Goal: Task Accomplishment & Management: Use online tool/utility

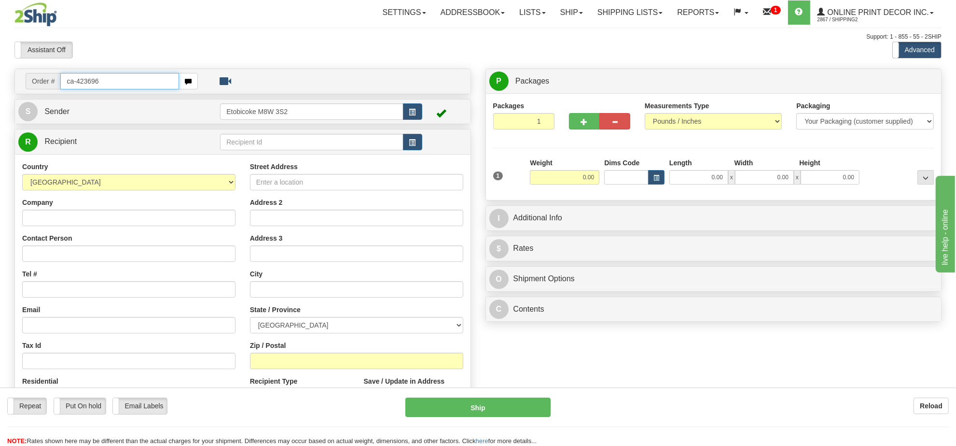
type input "ca-423696"
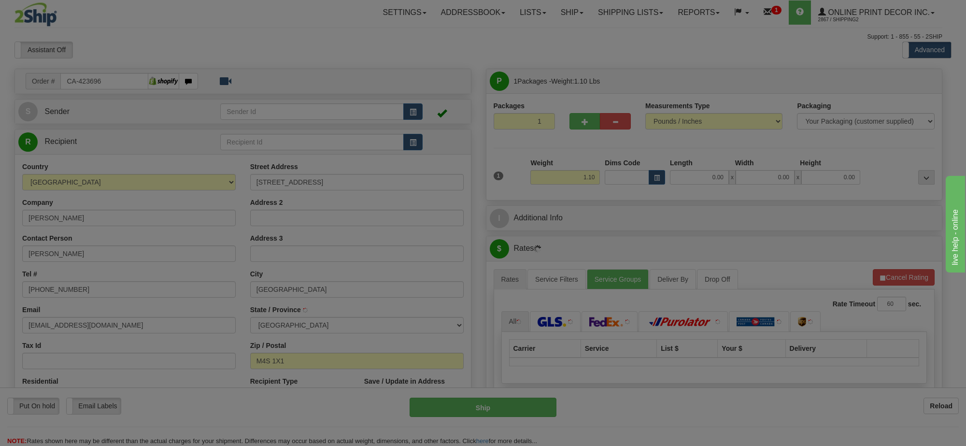
type input "TORONTO"
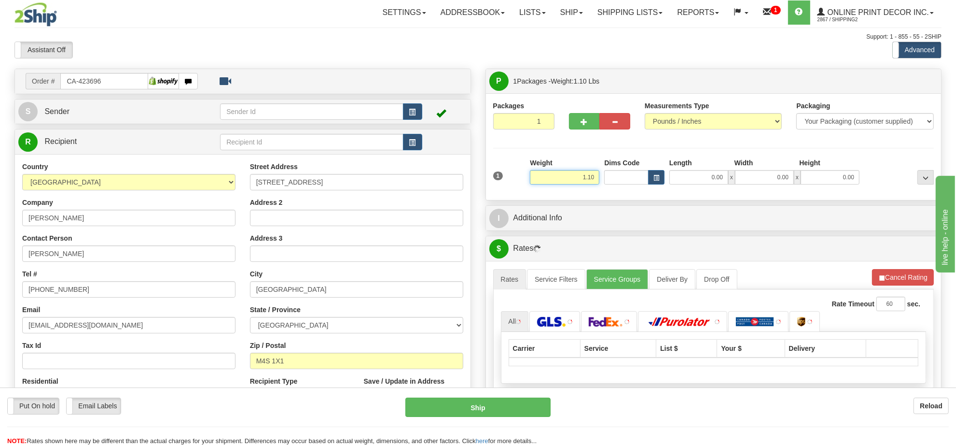
click at [575, 175] on input "1.10" at bounding box center [565, 177] width 70 height 14
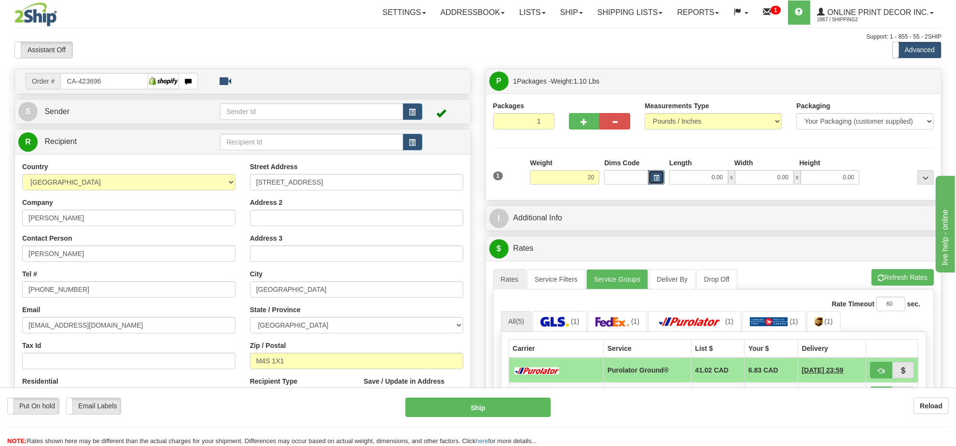
type input "20.00"
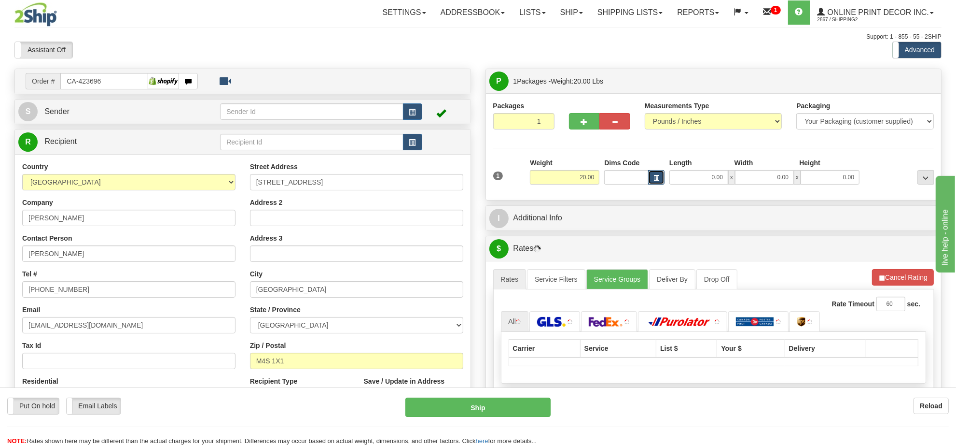
click at [660, 176] on button "button" at bounding box center [656, 177] width 16 height 14
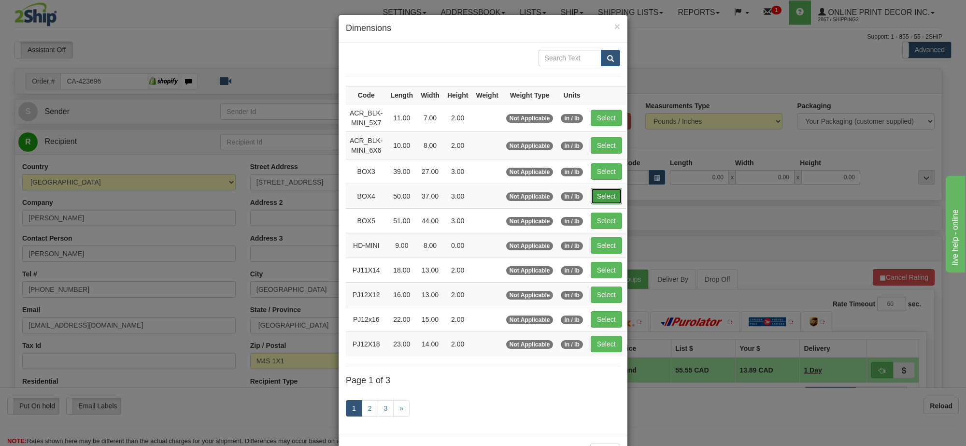
click at [609, 193] on button "Select" at bounding box center [605, 196] width 31 height 16
type input "BOX4"
type input "50.00"
type input "37.00"
type input "3.00"
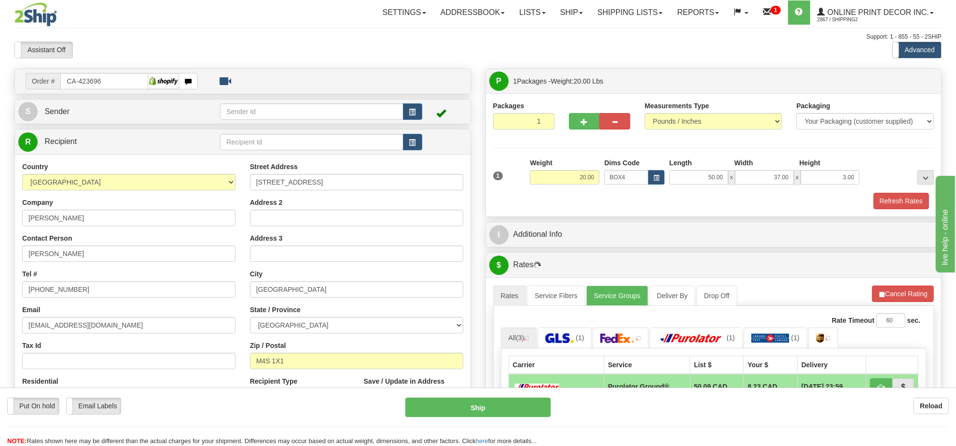
click at [909, 288] on li "Refresh Rates Cancel Rating" at bounding box center [903, 293] width 62 height 16
click at [909, 288] on button "Refresh Rates" at bounding box center [903, 293] width 62 height 16
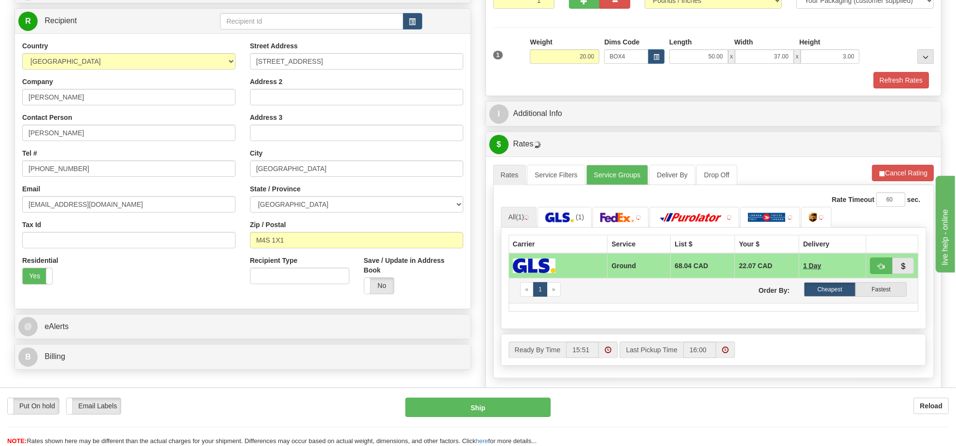
scroll to position [181, 0]
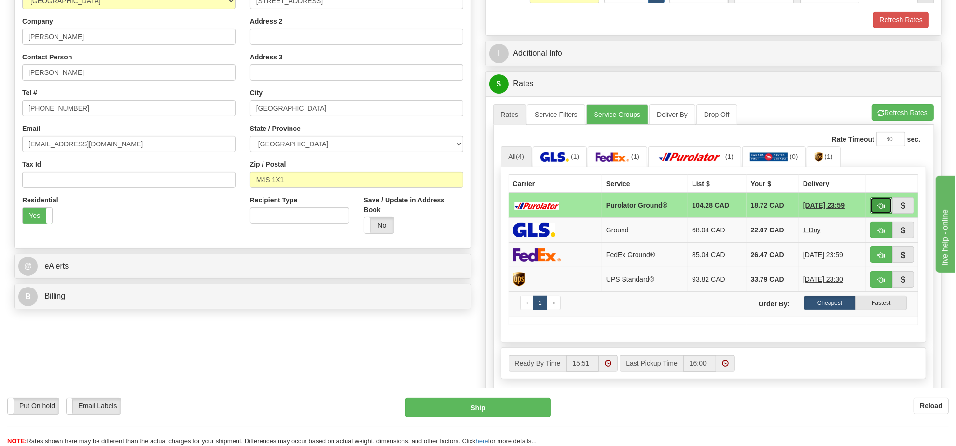
click at [877, 200] on button "button" at bounding box center [881, 205] width 22 height 16
type input "260"
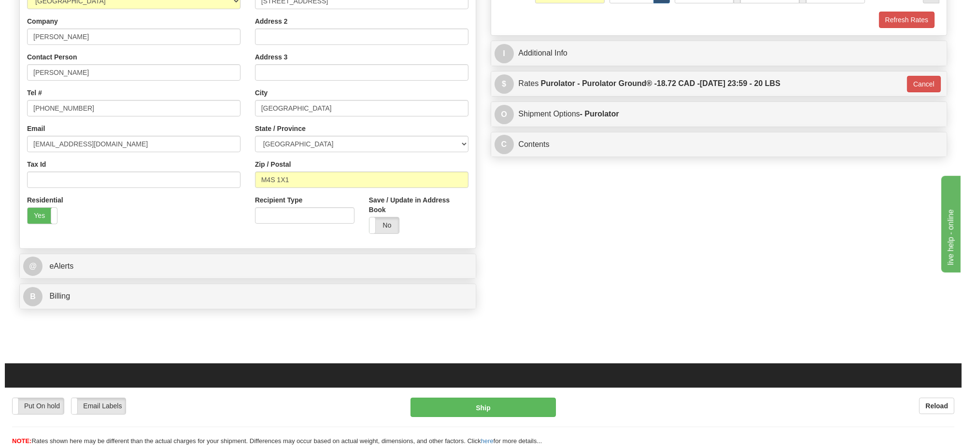
scroll to position [60, 0]
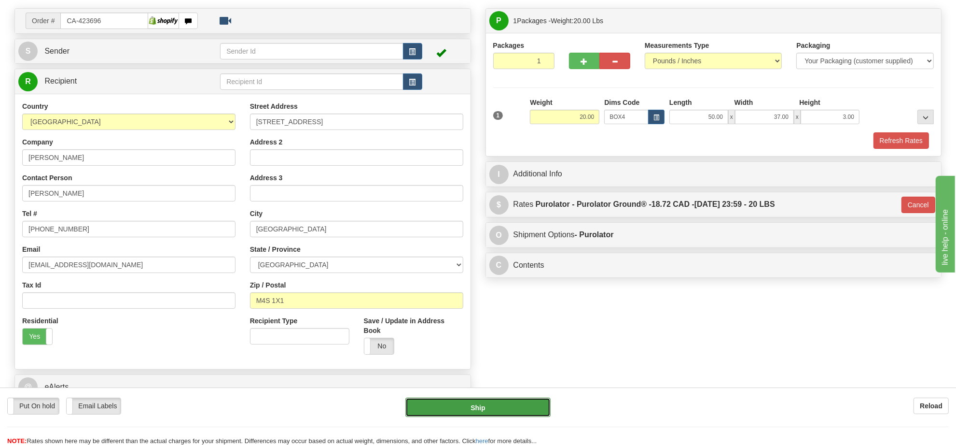
click at [472, 408] on button "Ship" at bounding box center [478, 406] width 145 height 19
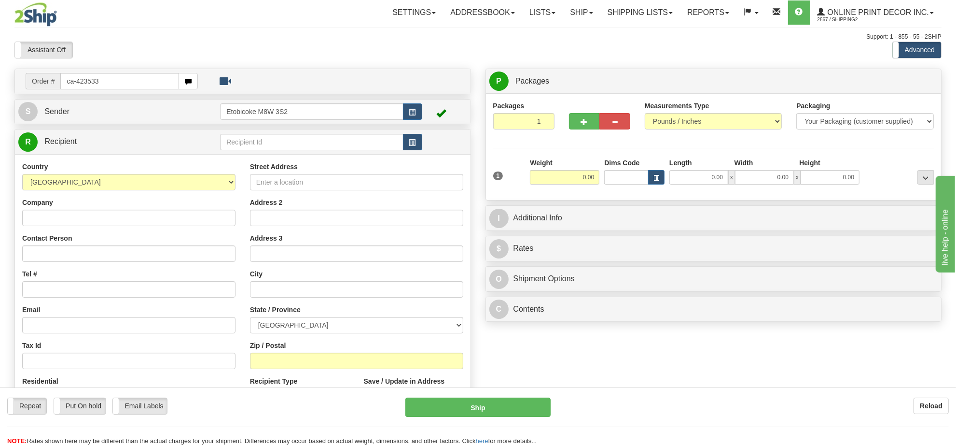
type input "ca-423533"
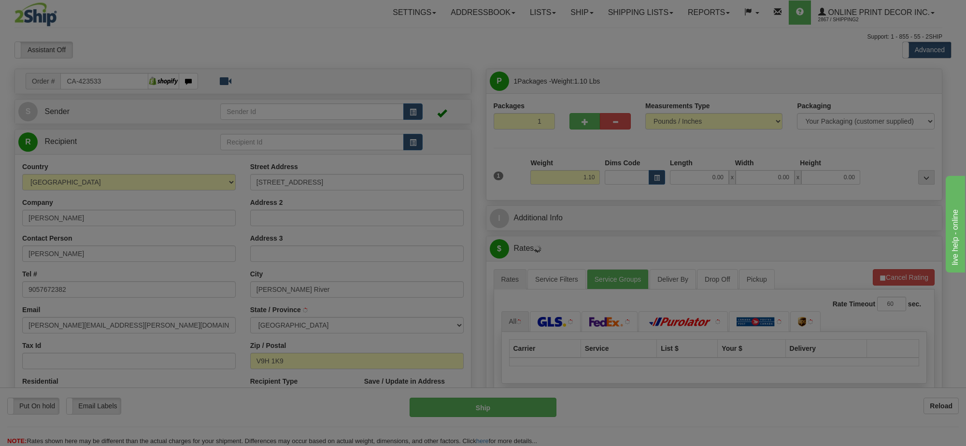
type input "[PERSON_NAME] RIVER"
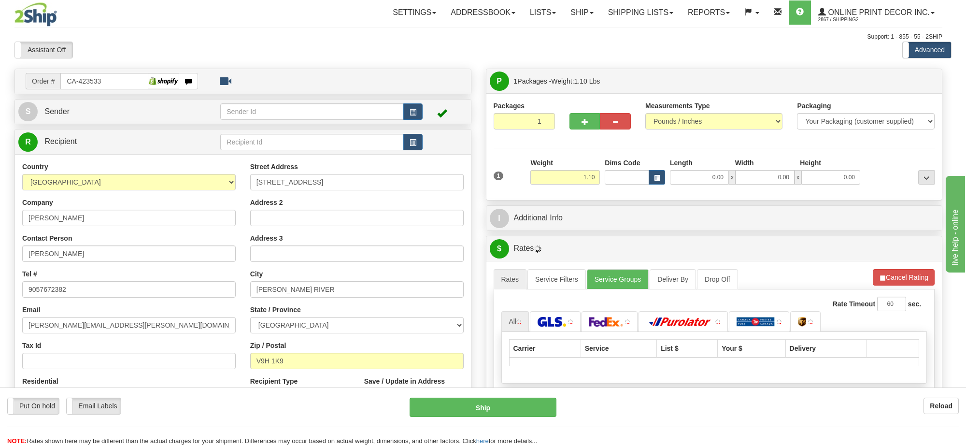
click at [565, 182] on div "Toggle navigation Settings Shipping Preferences Fields Preferences New" at bounding box center [478, 280] width 956 height 561
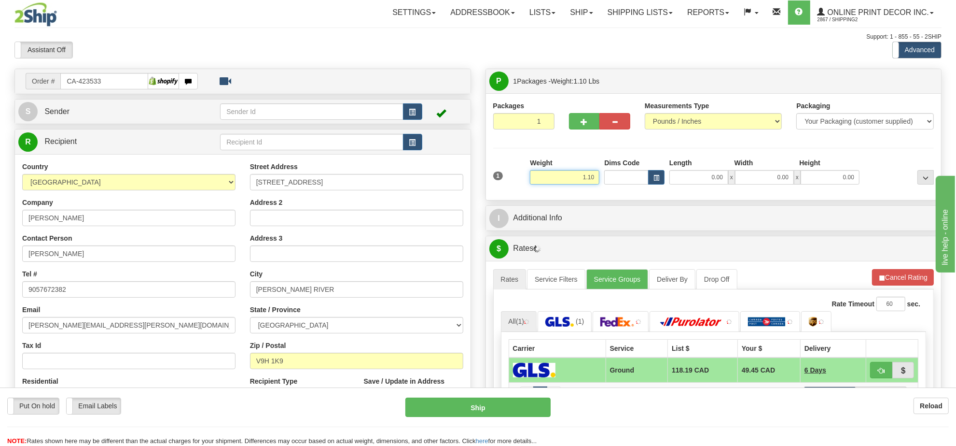
click at [565, 181] on input "1.10" at bounding box center [565, 177] width 70 height 14
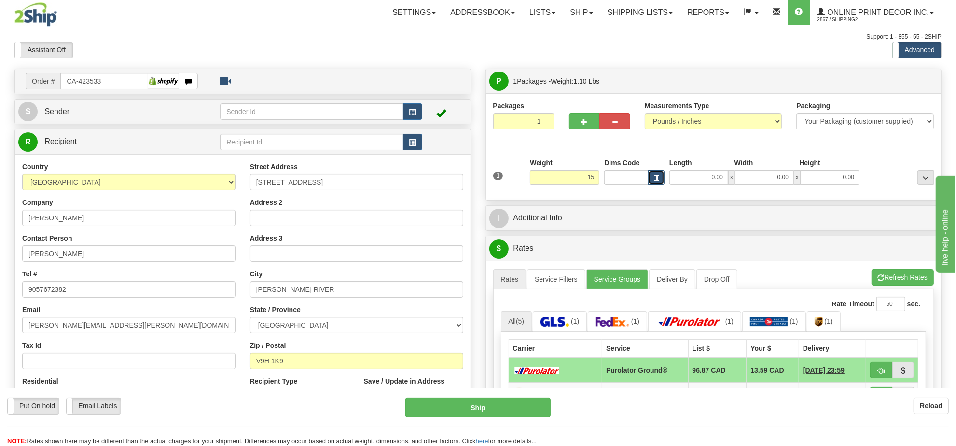
type input "15.00"
click at [662, 180] on button "button" at bounding box center [656, 177] width 16 height 14
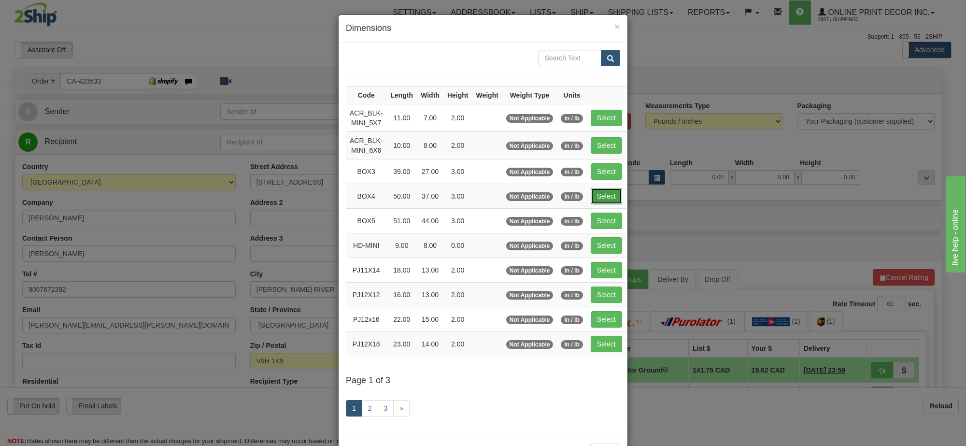
click at [603, 196] on button "Select" at bounding box center [605, 196] width 31 height 16
type input "BOX4"
type input "50.00"
type input "37.00"
type input "3.00"
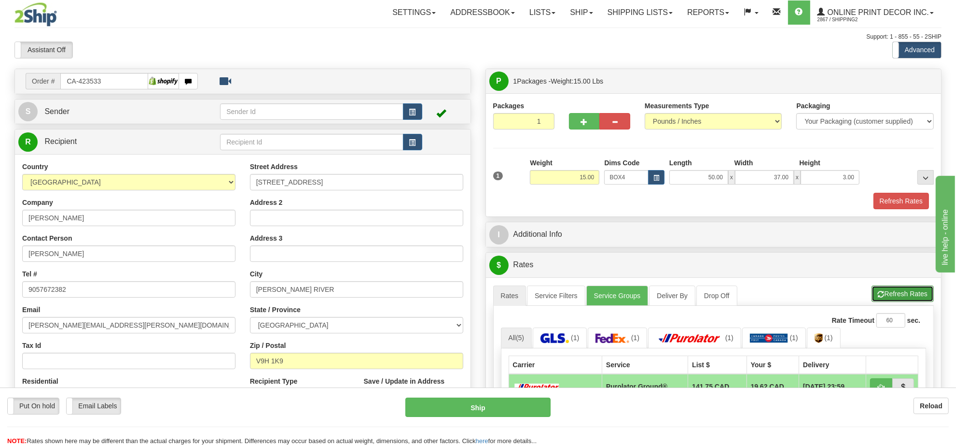
click at [887, 298] on button "Refresh Rates" at bounding box center [903, 293] width 62 height 16
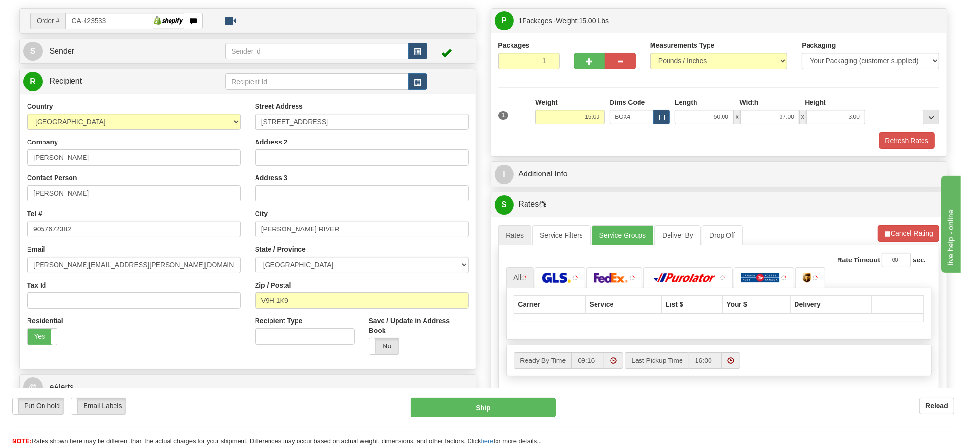
scroll to position [121, 0]
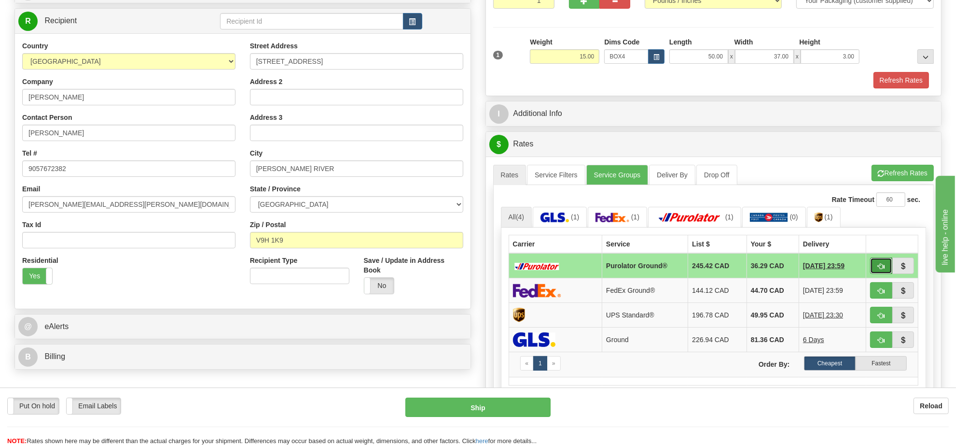
click at [882, 269] on span "button" at bounding box center [881, 266] width 7 height 6
type input "260"
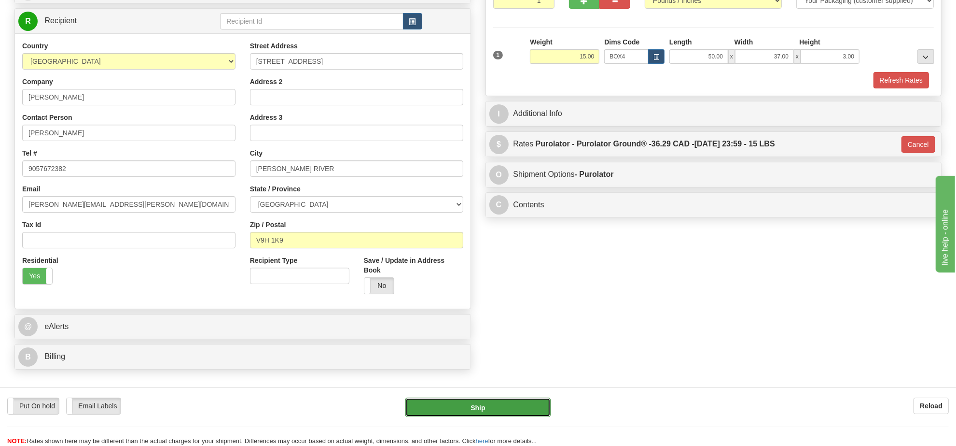
click at [527, 408] on button "Ship" at bounding box center [478, 406] width 145 height 19
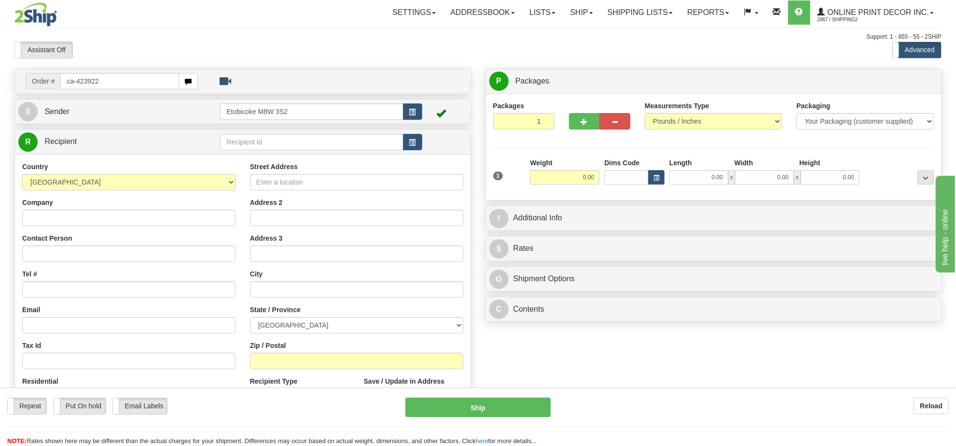
type input "ca-423922"
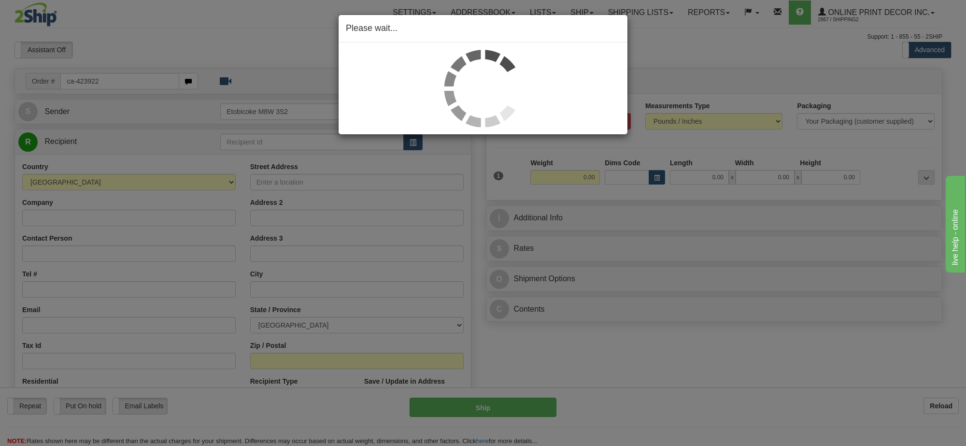
click at [582, 177] on div "Please wait..." at bounding box center [483, 223] width 966 height 446
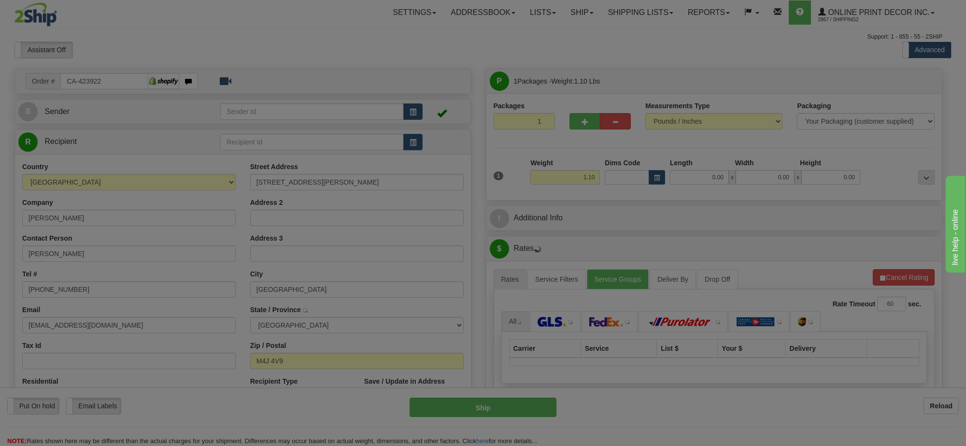
type input "EAST YORK"
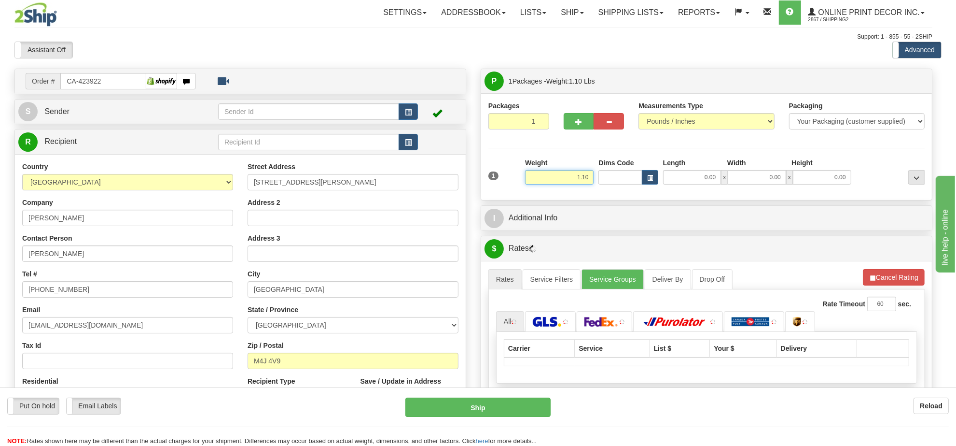
click at [582, 177] on input "1.10" at bounding box center [559, 177] width 69 height 14
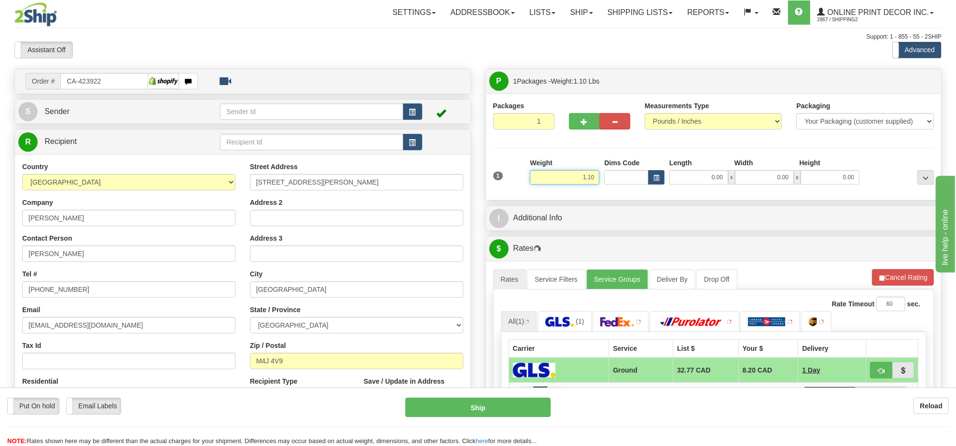
click at [582, 177] on input "1.10" at bounding box center [565, 177] width 70 height 14
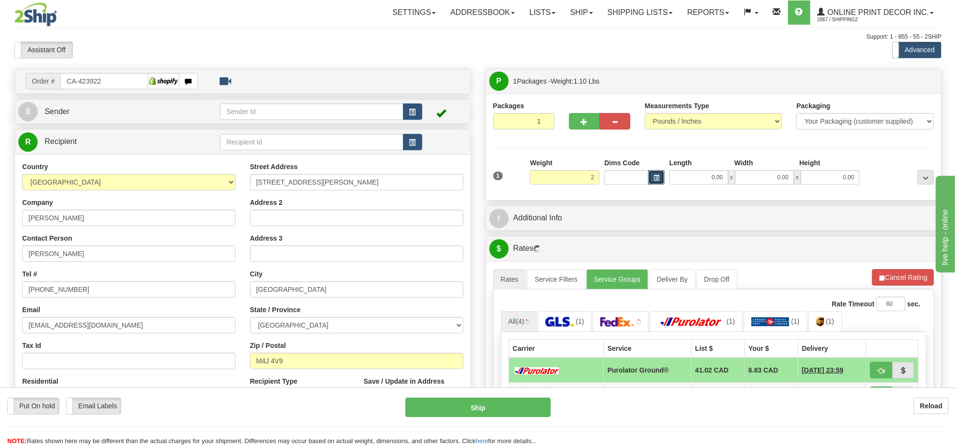
type input "2.00"
click at [662, 177] on button "button" at bounding box center [656, 177] width 16 height 14
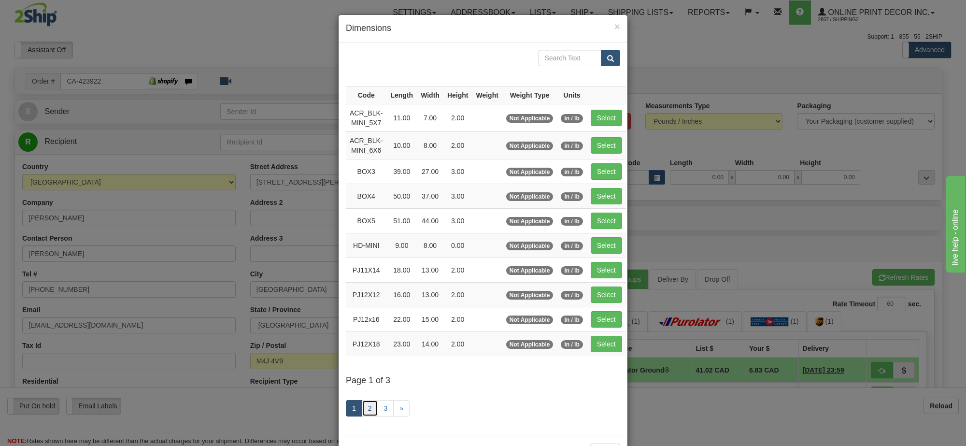
drag, startPoint x: 365, startPoint y: 413, endPoint x: 373, endPoint y: 406, distance: 11.3
click at [365, 413] on link "2" at bounding box center [370, 408] width 16 height 16
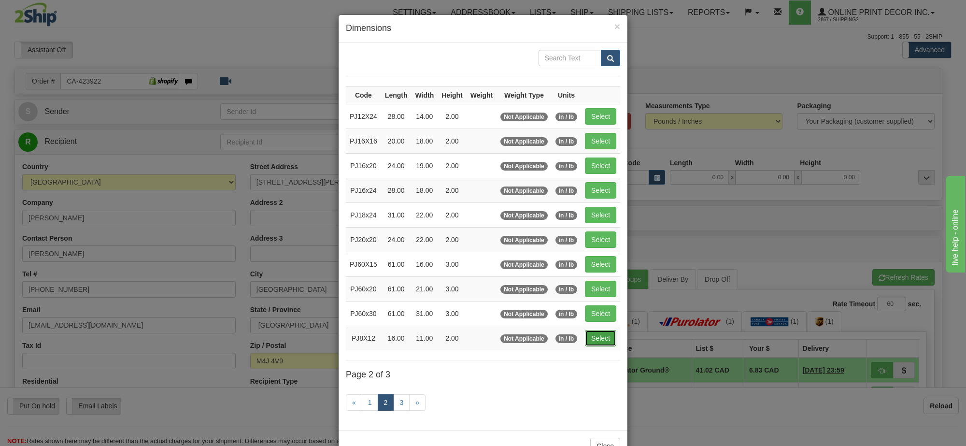
click at [599, 341] on button "Select" at bounding box center [600, 338] width 31 height 16
type input "PJ8X12"
type input "16.00"
type input "11.00"
type input "2.00"
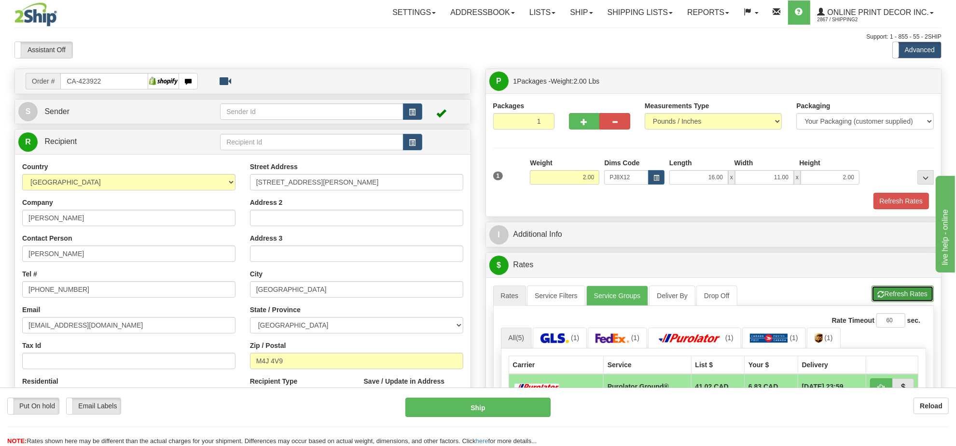
click at [887, 291] on button "Refresh Rates" at bounding box center [903, 293] width 62 height 16
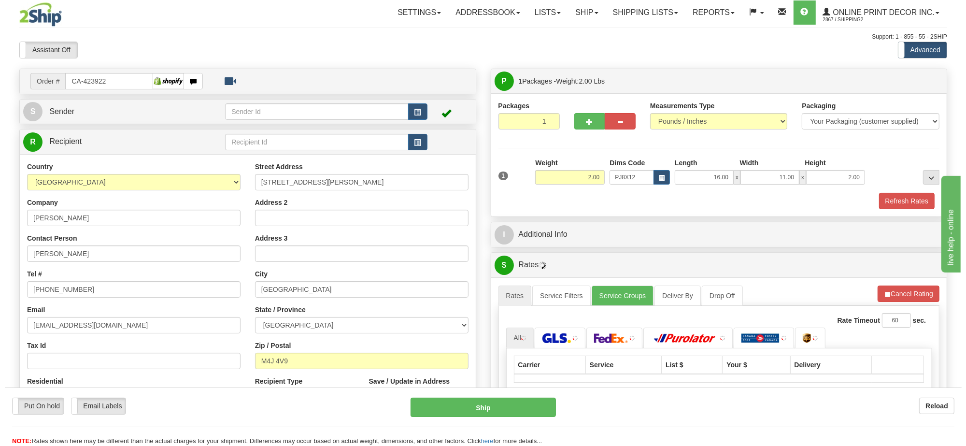
scroll to position [121, 0]
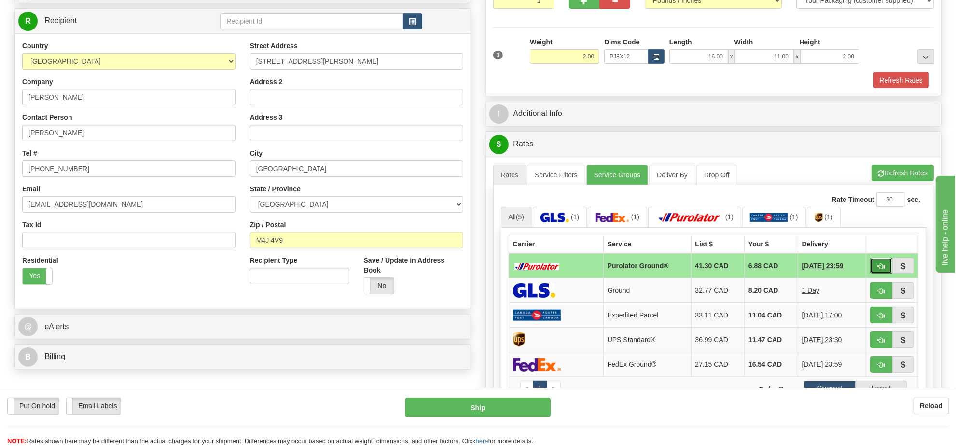
click at [878, 269] on span "button" at bounding box center [881, 266] width 7 height 6
type input "260"
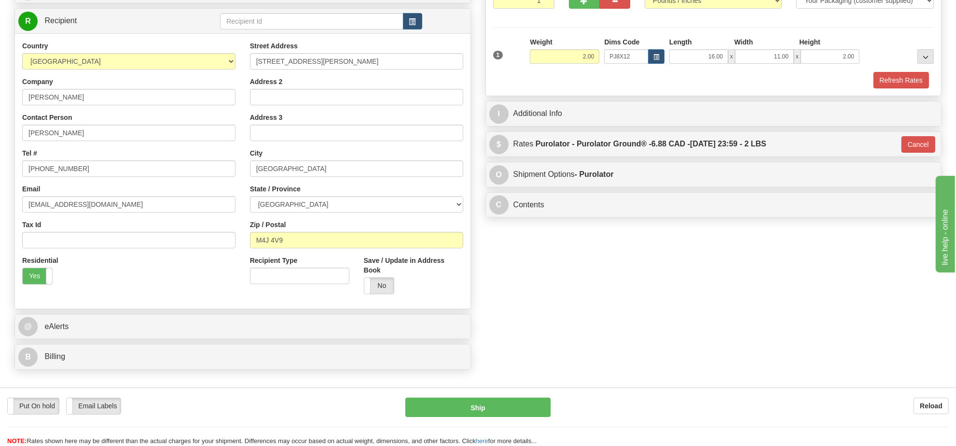
click at [561, 409] on div "Put On hold Put On hold Email Labels Email Labels Edit Reload Ship" at bounding box center [478, 406] width 956 height 19
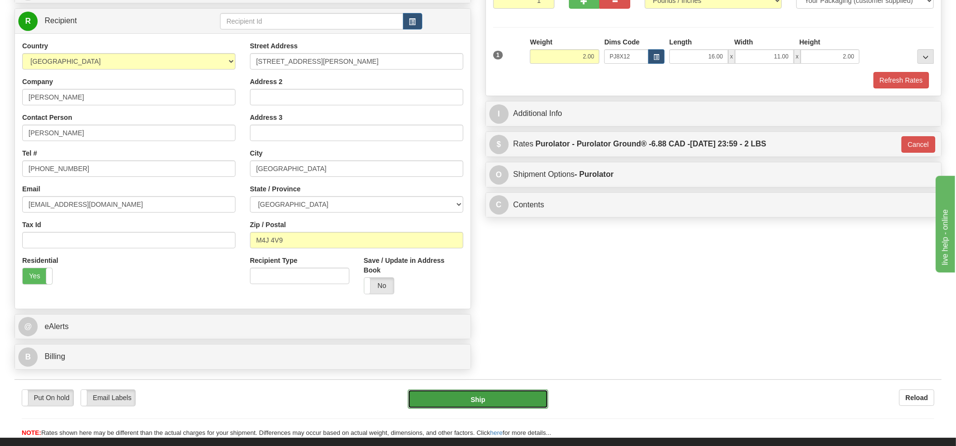
click at [527, 399] on button "Ship" at bounding box center [478, 398] width 140 height 19
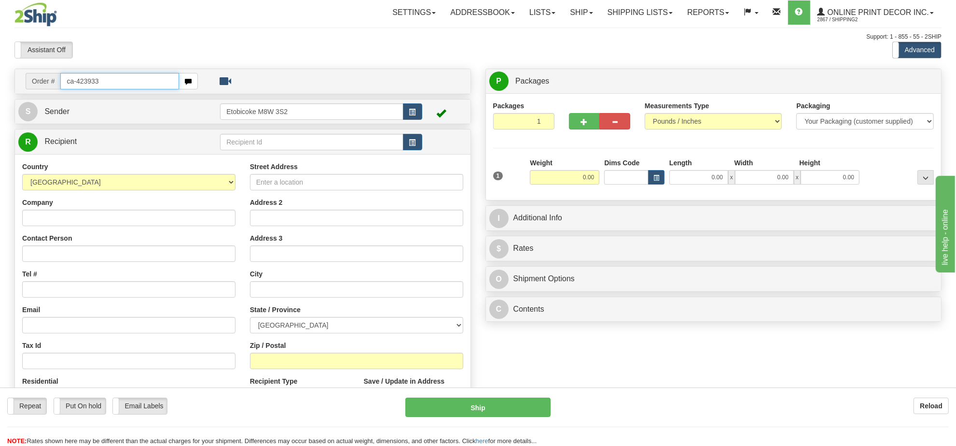
type input "ca-423933"
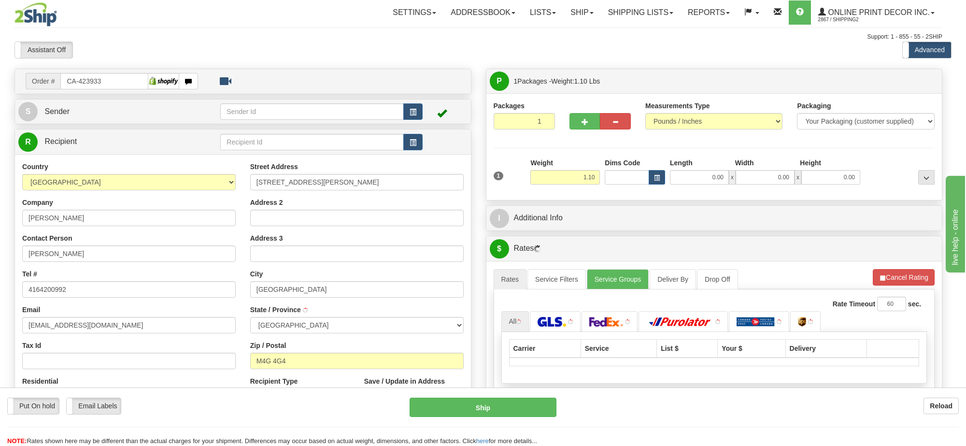
type input "EAST YORK"
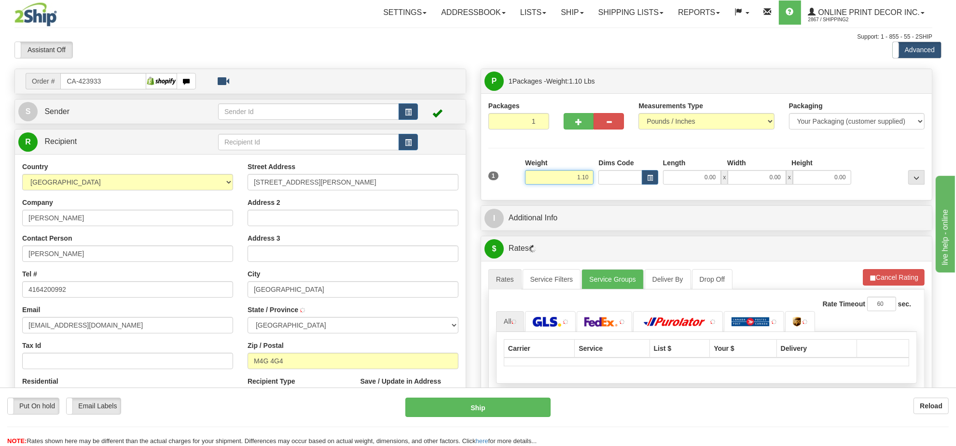
click at [568, 176] on input "1.10" at bounding box center [559, 177] width 69 height 14
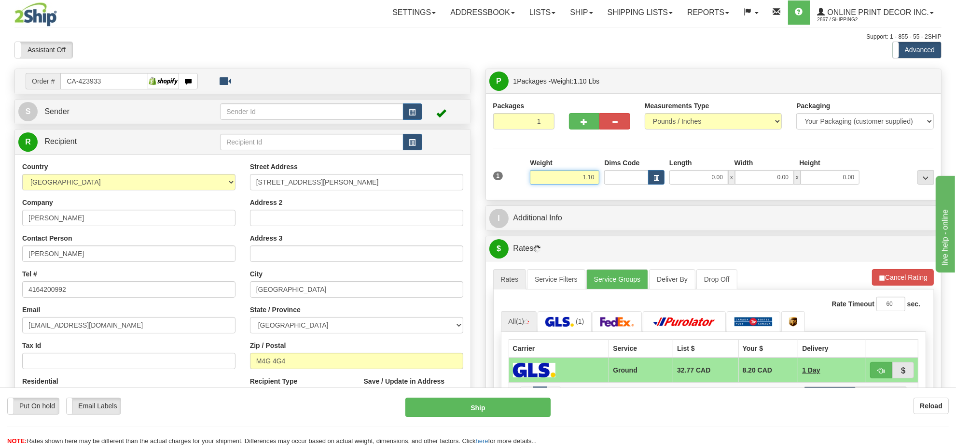
click at [568, 176] on input "1.10" at bounding box center [565, 177] width 70 height 14
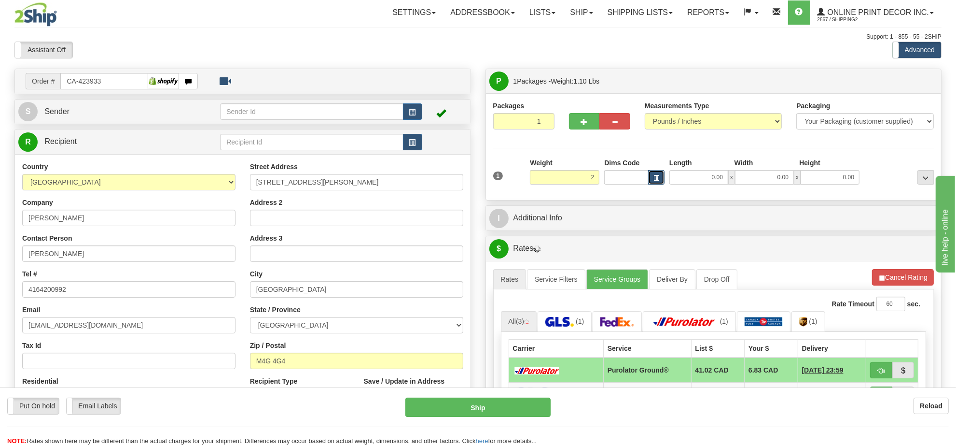
type input "2.00"
click at [650, 176] on button "button" at bounding box center [656, 177] width 16 height 14
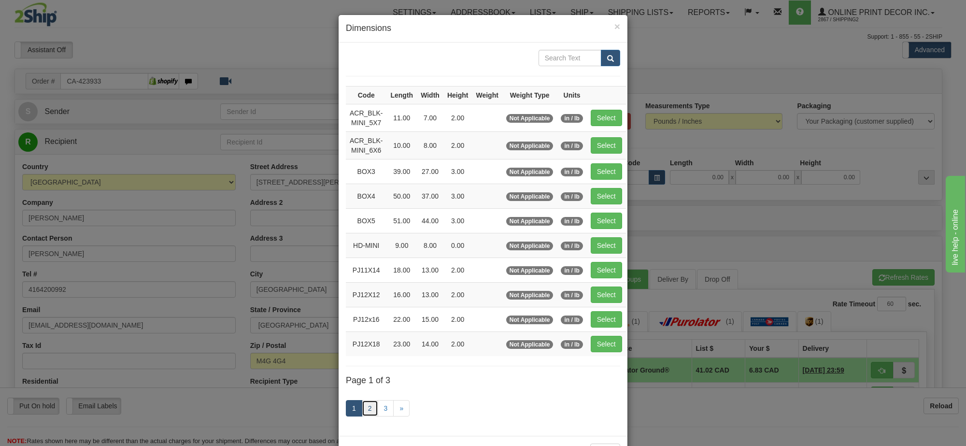
click at [365, 416] on link "2" at bounding box center [370, 408] width 16 height 16
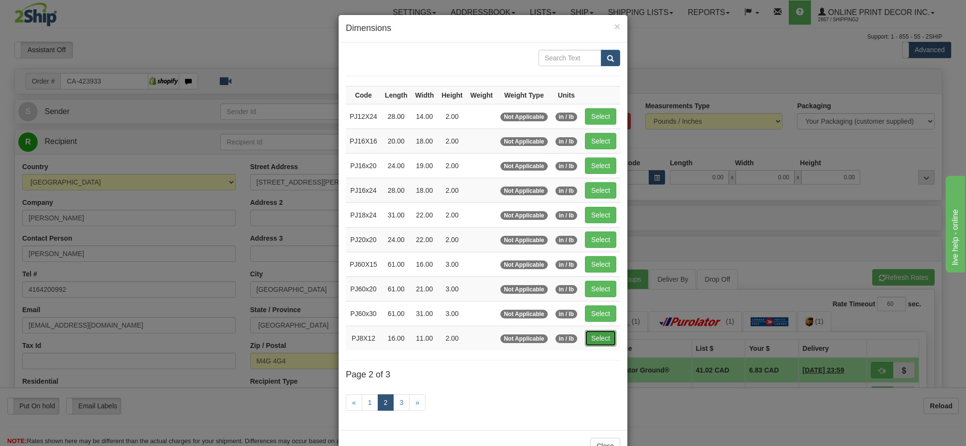
drag, startPoint x: 597, startPoint y: 338, endPoint x: 776, endPoint y: 311, distance: 181.1
click at [599, 338] on button "Select" at bounding box center [600, 338] width 31 height 16
type input "PJ8X12"
type input "16.00"
type input "11.00"
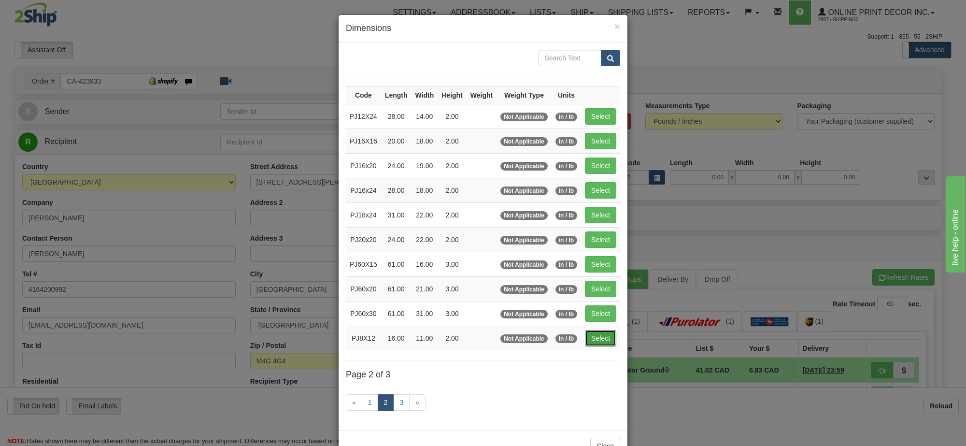
type input "2.00"
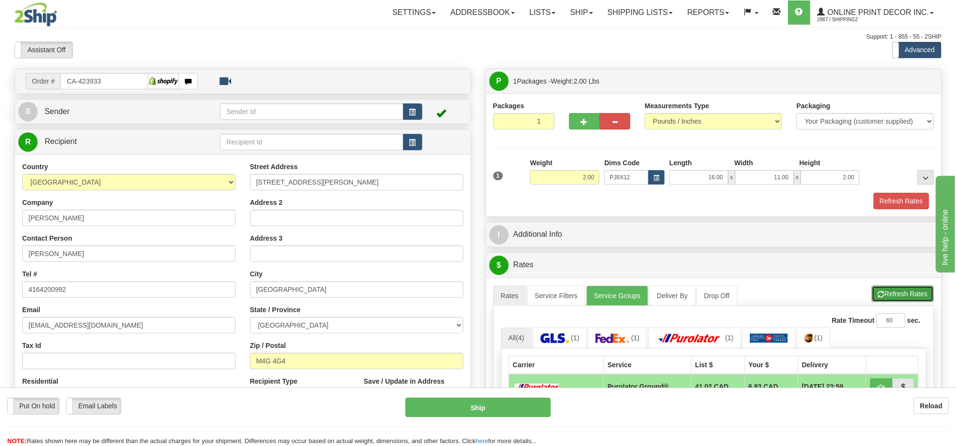
click at [920, 299] on button "Refresh Rates" at bounding box center [903, 293] width 62 height 16
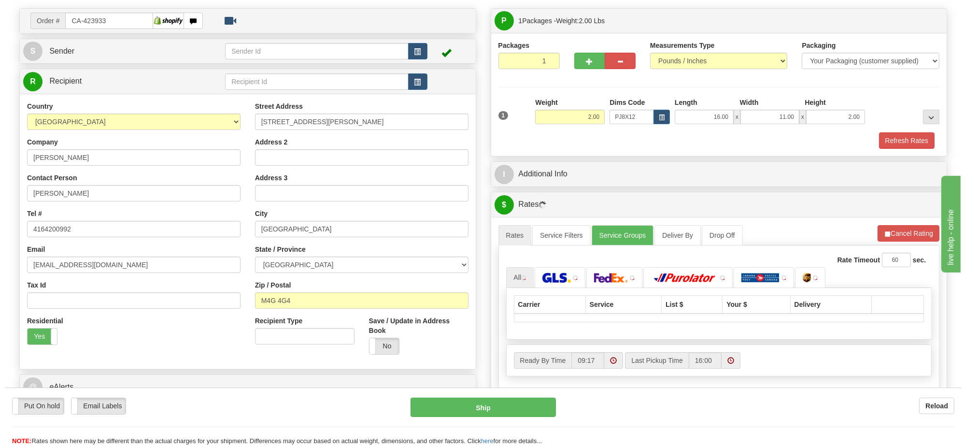
scroll to position [121, 0]
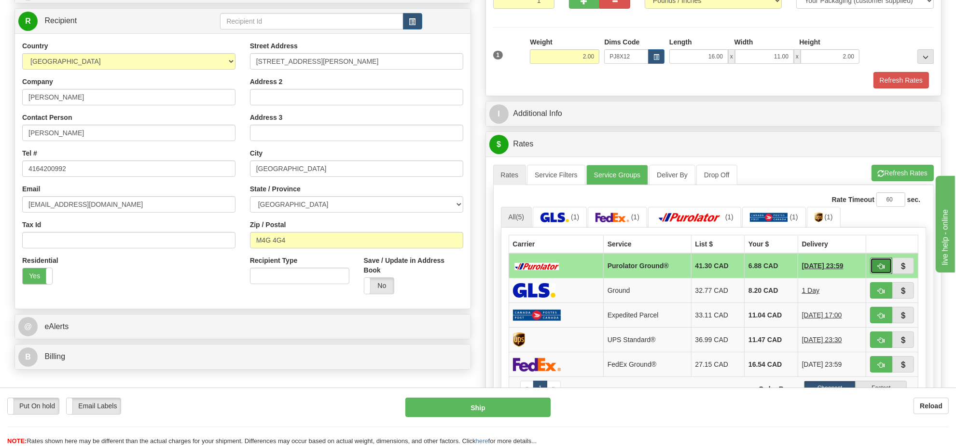
click at [877, 273] on button "button" at bounding box center [881, 265] width 22 height 16
type input "260"
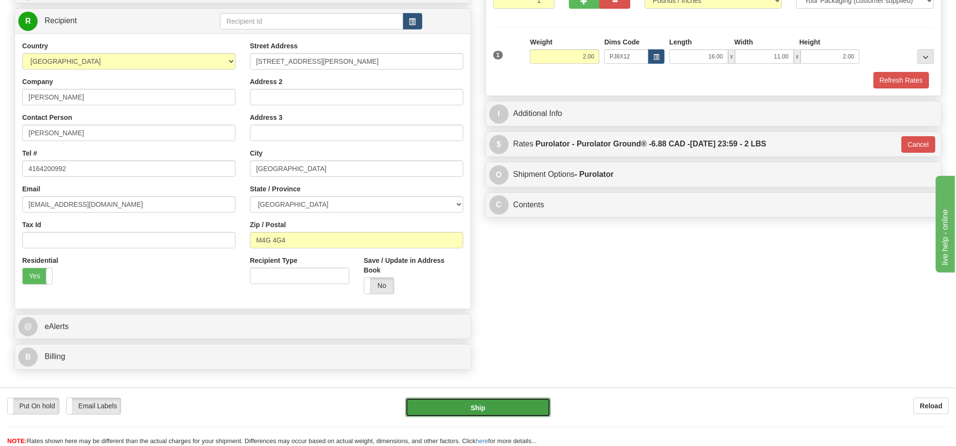
click at [483, 411] on button "Ship" at bounding box center [478, 406] width 145 height 19
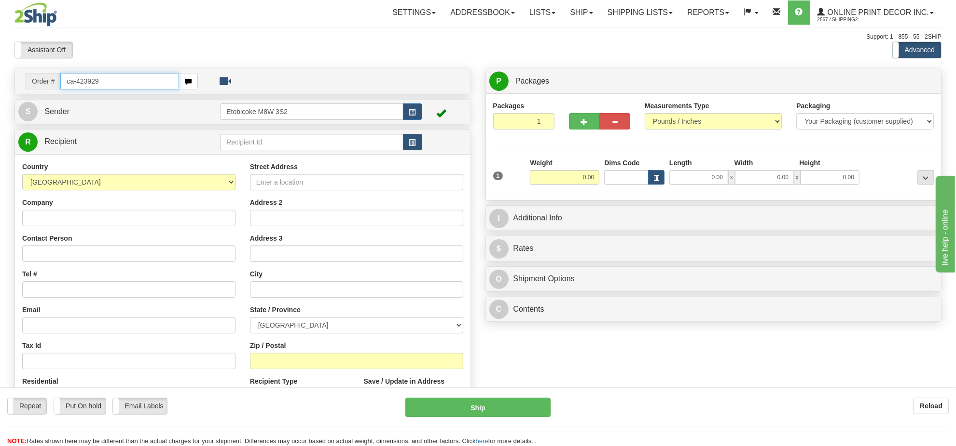
type input "ca-423929"
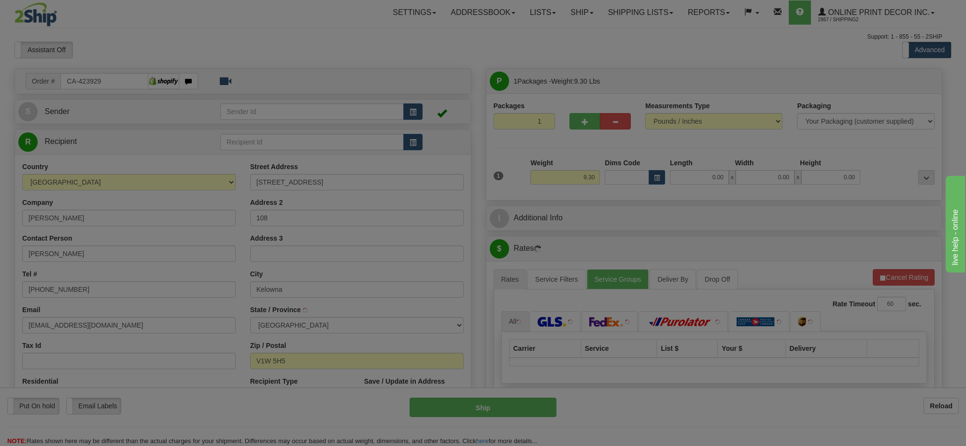
type input "KELOWNA"
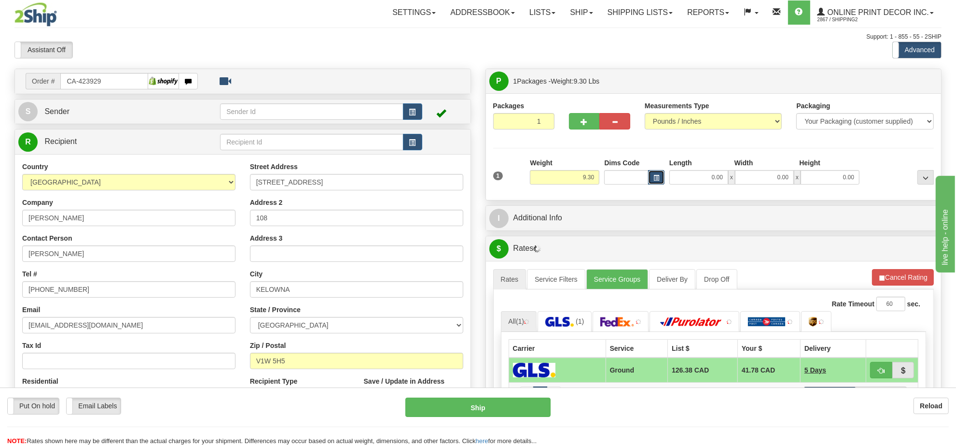
click at [659, 174] on button "button" at bounding box center [656, 177] width 16 height 14
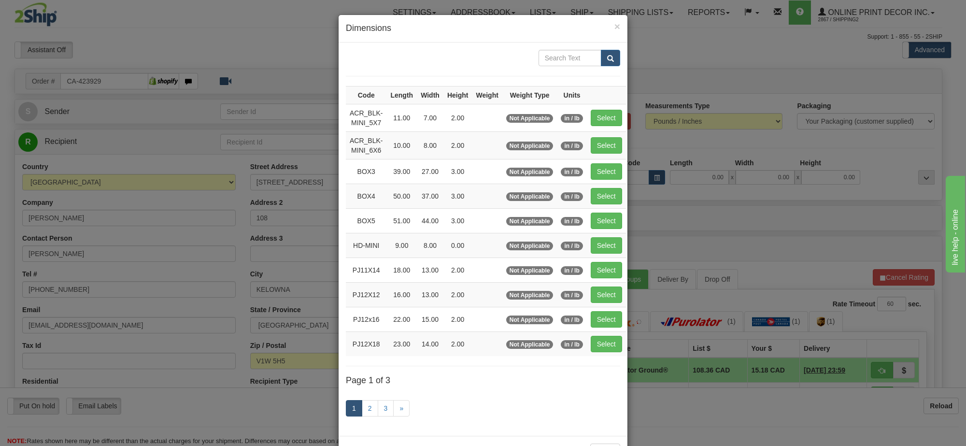
scroll to position [40, 0]
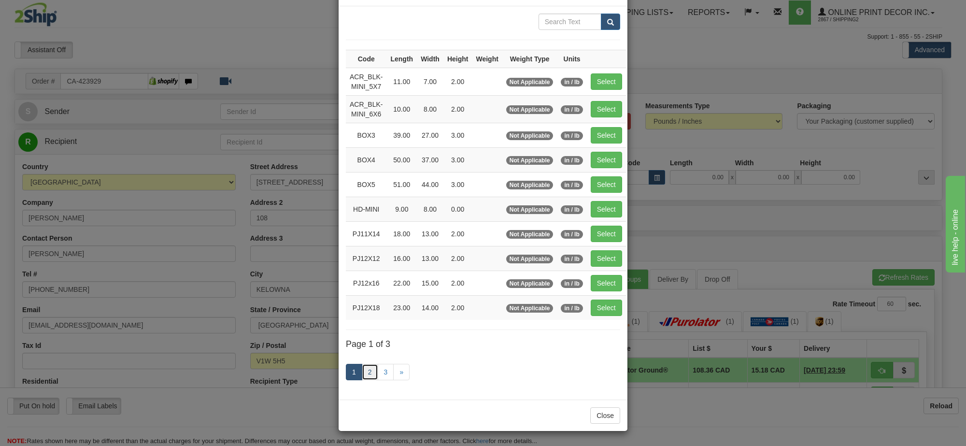
click at [363, 373] on link "2" at bounding box center [370, 372] width 16 height 16
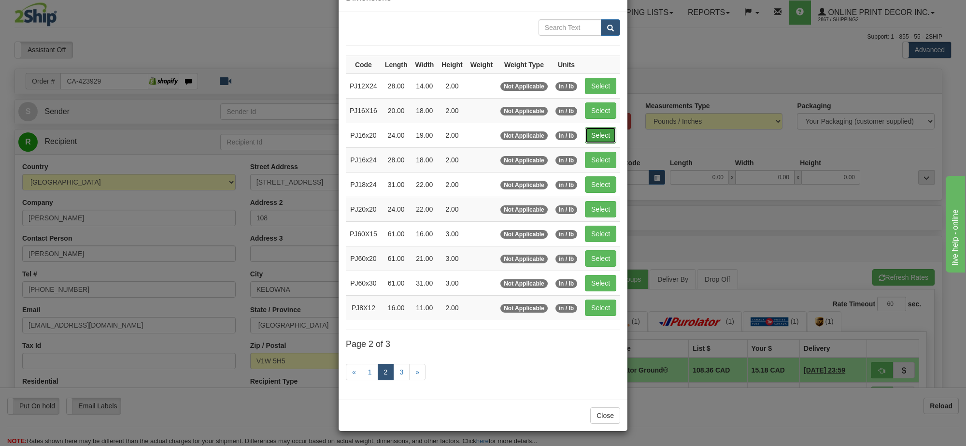
click at [590, 133] on button "Select" at bounding box center [600, 135] width 31 height 16
type input "PJ16x20"
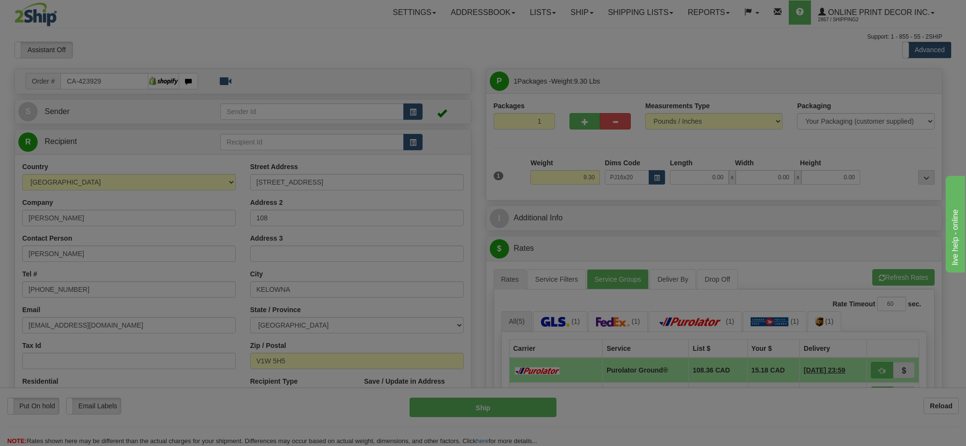
type input "24.00"
type input "19.00"
type input "2.00"
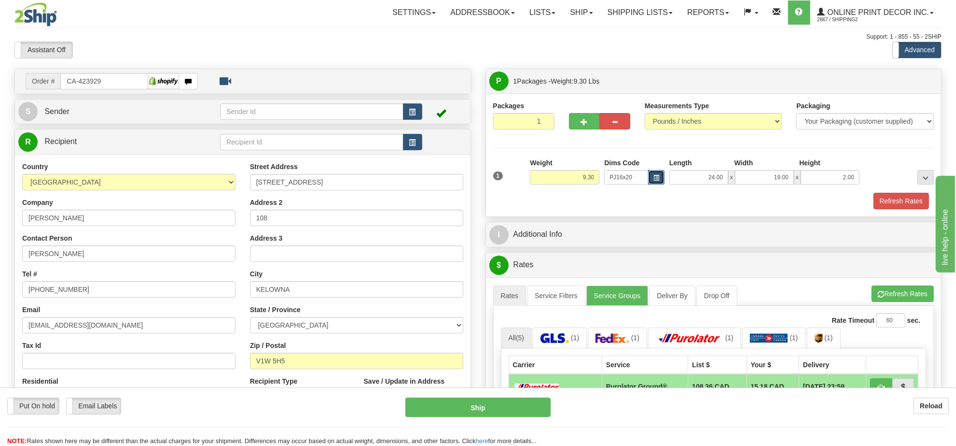
click at [652, 179] on button "button" at bounding box center [656, 177] width 16 height 14
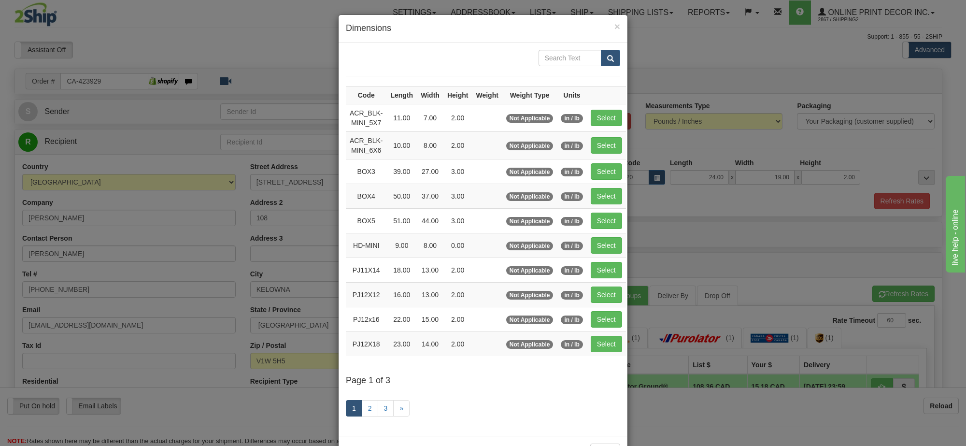
scroll to position [40, 0]
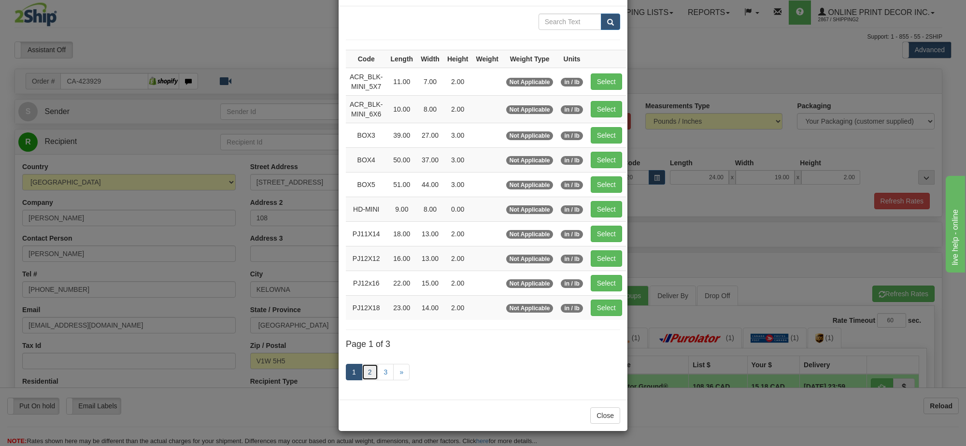
click at [362, 370] on link "2" at bounding box center [370, 372] width 16 height 16
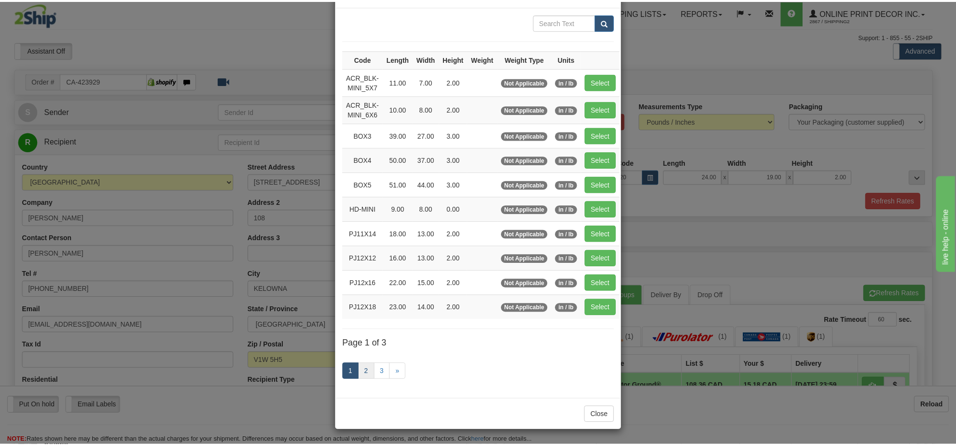
scroll to position [35, 0]
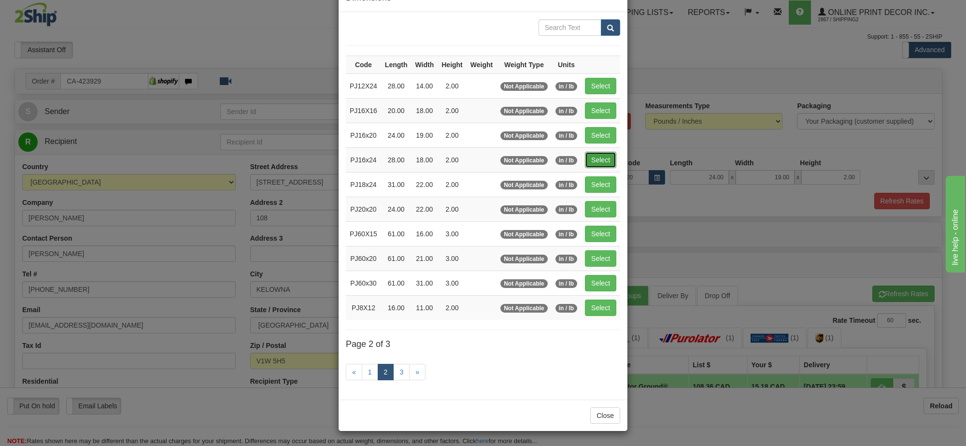
click at [589, 159] on button "Select" at bounding box center [600, 160] width 31 height 16
type input "PJ16x24"
type input "28.00"
type input "18.00"
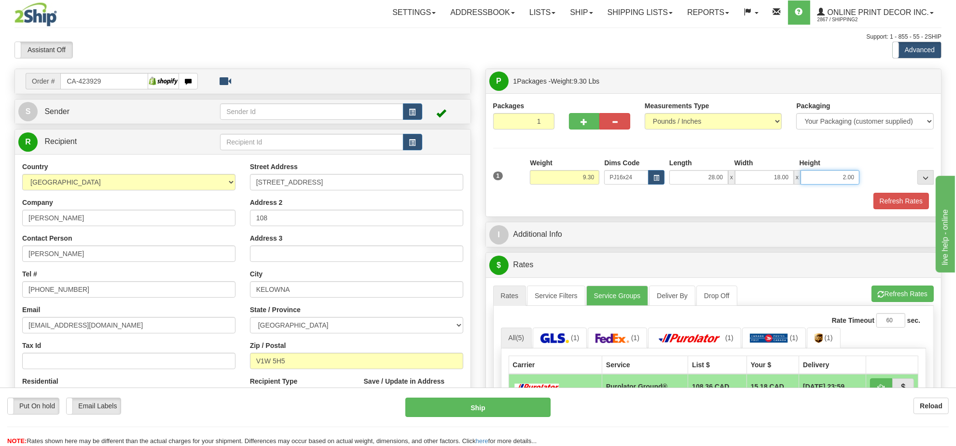
drag, startPoint x: 856, startPoint y: 176, endPoint x: 792, endPoint y: 184, distance: 64.7
click at [792, 184] on div "28.00 x 18.00 x 2.00" at bounding box center [765, 177] width 190 height 14
click button "Delete" at bounding box center [0, 0] width 0 height 0
type input "6.00"
drag, startPoint x: 594, startPoint y: 177, endPoint x: 540, endPoint y: 172, distance: 54.7
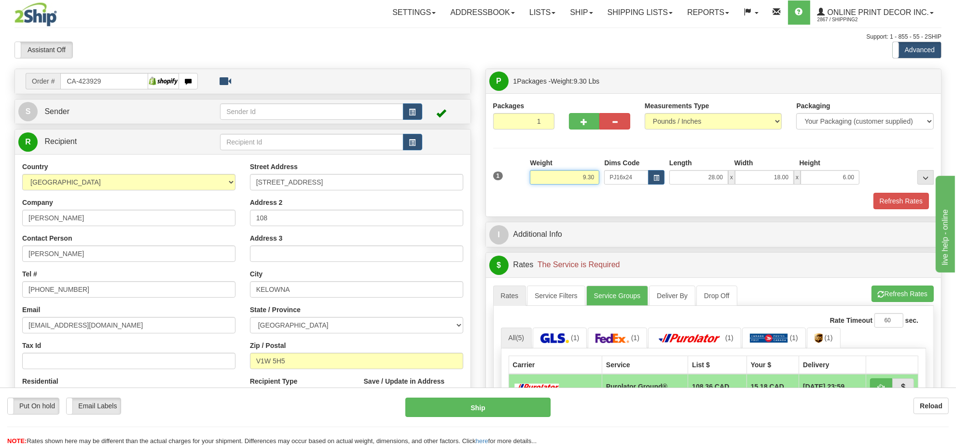
click at [540, 172] on input "9.30" at bounding box center [565, 177] width 70 height 14
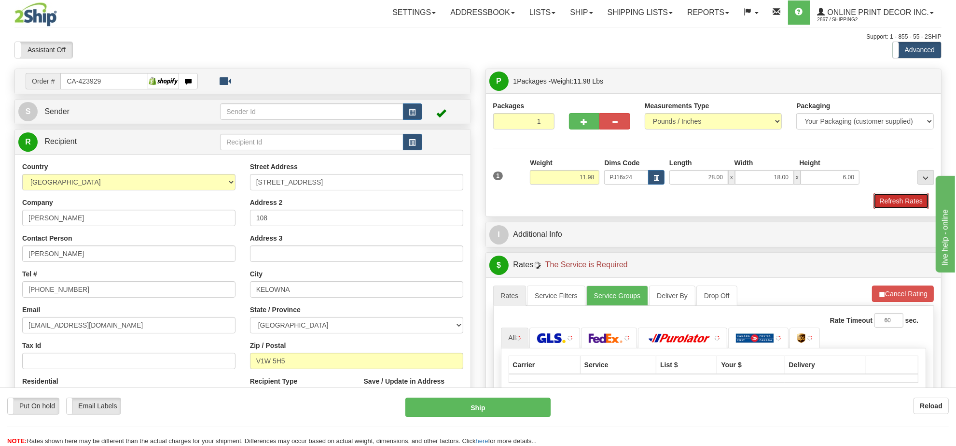
drag, startPoint x: 884, startPoint y: 195, endPoint x: 900, endPoint y: 197, distance: 17.1
click at [884, 196] on button "Refresh Rates" at bounding box center [902, 201] width 56 height 16
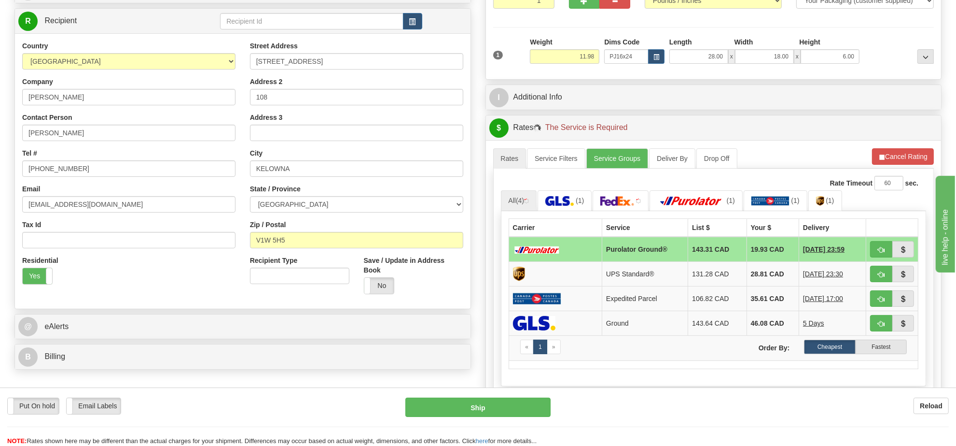
scroll to position [0, 0]
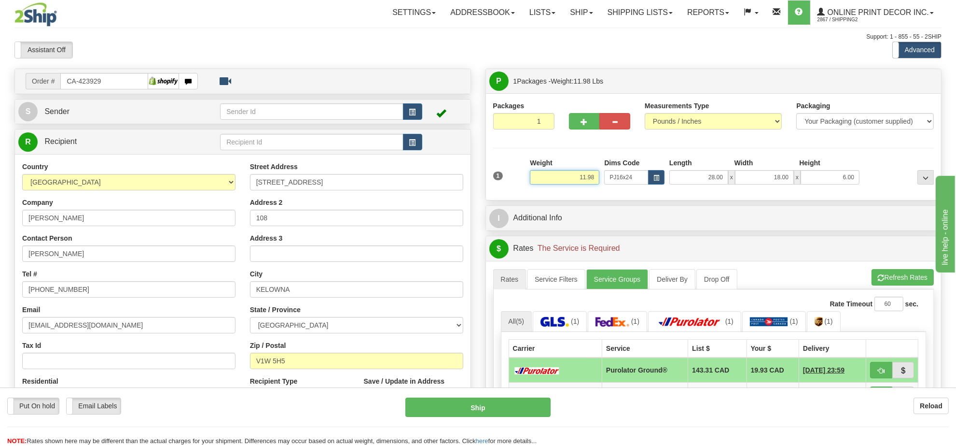
drag, startPoint x: 595, startPoint y: 178, endPoint x: 524, endPoint y: 186, distance: 71.4
click at [524, 186] on div "1 Weight 11.98 Dims Code x x" at bounding box center [714, 175] width 446 height 34
type input "10.98"
click at [920, 284] on li "Refresh Rates Cancel Rating" at bounding box center [903, 277] width 62 height 16
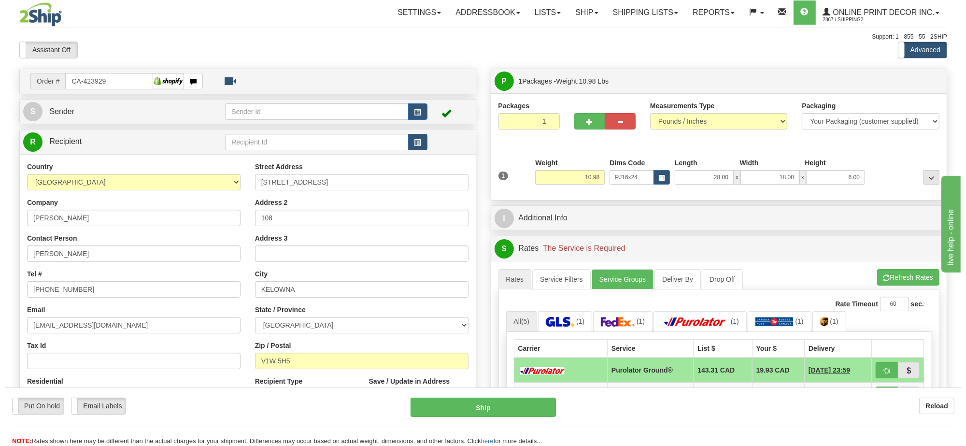
scroll to position [60, 0]
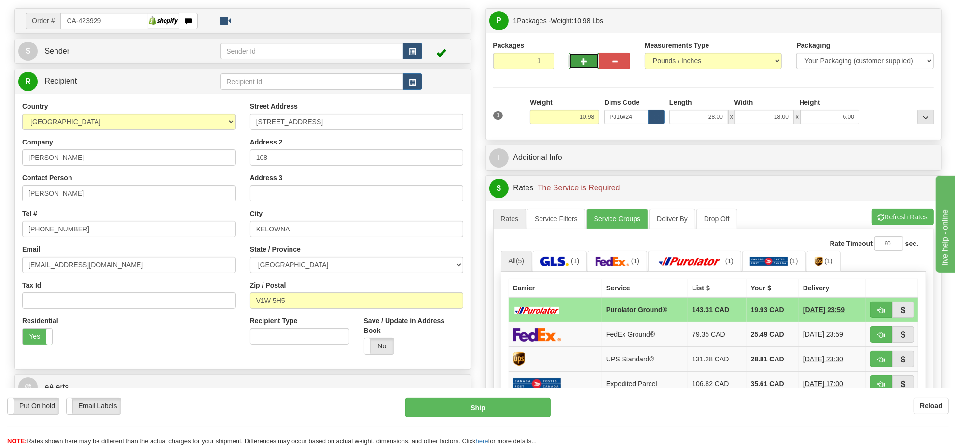
click at [583, 69] on button "button" at bounding box center [584, 61] width 31 height 16
radio input "true"
type input "2"
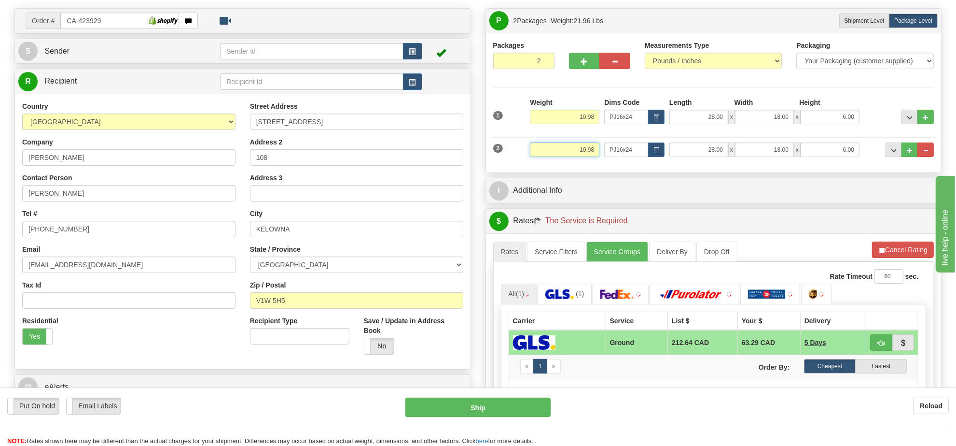
drag, startPoint x: 591, startPoint y: 149, endPoint x: 540, endPoint y: 145, distance: 51.8
click at [540, 145] on input "10.98" at bounding box center [565, 149] width 70 height 14
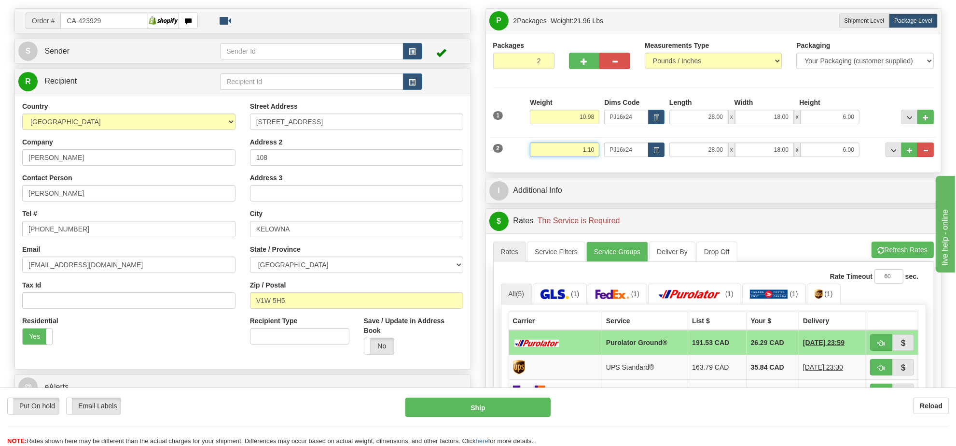
type input "1.10"
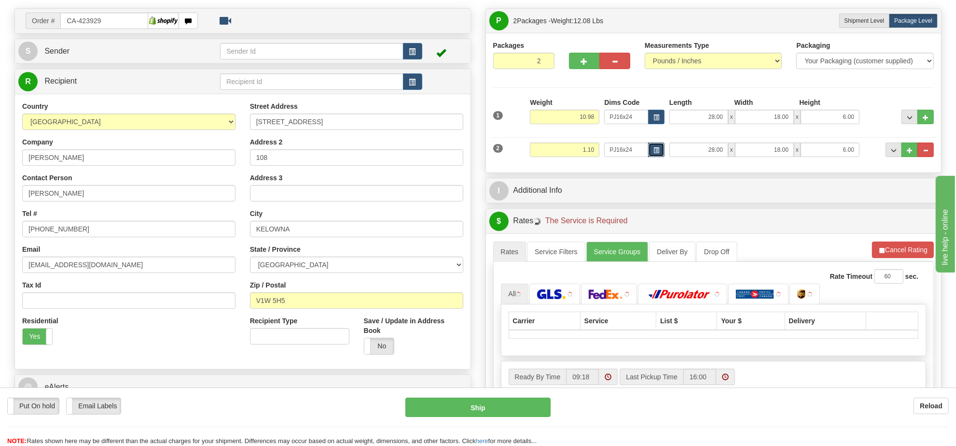
click at [658, 148] on button "button" at bounding box center [656, 149] width 16 height 14
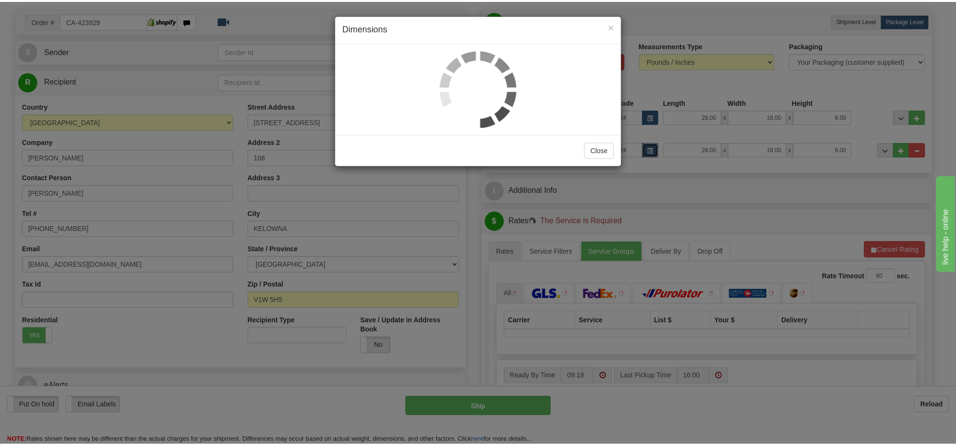
scroll to position [0, 0]
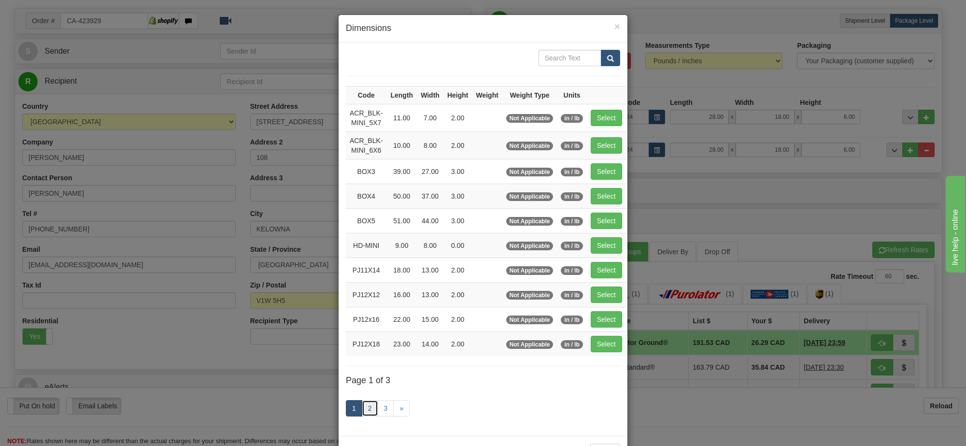
click at [362, 414] on link "2" at bounding box center [370, 408] width 16 height 16
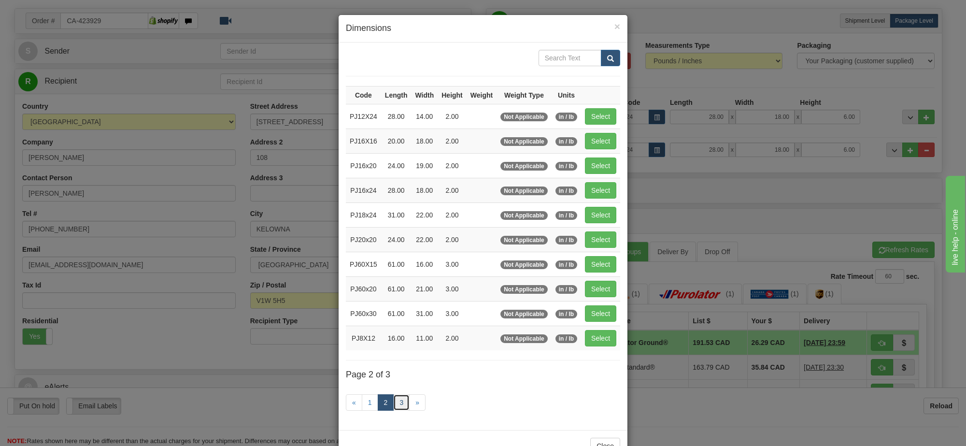
click at [393, 406] on link "3" at bounding box center [401, 402] width 16 height 16
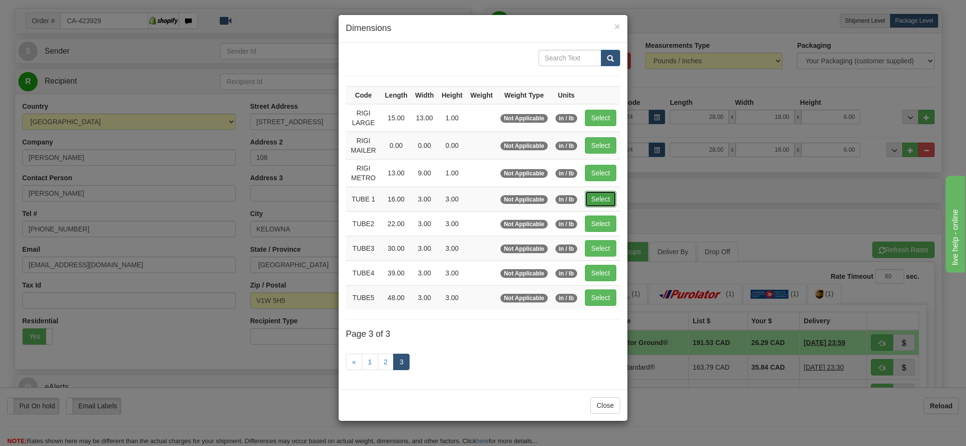
click at [602, 196] on button "Select" at bounding box center [600, 199] width 31 height 16
type input "TUBE 1"
type input "16.00"
type input "3.00"
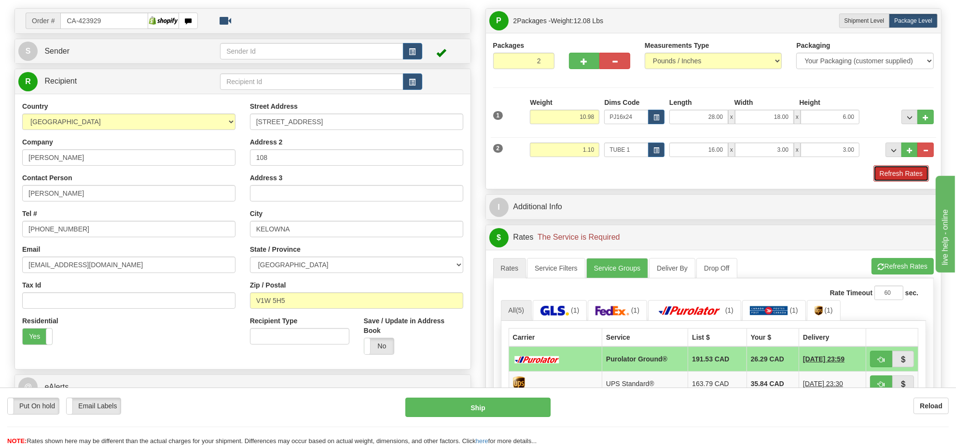
click at [903, 176] on button "Refresh Rates" at bounding box center [902, 173] width 56 height 16
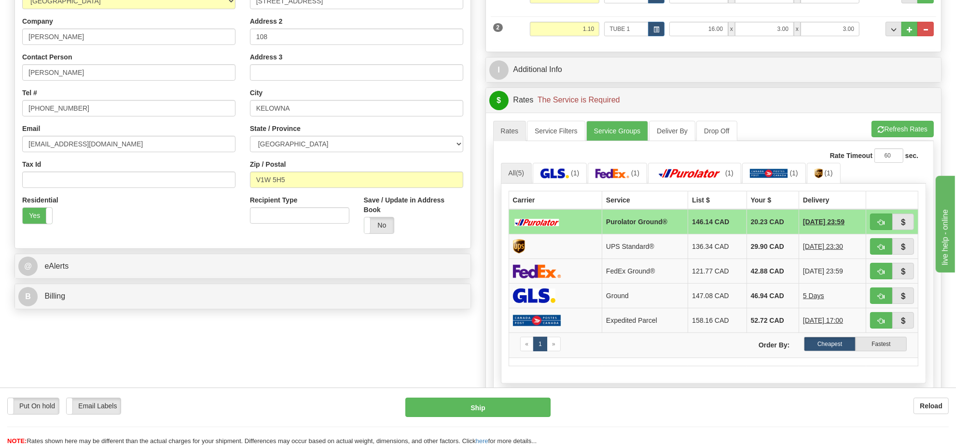
scroll to position [121, 0]
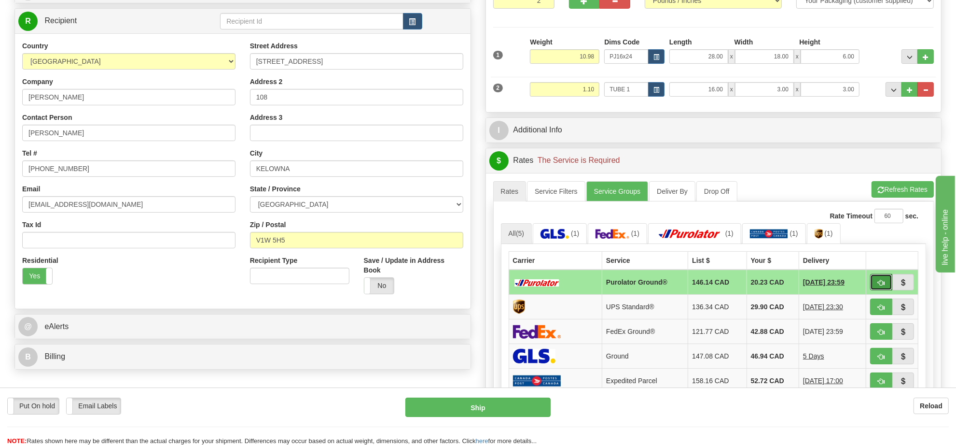
drag, startPoint x: 880, startPoint y: 283, endPoint x: 804, endPoint y: 148, distance: 154.8
click at [804, 148] on div "P Packages 2 Packages - Weight: 12.08 Lbs Shipment Level Shipm. Package Level P…" at bounding box center [713, 259] width 471 height 623
click at [930, 89] on button "..." at bounding box center [926, 89] width 16 height 14
type input "1"
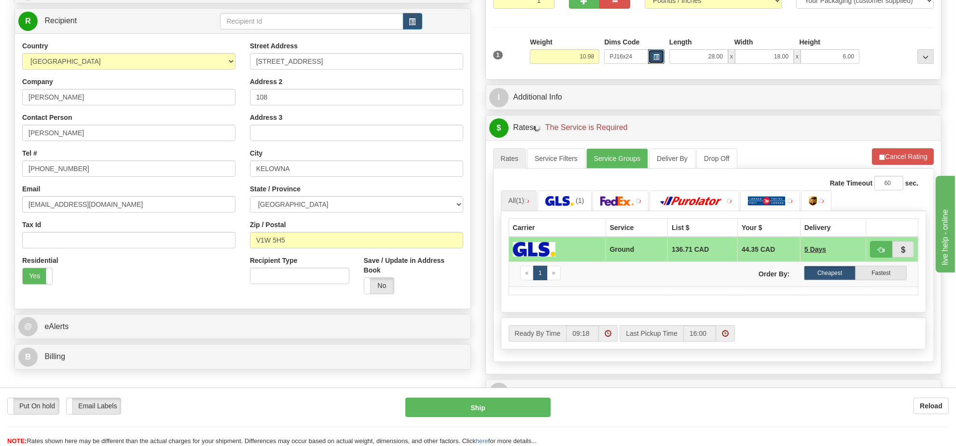
click at [662, 54] on button "button" at bounding box center [656, 56] width 16 height 14
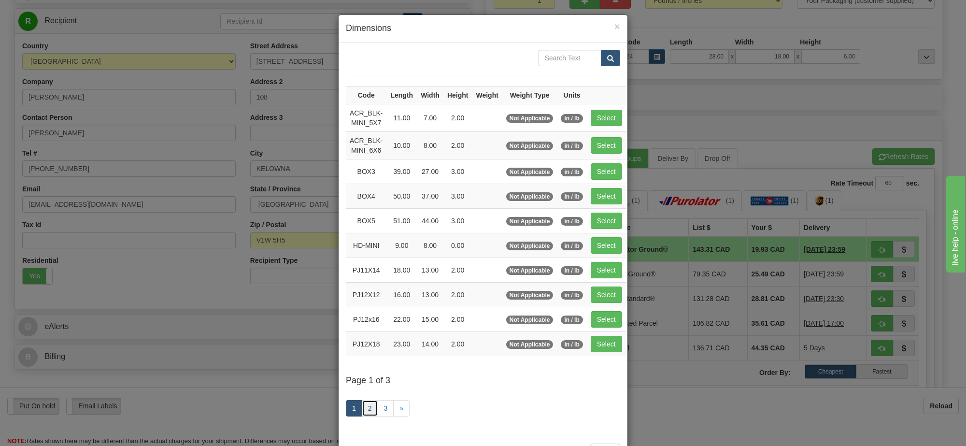
click at [362, 416] on link "2" at bounding box center [370, 408] width 16 height 16
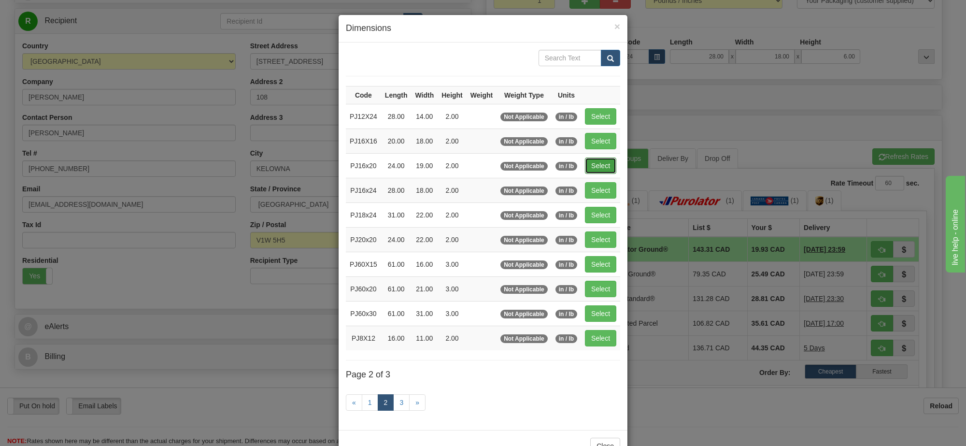
click at [593, 168] on button "Select" at bounding box center [600, 165] width 31 height 16
type input "PJ16x20"
type input "24.00"
type input "19.00"
type input "2.00"
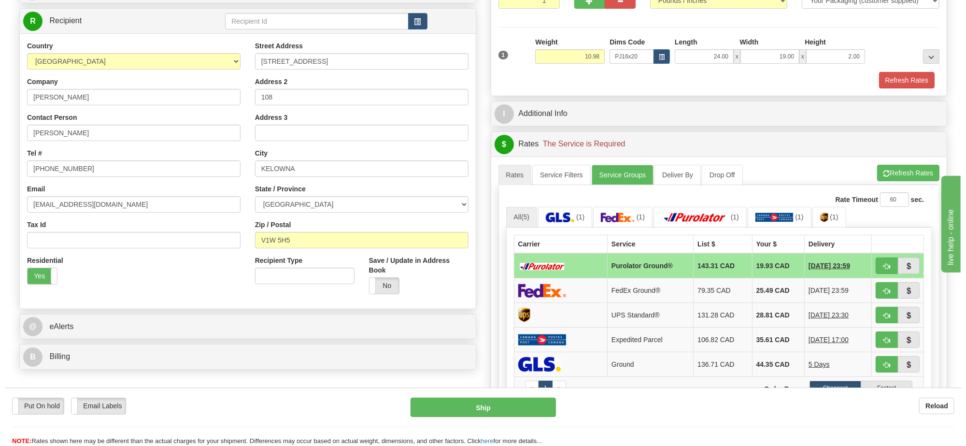
scroll to position [60, 0]
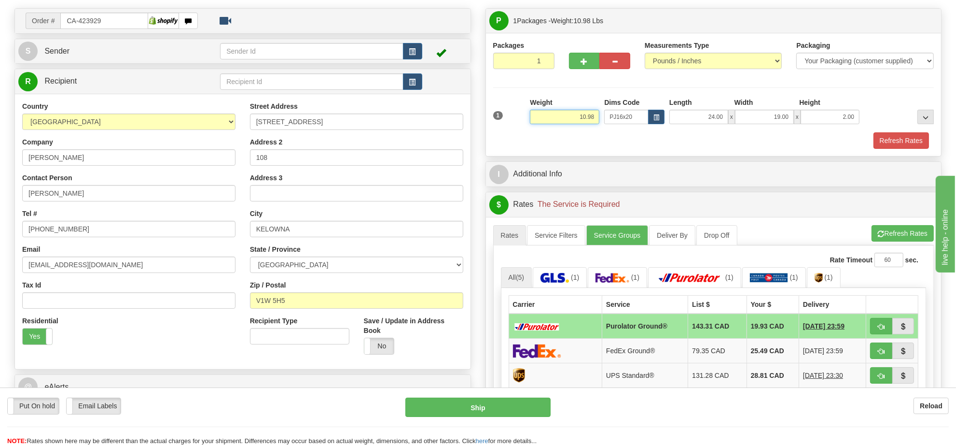
drag, startPoint x: 595, startPoint y: 115, endPoint x: 548, endPoint y: 115, distance: 47.3
click at [548, 115] on input "10.98" at bounding box center [565, 117] width 70 height 14
drag, startPoint x: 597, startPoint y: 115, endPoint x: 554, endPoint y: 115, distance: 43.0
click at [554, 115] on input "4.98" at bounding box center [565, 117] width 70 height 14
type input "5.98"
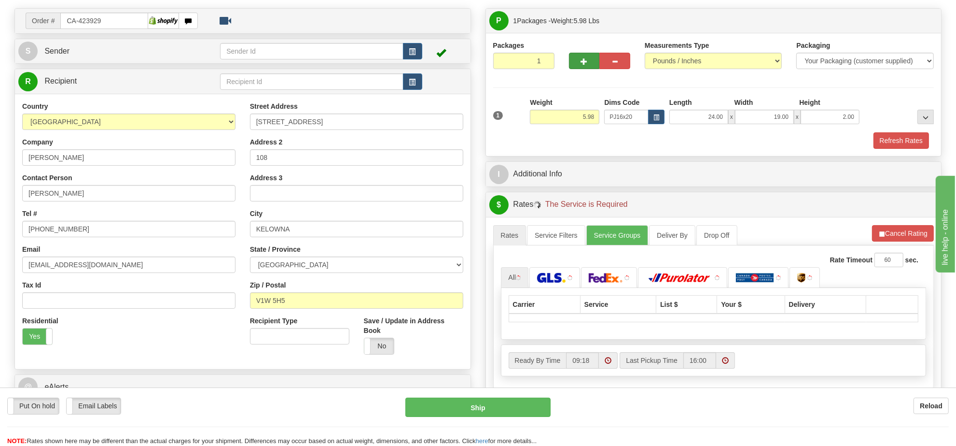
drag, startPoint x: 585, startPoint y: 71, endPoint x: 588, endPoint y: 61, distance: 10.5
click at [584, 70] on div at bounding box center [600, 59] width 76 height 37
click at [588, 61] on span "button" at bounding box center [584, 61] width 7 height 6
radio input "true"
type input "2"
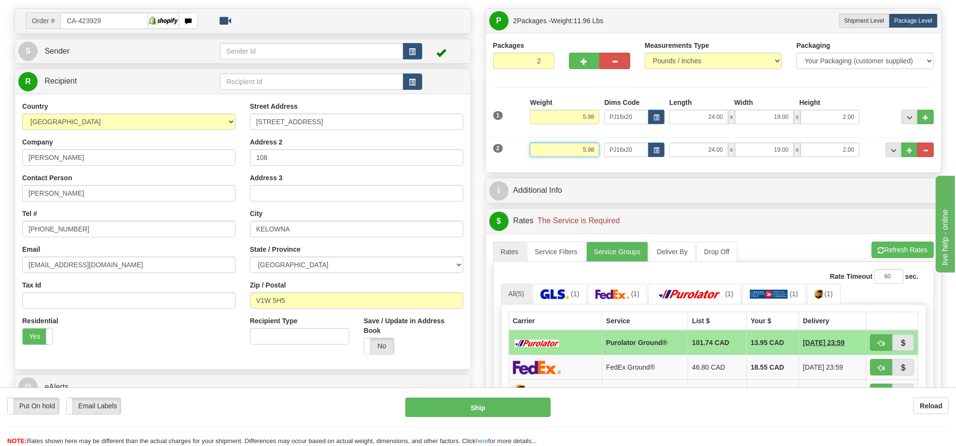
drag, startPoint x: 595, startPoint y: 148, endPoint x: 554, endPoint y: 162, distance: 43.4
click at [554, 162] on div "Weight 5.98" at bounding box center [565, 153] width 74 height 22
type input "2"
type input "3.10"
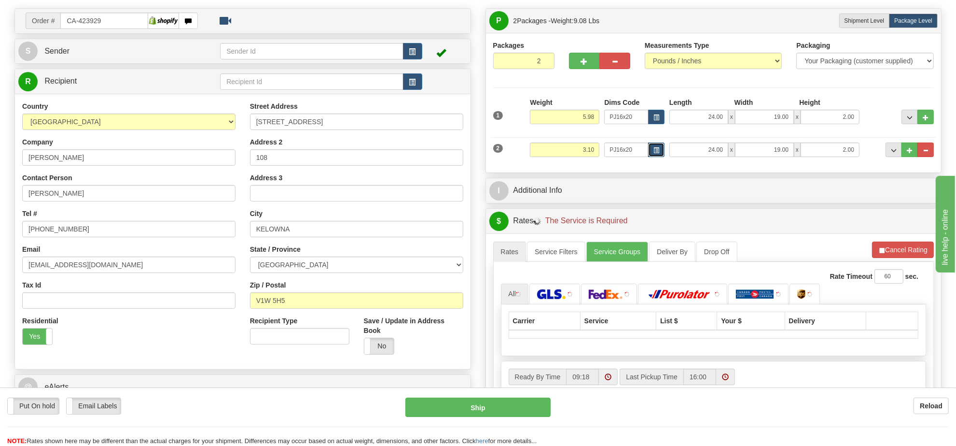
click at [658, 152] on span "button" at bounding box center [657, 150] width 6 height 5
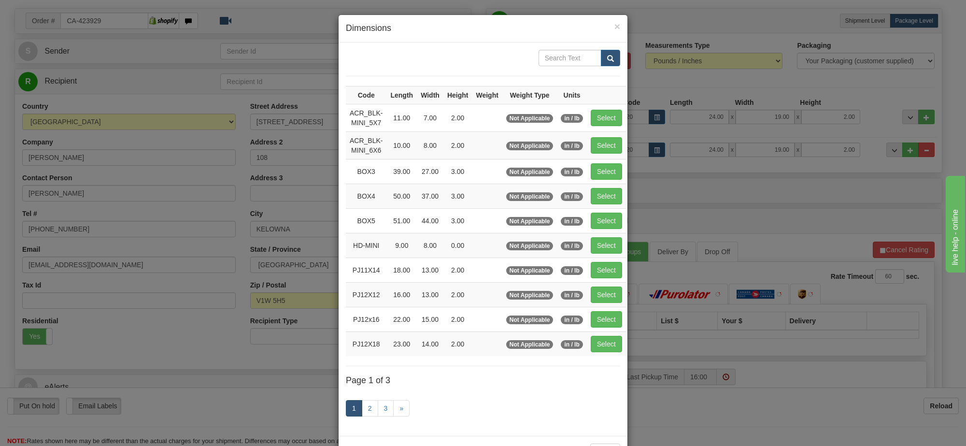
scroll to position [40, 0]
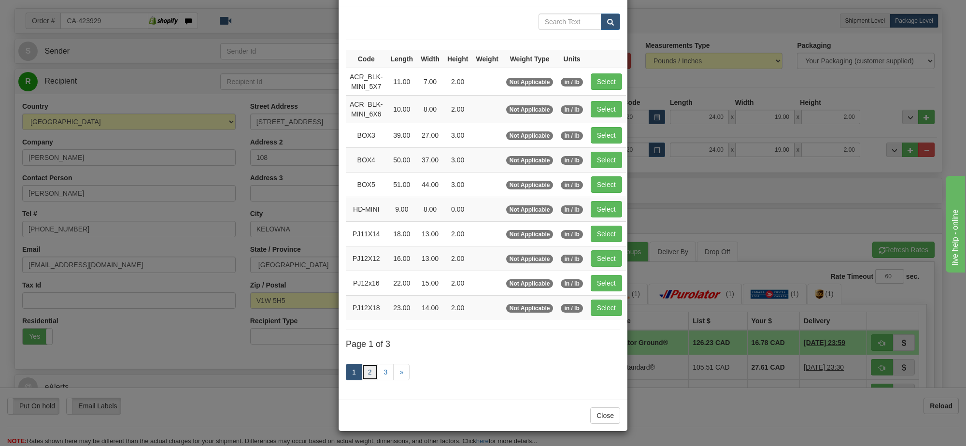
click at [367, 370] on link "2" at bounding box center [370, 372] width 16 height 16
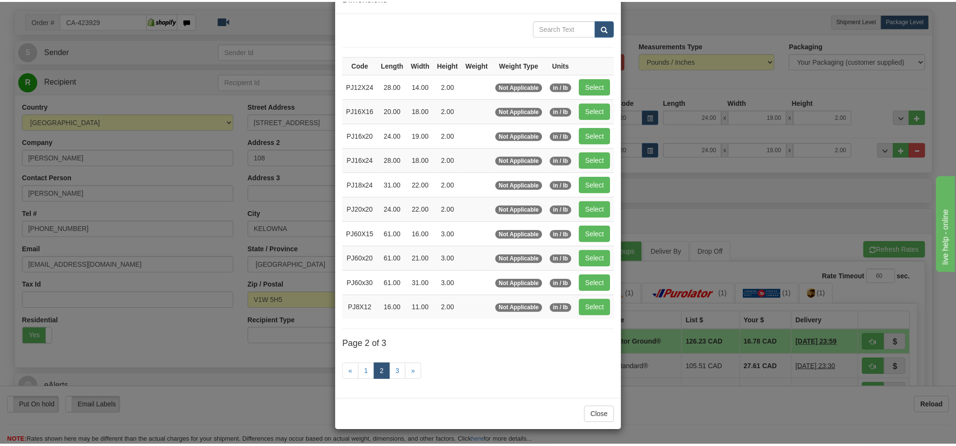
scroll to position [35, 0]
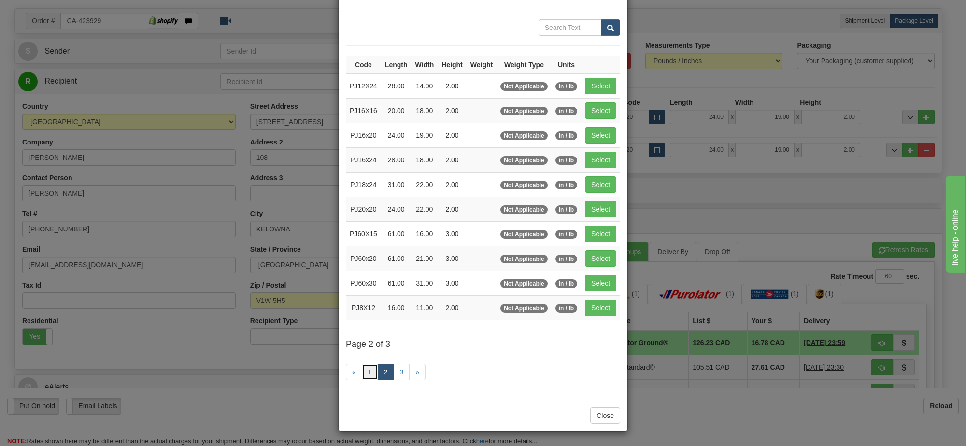
click at [362, 373] on link "1" at bounding box center [370, 372] width 16 height 16
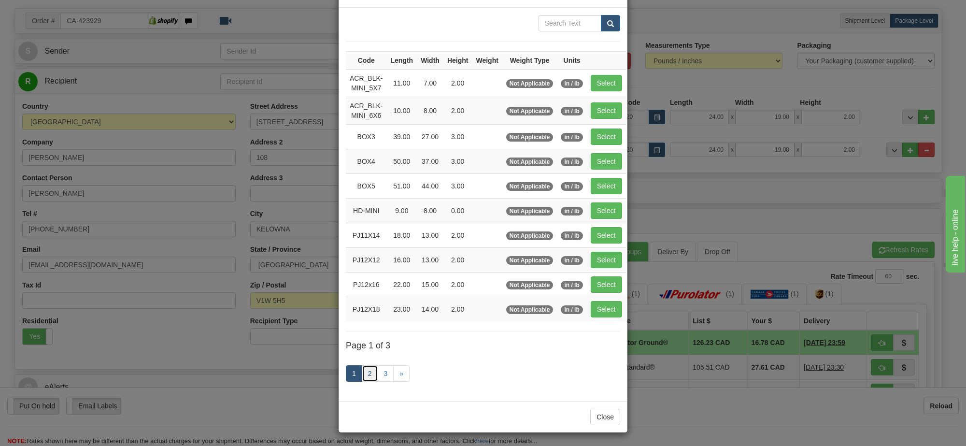
click at [362, 378] on link "2" at bounding box center [370, 373] width 16 height 16
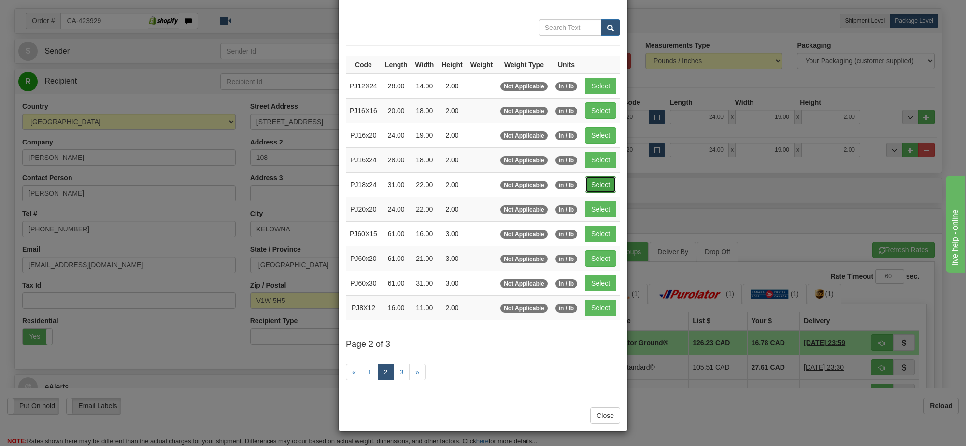
click at [585, 177] on button "Select" at bounding box center [600, 184] width 31 height 16
type input "PJ18x24"
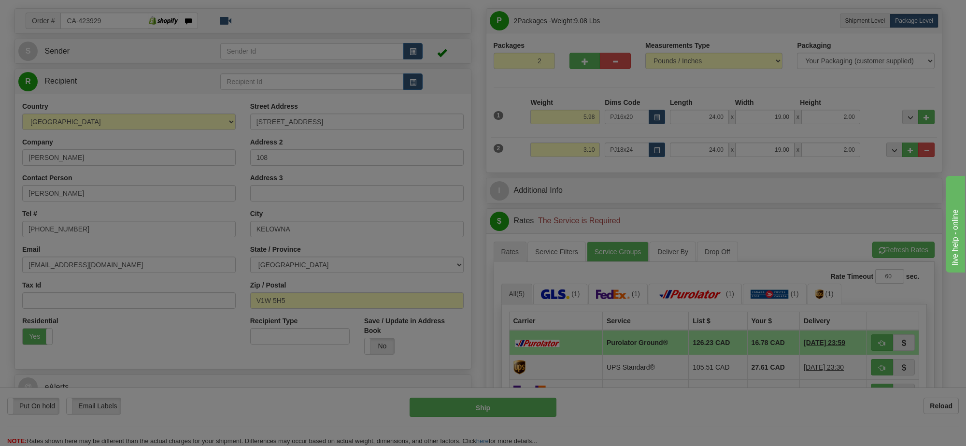
drag, startPoint x: 585, startPoint y: 177, endPoint x: 606, endPoint y: 184, distance: 22.9
click at [587, 177] on tbody "Code Length Width Height Weight Weight Type Units PJ12X24 28.00 14.00 2.00 Not …" at bounding box center [483, 76] width 274 height 264
type input "31.00"
type input "22.00"
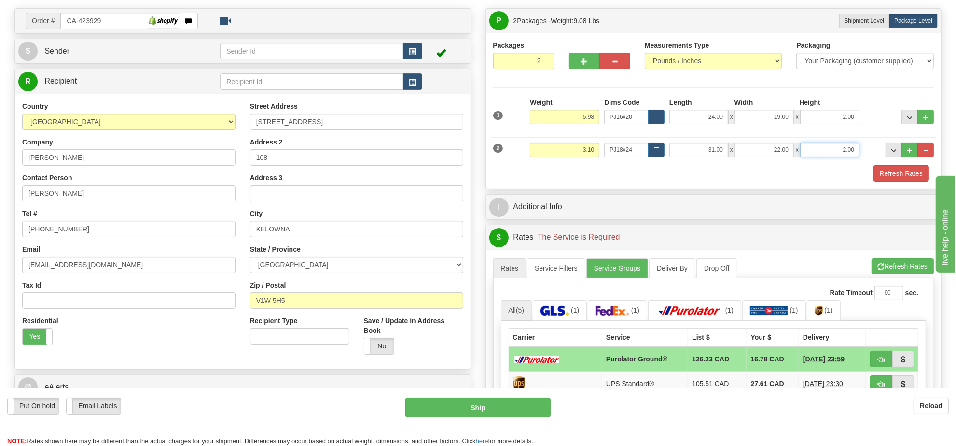
drag, startPoint x: 856, startPoint y: 151, endPoint x: 824, endPoint y: 151, distance: 32.3
click at [824, 151] on input "2.00" at bounding box center [830, 149] width 59 height 14
click button "Delete" at bounding box center [0, 0] width 0 height 0
type input "3.00"
click at [891, 170] on button "Refresh Rates" at bounding box center [902, 173] width 56 height 16
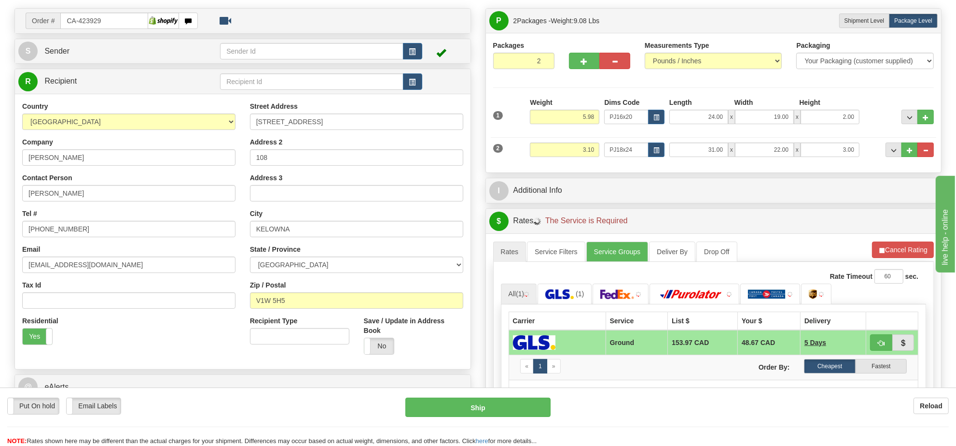
scroll to position [121, 0]
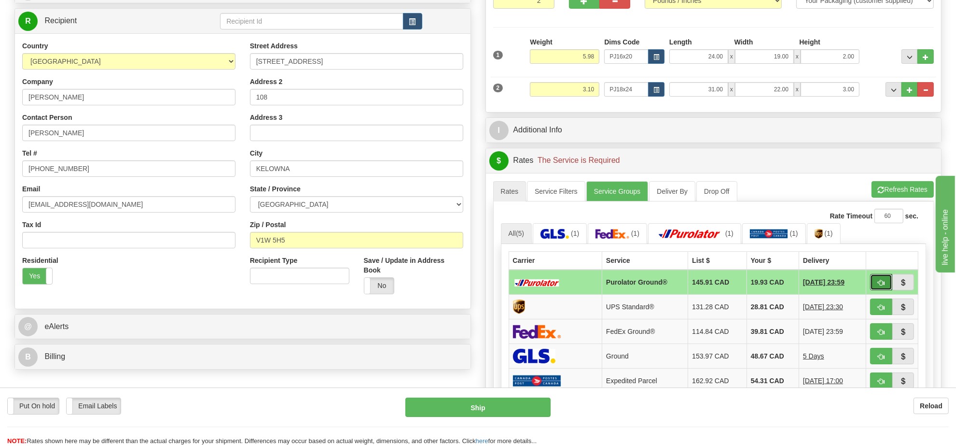
drag, startPoint x: 873, startPoint y: 285, endPoint x: 820, endPoint y: 121, distance: 172.5
click at [804, 172] on div "$ Rates The Service is Required Cancel A change has been made which could impac…" at bounding box center [714, 327] width 457 height 358
drag, startPoint x: 853, startPoint y: 56, endPoint x: 785, endPoint y: 54, distance: 67.1
click at [785, 54] on div "24.00 x 19.00 x 2.00" at bounding box center [765, 56] width 190 height 14
click button "Delete" at bounding box center [0, 0] width 0 height 0
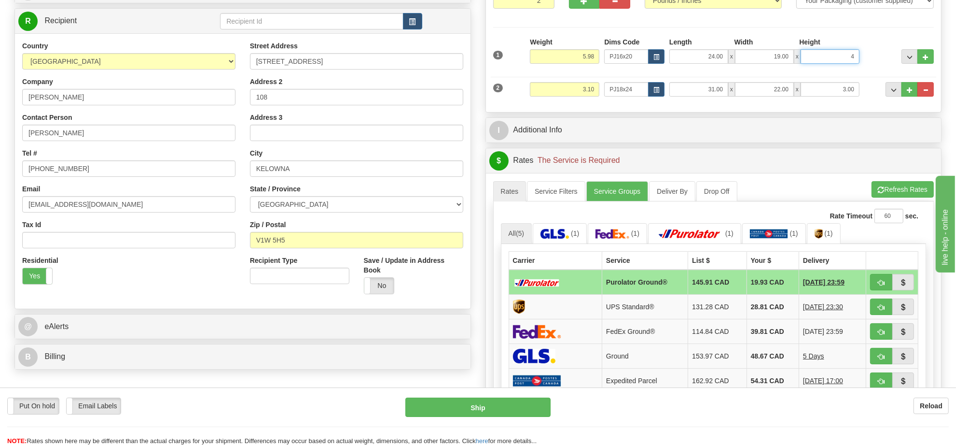
type input "4.00"
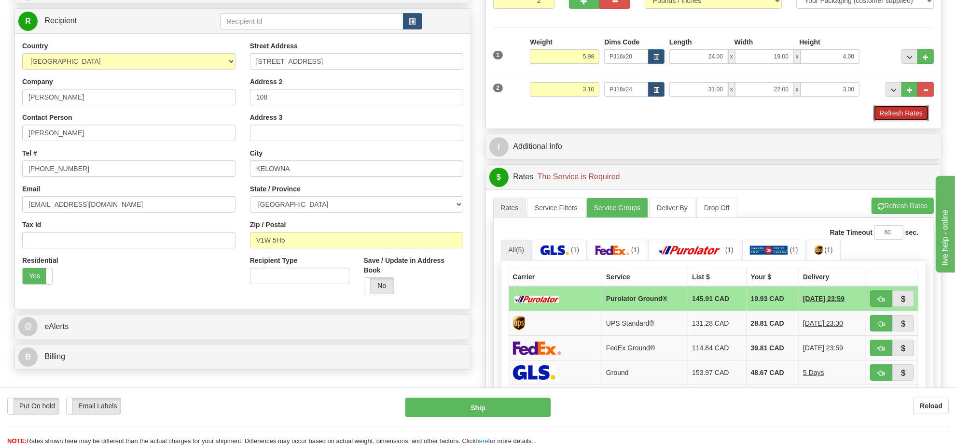
click at [898, 117] on button "Refresh Rates" at bounding box center [902, 113] width 56 height 16
click at [898, 117] on div "P Packages 2 Packages - Weight: 9.08 Lbs Shipment Level Shipm. Package Level Pa…" at bounding box center [713, 267] width 471 height 639
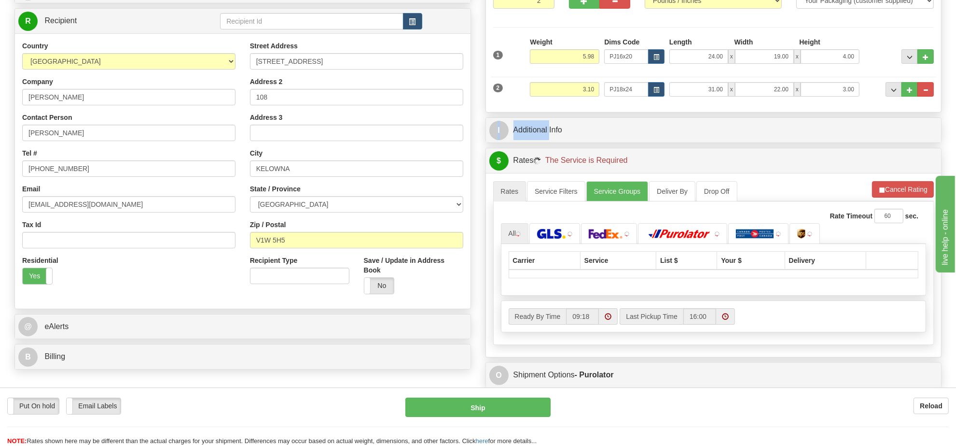
scroll to position [181, 0]
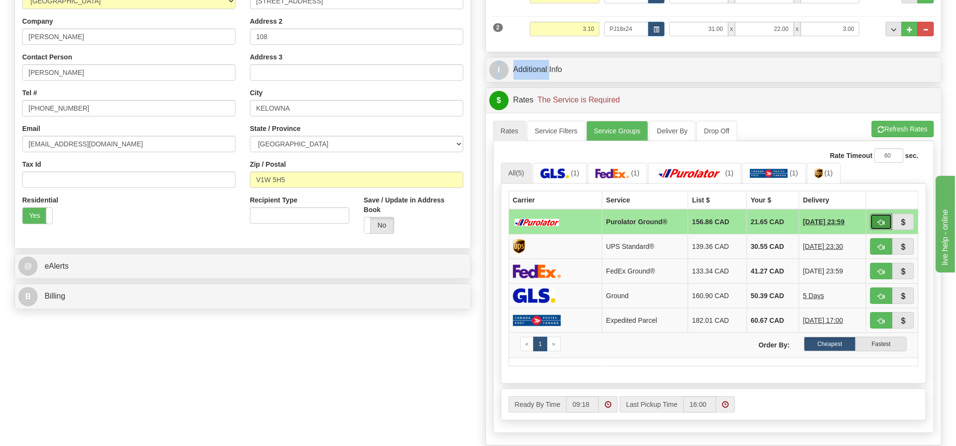
click at [881, 223] on span "button" at bounding box center [881, 222] width 7 height 6
type input "260"
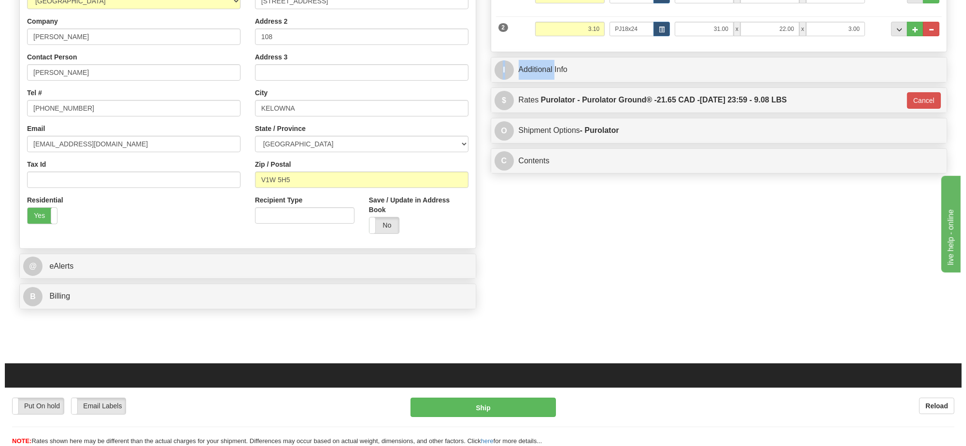
scroll to position [0, 0]
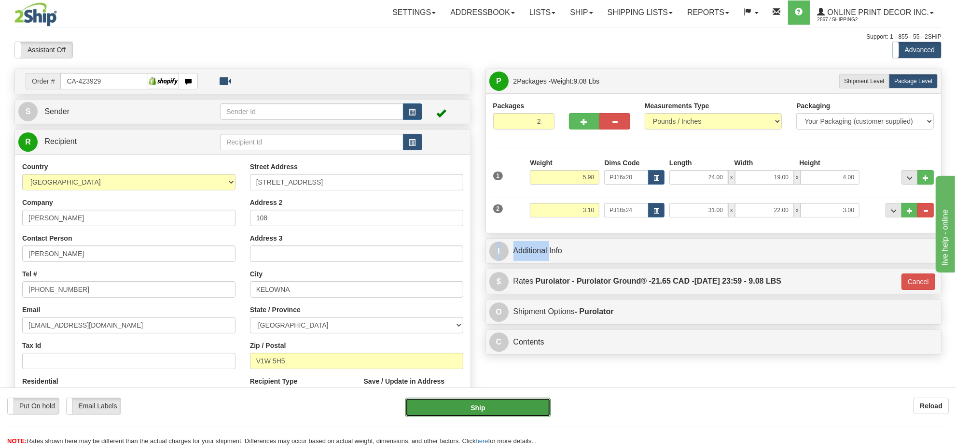
click at [516, 406] on button "Ship" at bounding box center [478, 406] width 145 height 19
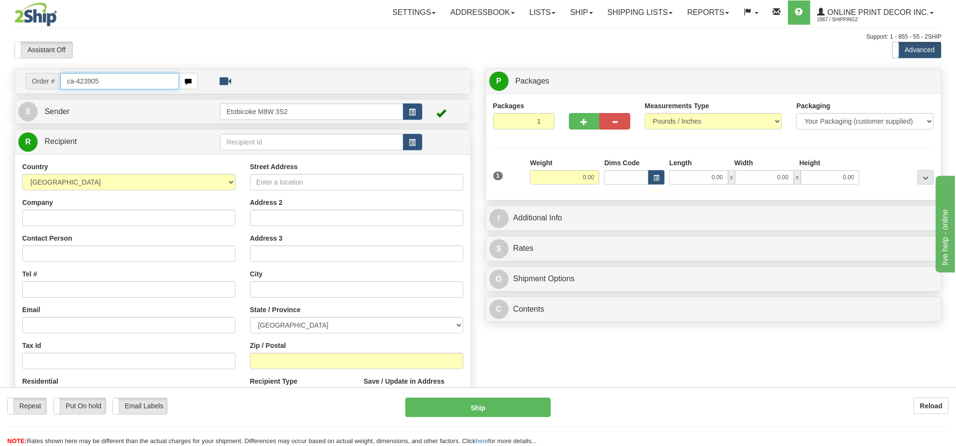
type input "ca-423905"
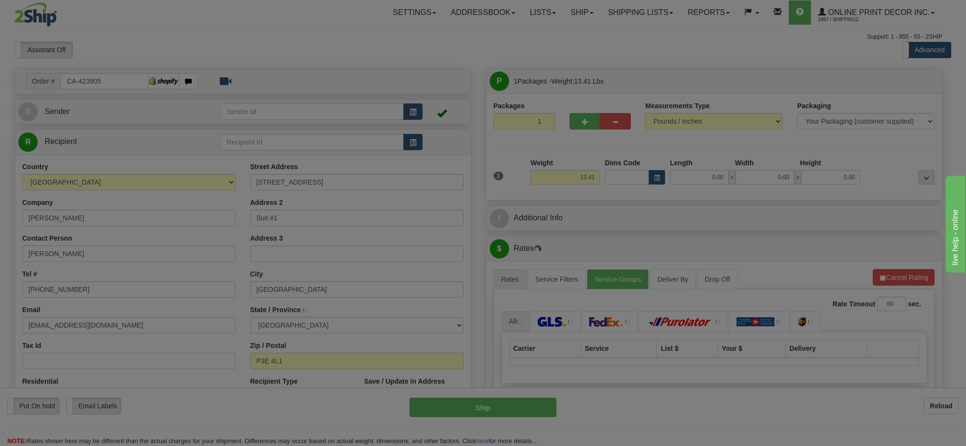
type input "SUDBURY"
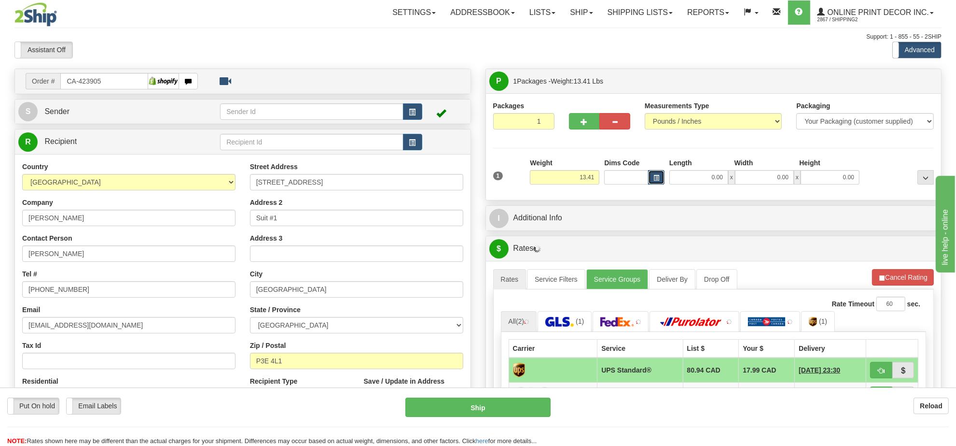
click at [658, 179] on span "button" at bounding box center [657, 177] width 6 height 5
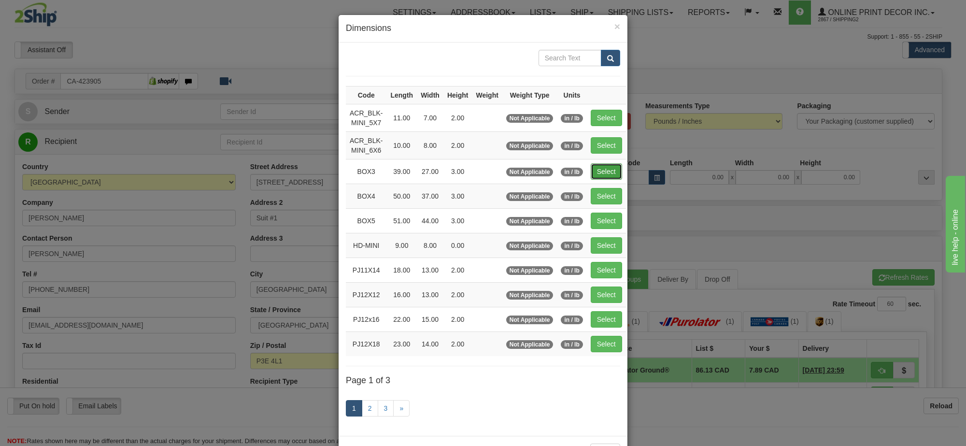
click at [593, 165] on button "Select" at bounding box center [605, 171] width 31 height 16
type input "BOX3"
type input "39.00"
type input "27.00"
type input "3.00"
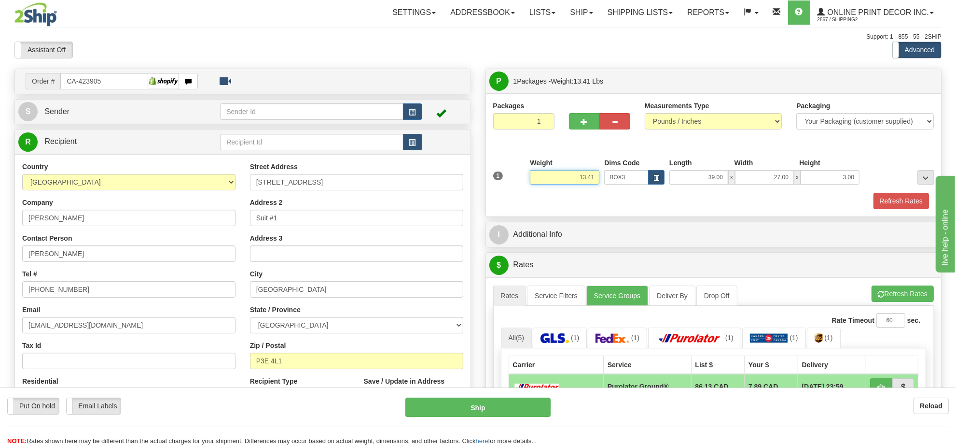
drag, startPoint x: 595, startPoint y: 179, endPoint x: 467, endPoint y: 168, distance: 127.9
click at [467, 69] on div "Order # CA-423905 S" at bounding box center [478, 69] width 942 height 0
type input "14.98"
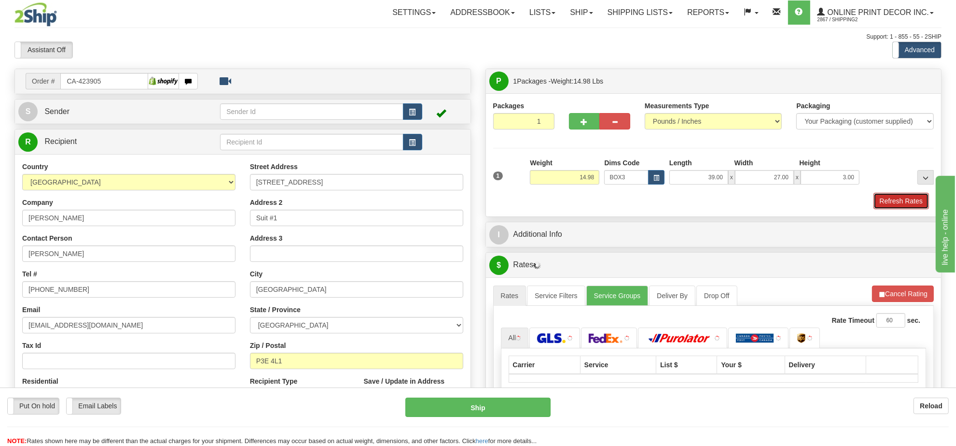
click at [911, 204] on button "Refresh Rates" at bounding box center [902, 201] width 56 height 16
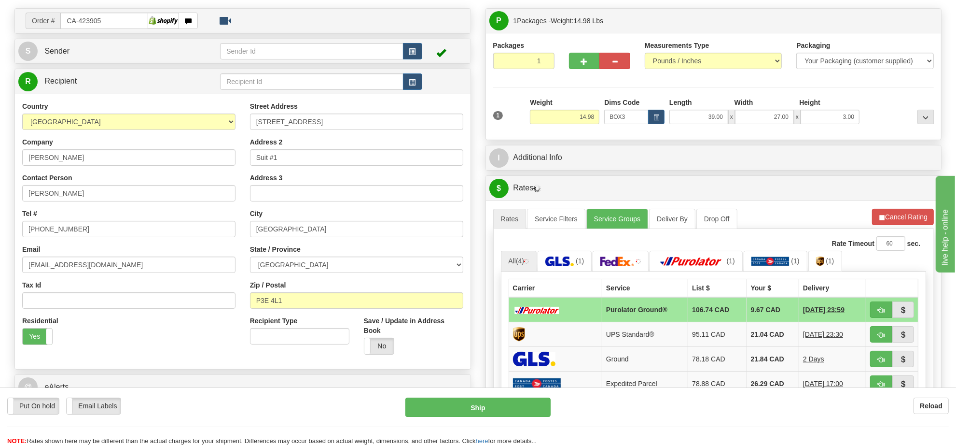
scroll to position [121, 0]
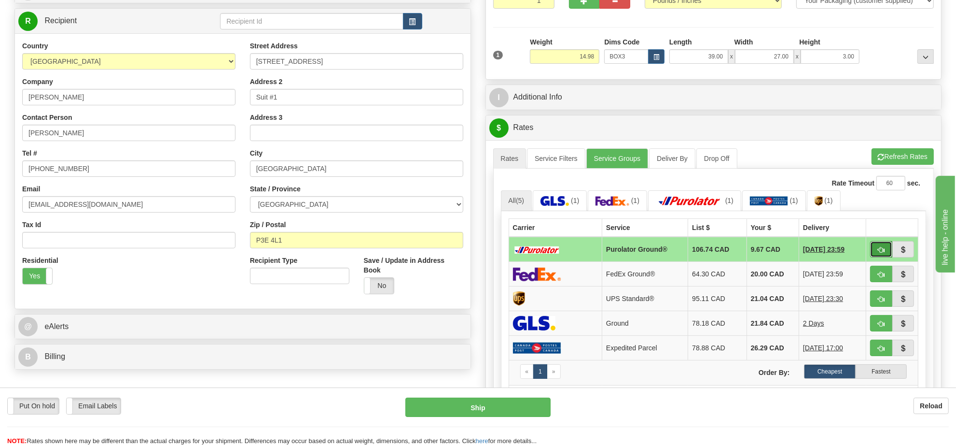
click at [884, 253] on span "button" at bounding box center [881, 250] width 7 height 6
type input "260"
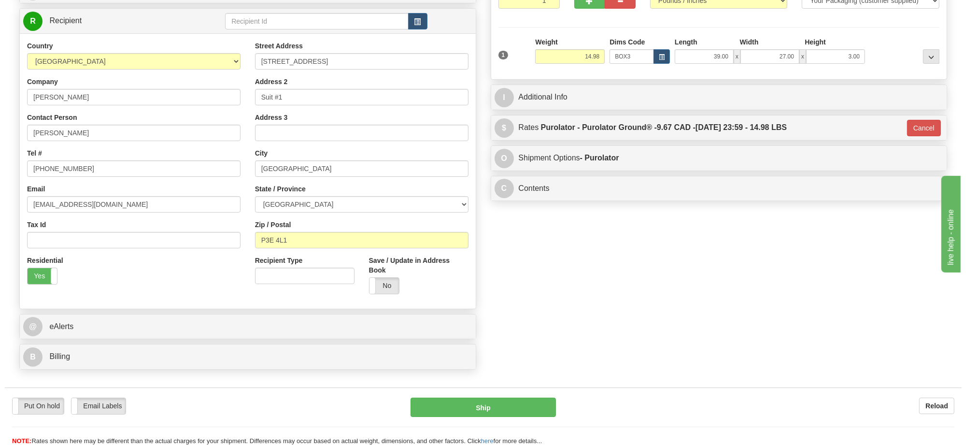
scroll to position [0, 0]
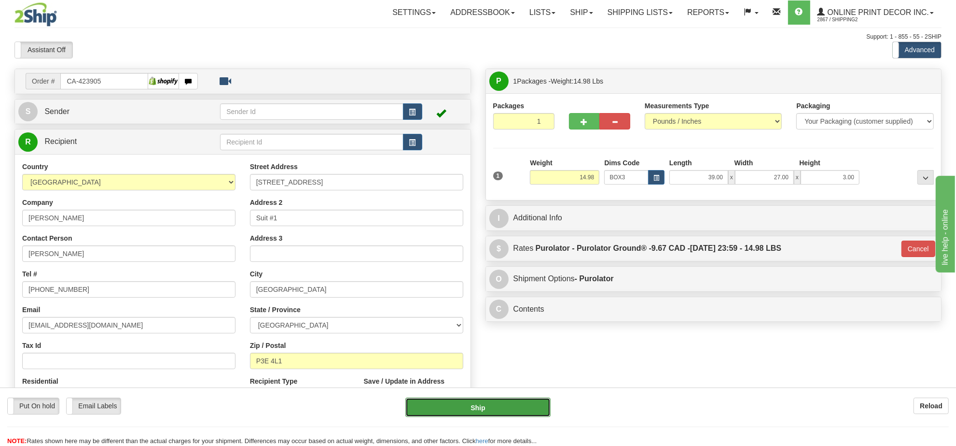
click at [494, 407] on button "Ship" at bounding box center [478, 406] width 145 height 19
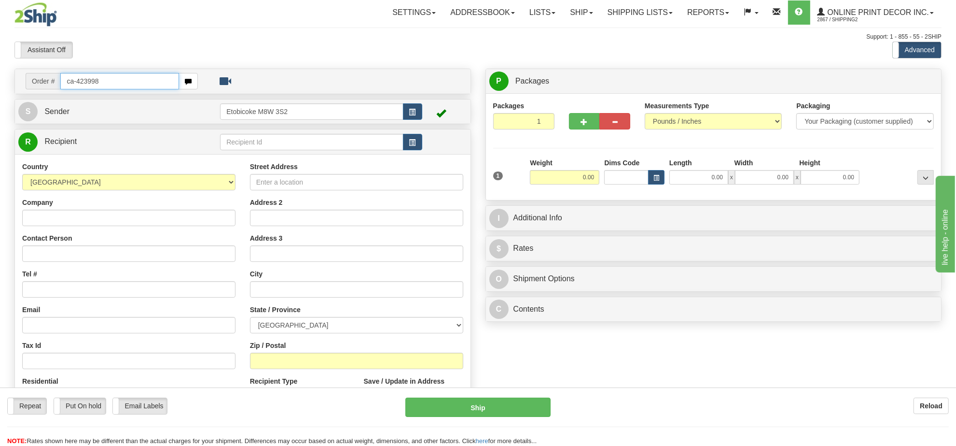
type input "ca-423998"
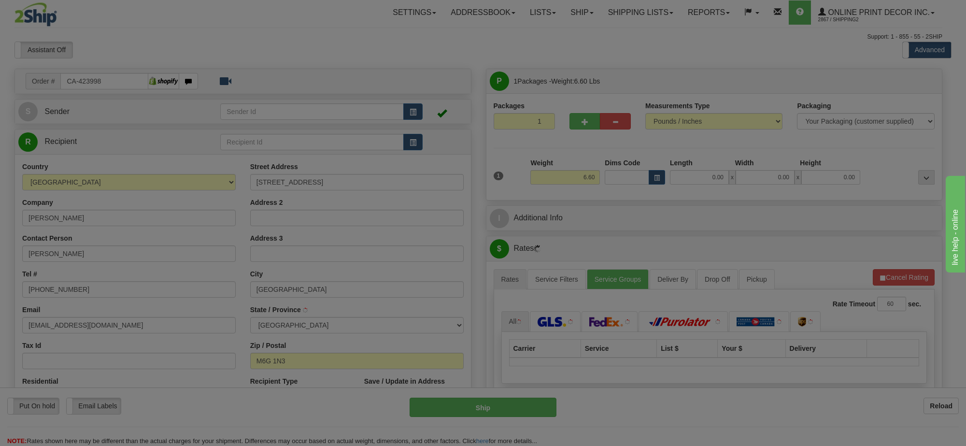
type input "[GEOGRAPHIC_DATA]"
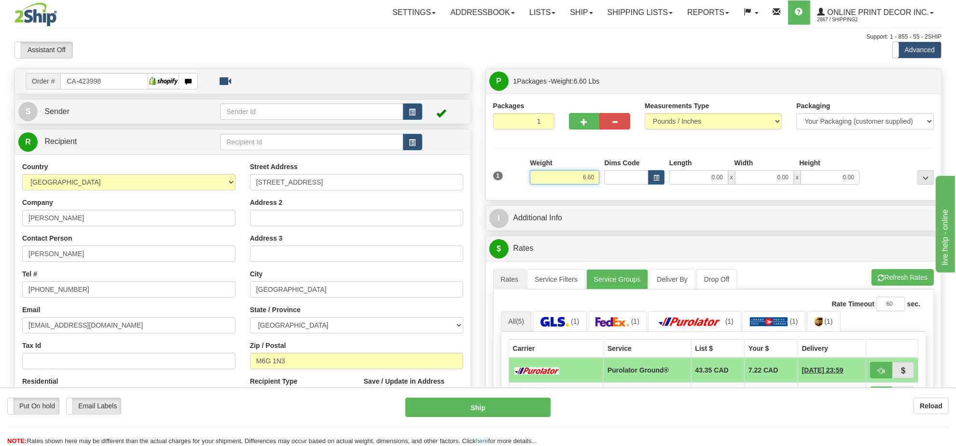
click at [571, 180] on input "6.60" at bounding box center [565, 177] width 70 height 14
type input "5"
type input "4.00"
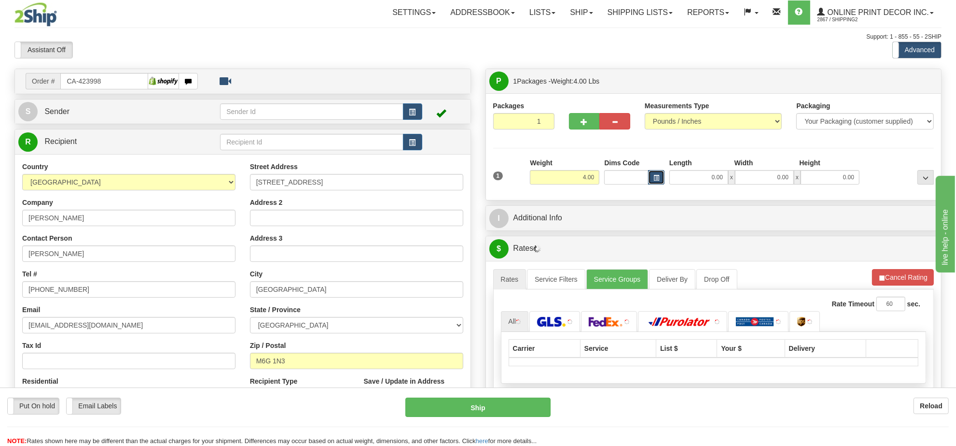
click at [661, 177] on button "button" at bounding box center [656, 177] width 16 height 14
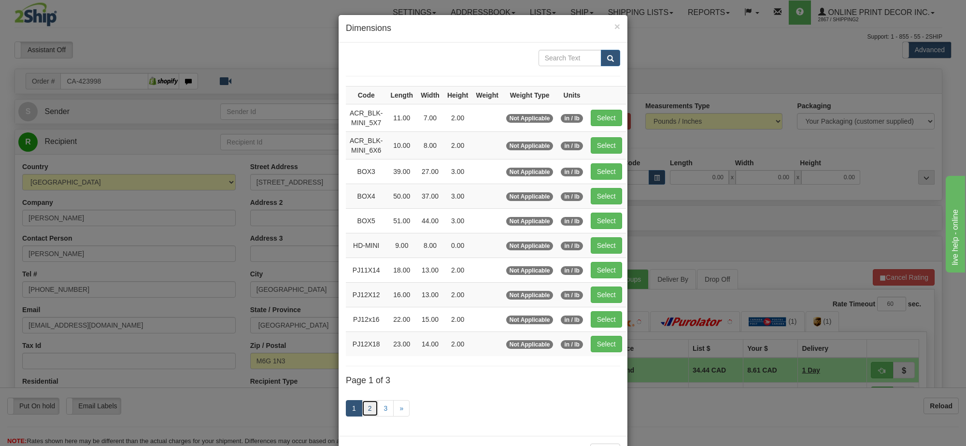
click at [364, 409] on link "2" at bounding box center [370, 408] width 16 height 16
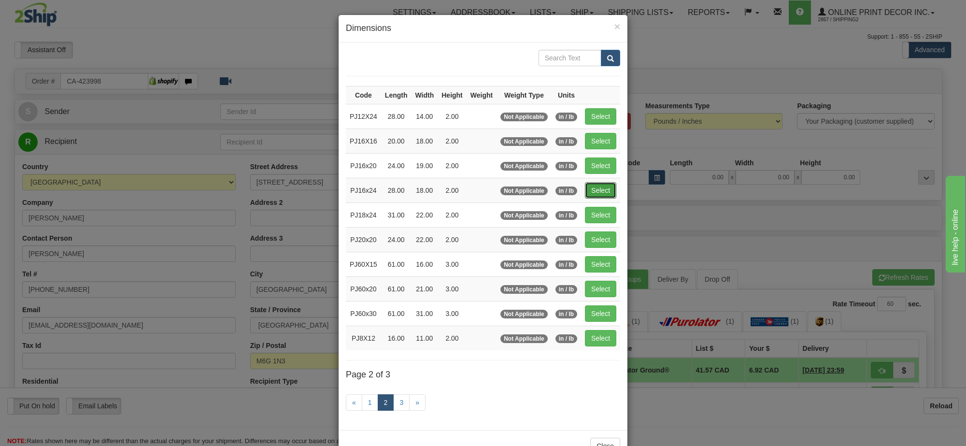
click at [611, 202] on td "Select" at bounding box center [600, 190] width 39 height 25
click at [595, 189] on button "Select" at bounding box center [600, 190] width 31 height 16
type input "PJ16x24"
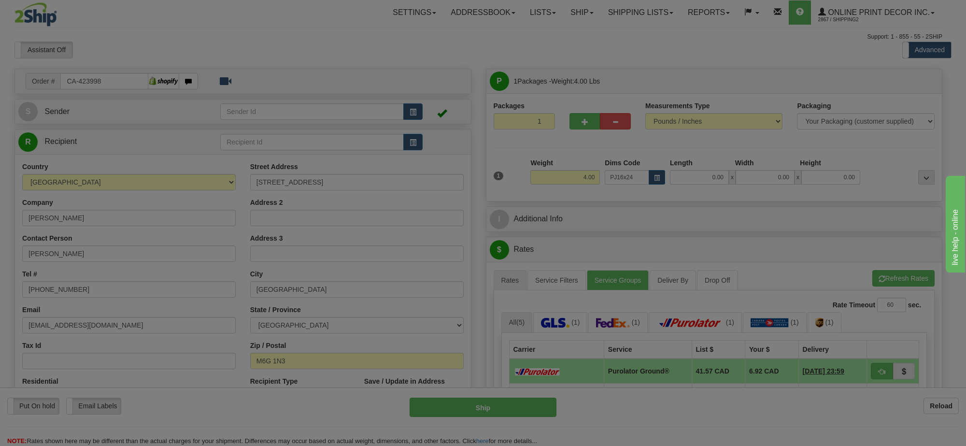
type input "28.00"
type input "18.00"
type input "2.00"
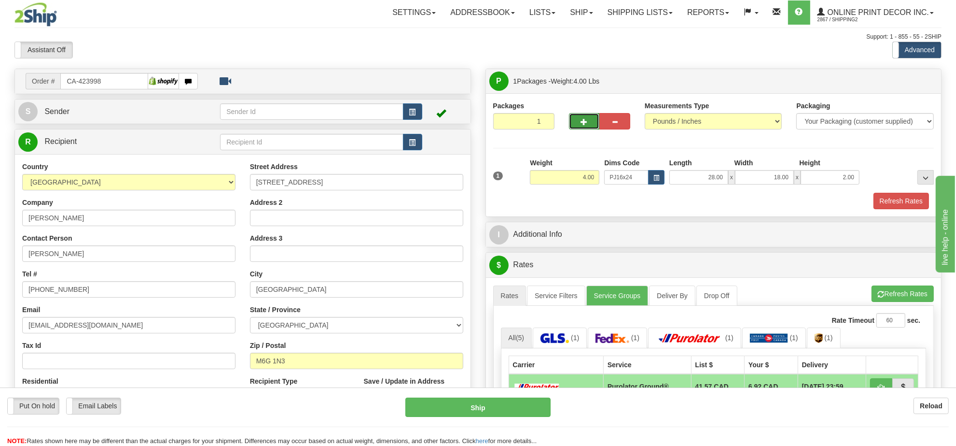
click at [587, 121] on span "button" at bounding box center [584, 122] width 7 height 6
radio input "true"
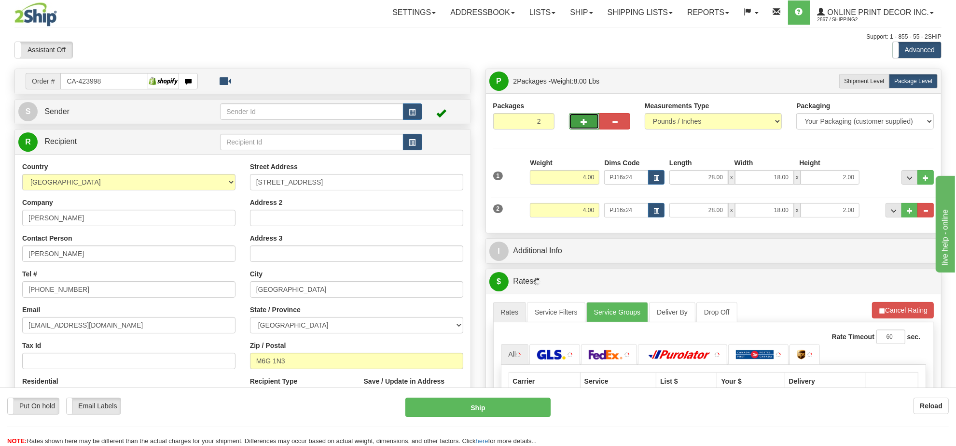
click at [585, 115] on button "button" at bounding box center [584, 121] width 31 height 16
type input "3"
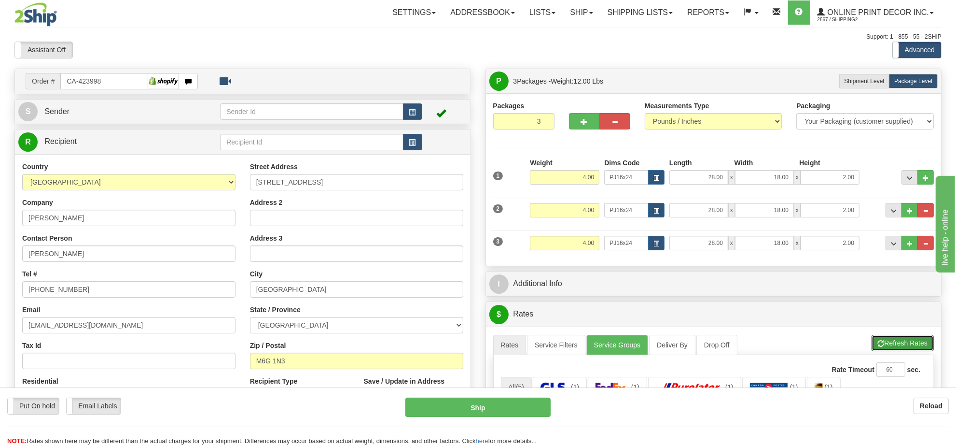
click at [891, 348] on button "Refresh Rates" at bounding box center [903, 343] width 62 height 16
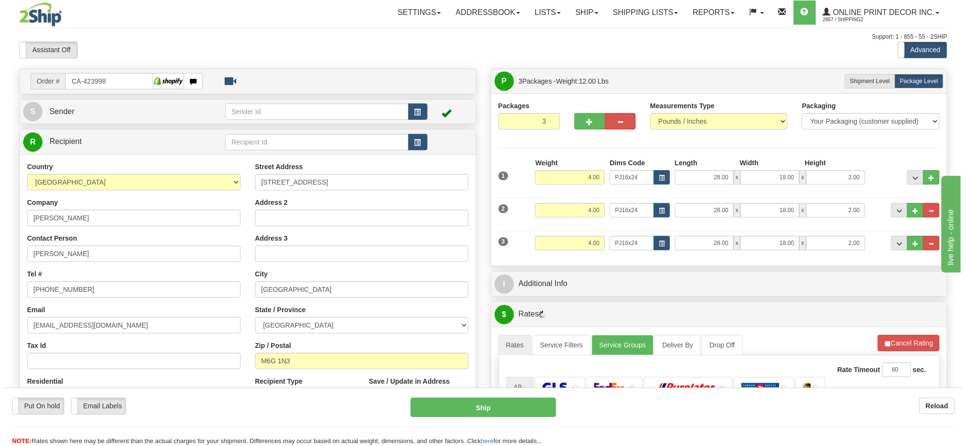
scroll to position [121, 0]
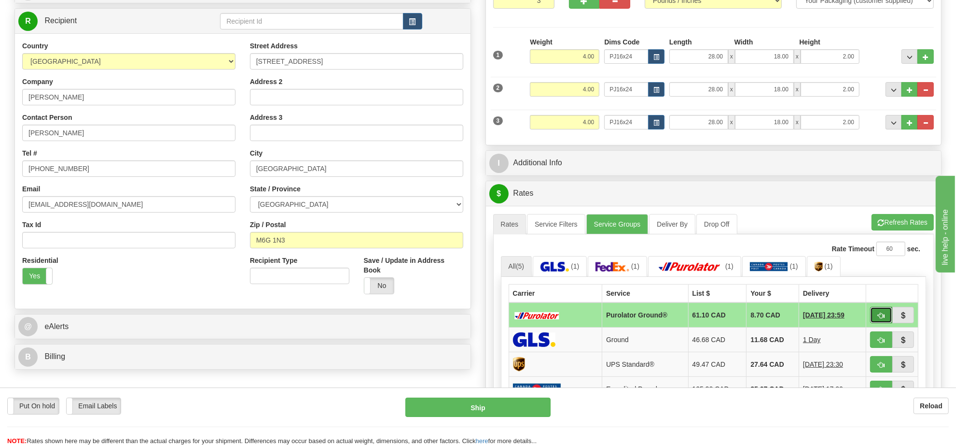
drag, startPoint x: 889, startPoint y: 316, endPoint x: 858, endPoint y: 332, distance: 34.1
click at [887, 316] on button "button" at bounding box center [881, 315] width 22 height 16
type input "260"
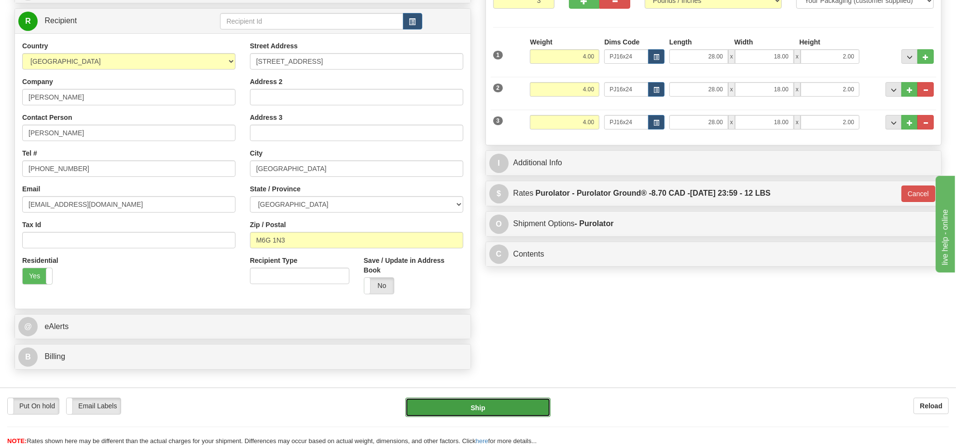
click at [518, 407] on button "Ship" at bounding box center [478, 406] width 145 height 19
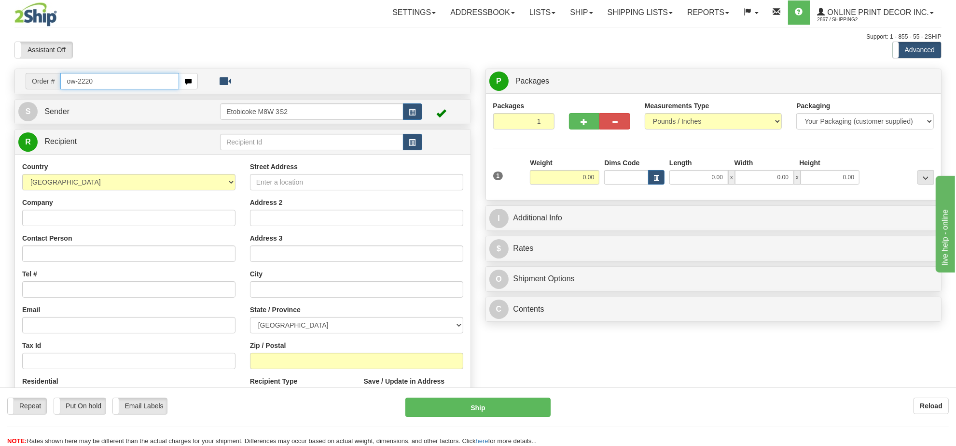
type input "ow-2220"
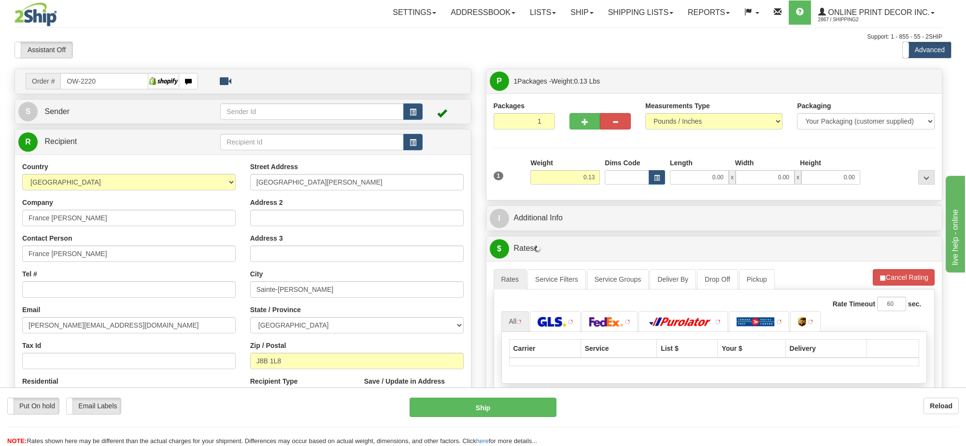
type input "SAINTE-ADELE"
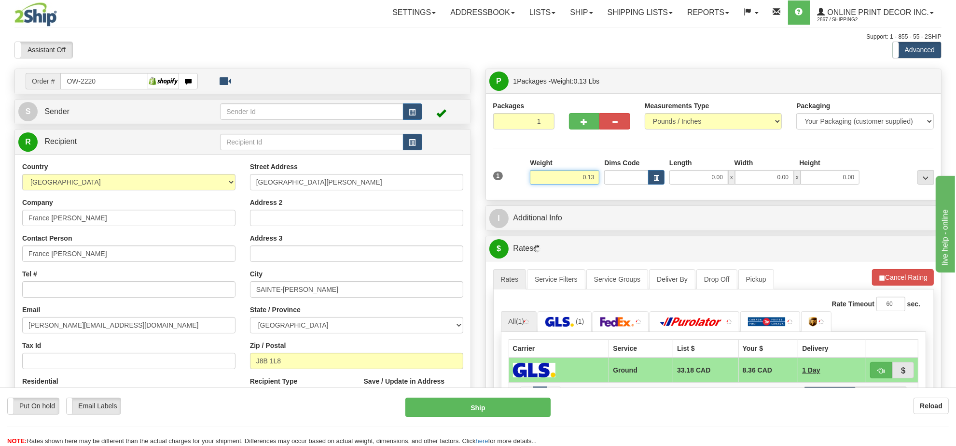
click at [588, 180] on input "0.13" at bounding box center [565, 177] width 70 height 14
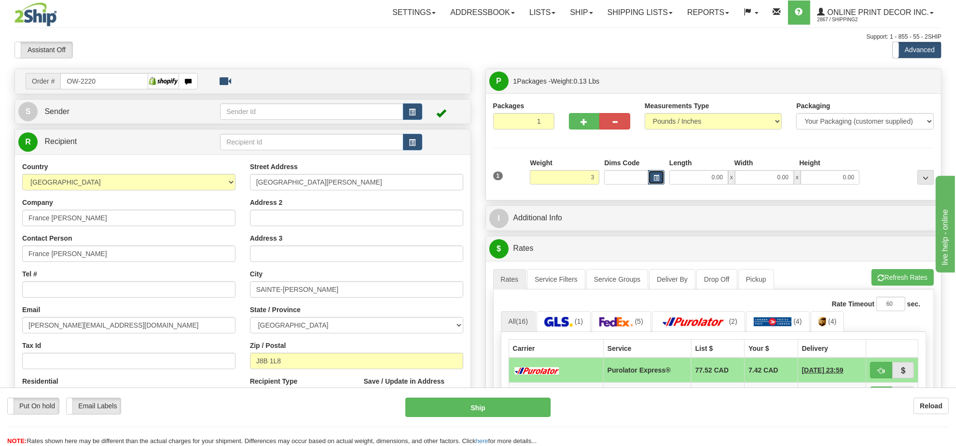
type input "3.00"
click at [651, 176] on button "button" at bounding box center [656, 177] width 16 height 14
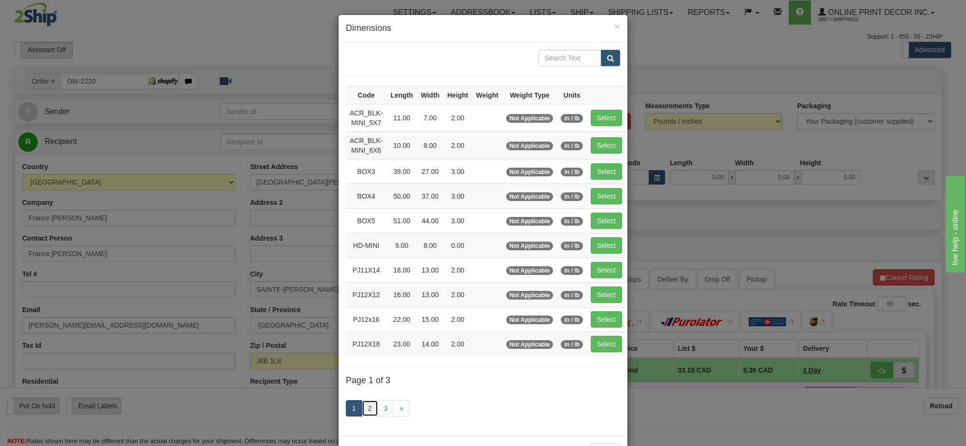
click at [365, 408] on link "2" at bounding box center [370, 408] width 16 height 16
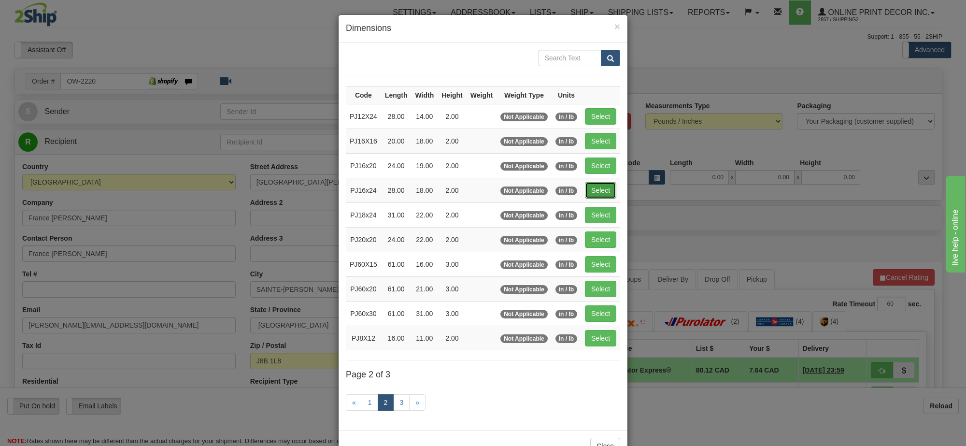
click at [585, 192] on button "Select" at bounding box center [600, 190] width 31 height 16
type input "PJ16x24"
type input "28.00"
type input "18.00"
type input "2.00"
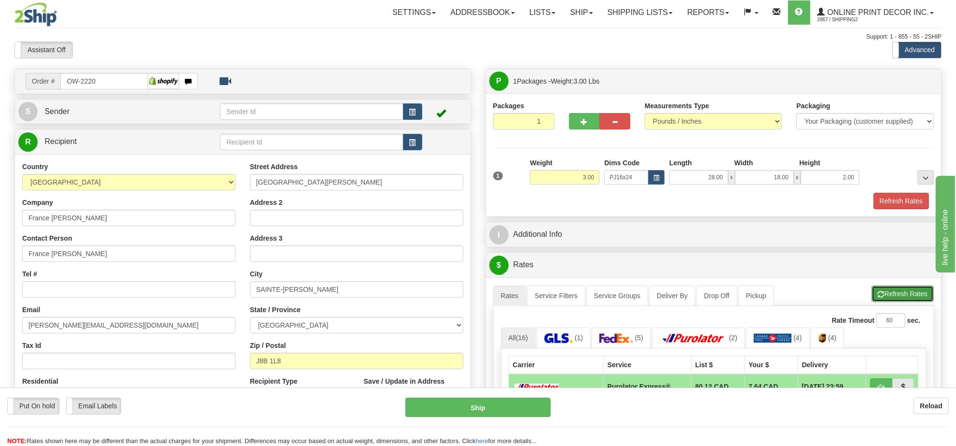
click at [899, 295] on button "Refresh Rates" at bounding box center [903, 293] width 62 height 16
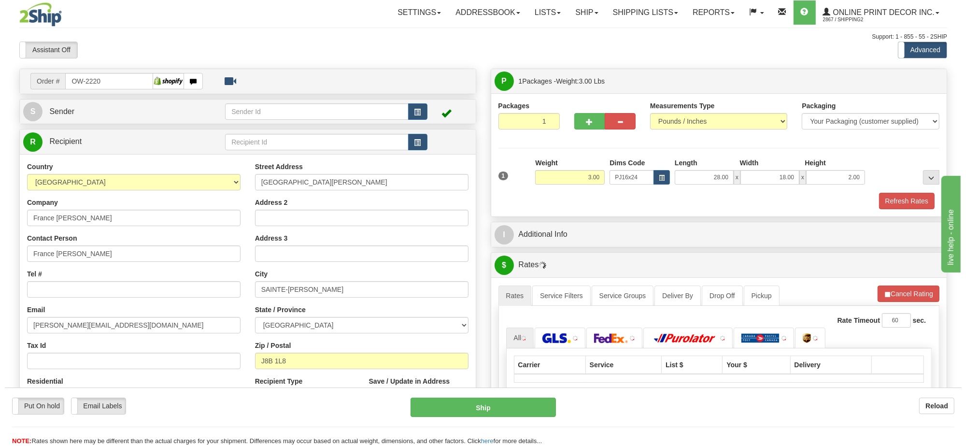
scroll to position [181, 0]
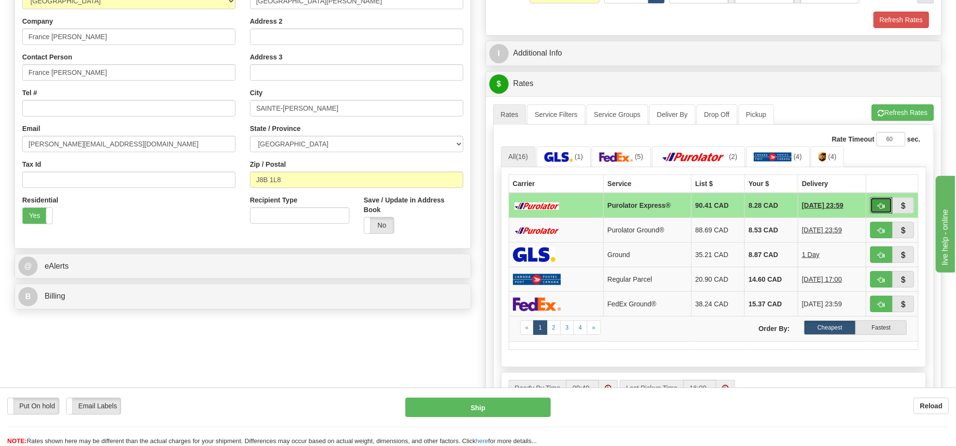
click at [880, 209] on span "button" at bounding box center [881, 206] width 7 height 6
type input "202"
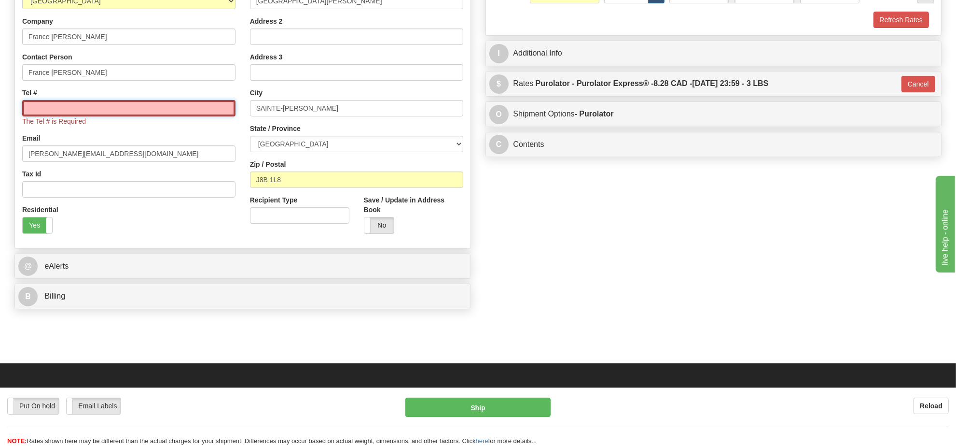
click at [188, 110] on input "Tel #" at bounding box center [128, 108] width 213 height 16
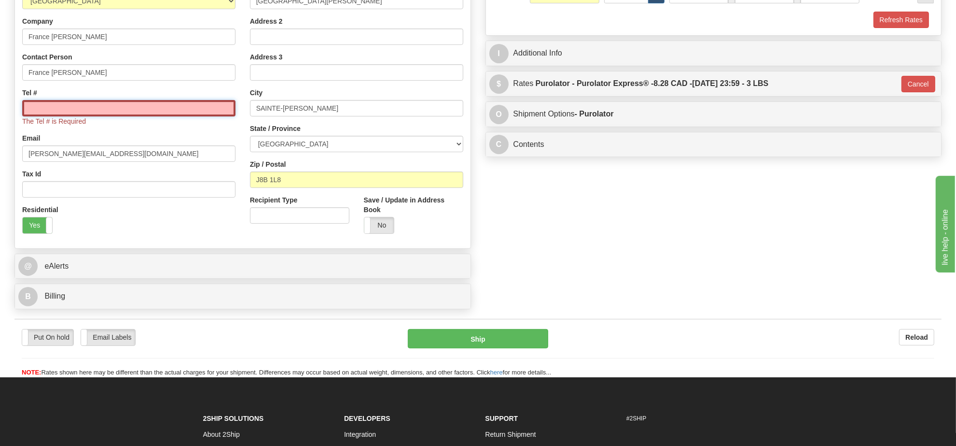
type input "416-406-6900"
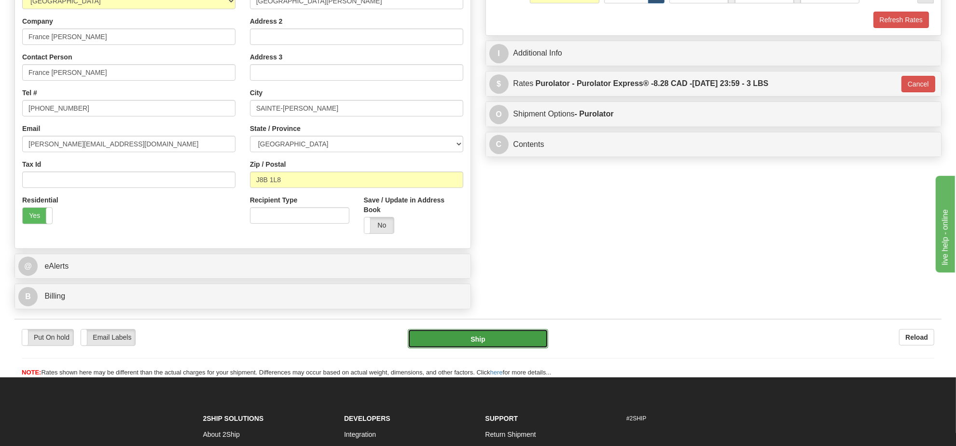
click at [481, 336] on button "Ship" at bounding box center [478, 338] width 140 height 19
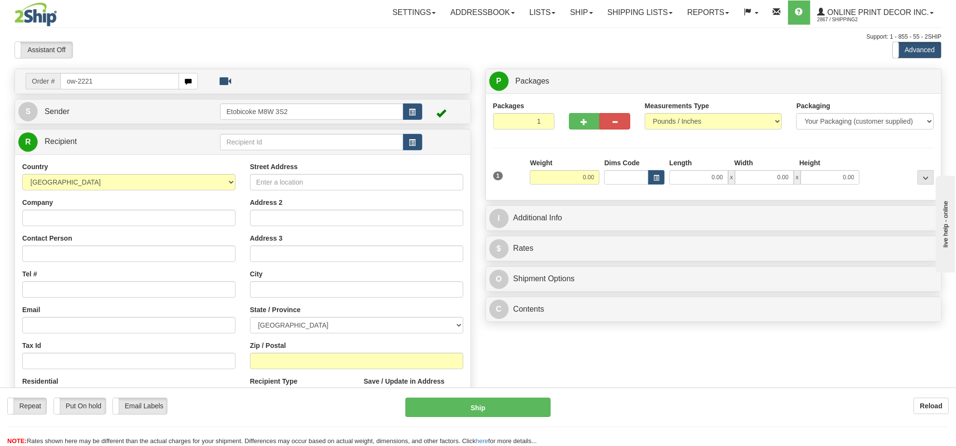
type input "ow-2221"
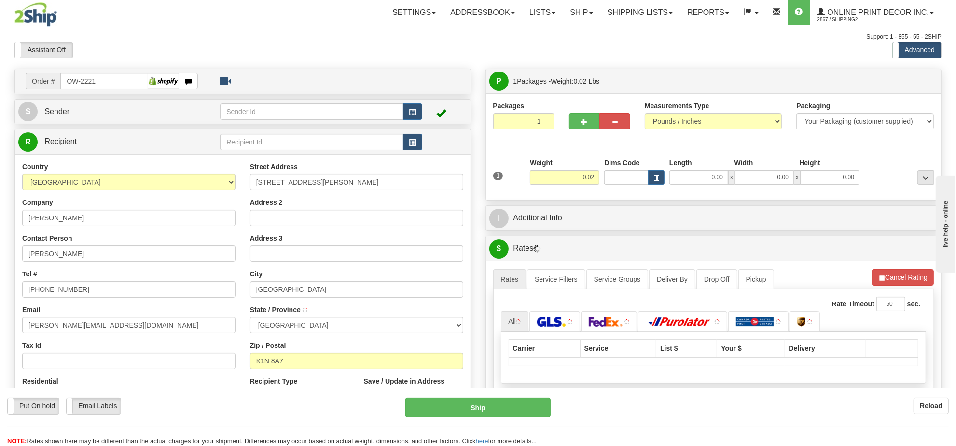
type input "[GEOGRAPHIC_DATA]"
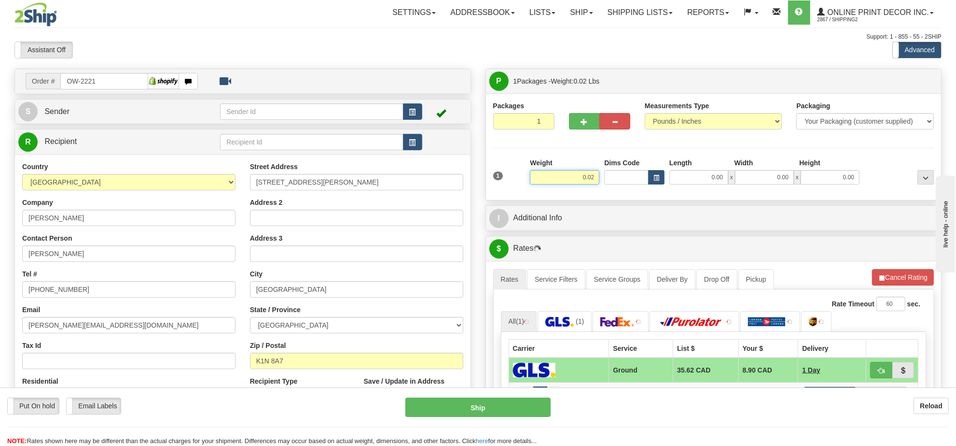
click at [585, 177] on input "0.02" at bounding box center [565, 177] width 70 height 14
type input "3.00"
click at [648, 180] on button "button" at bounding box center [656, 177] width 16 height 14
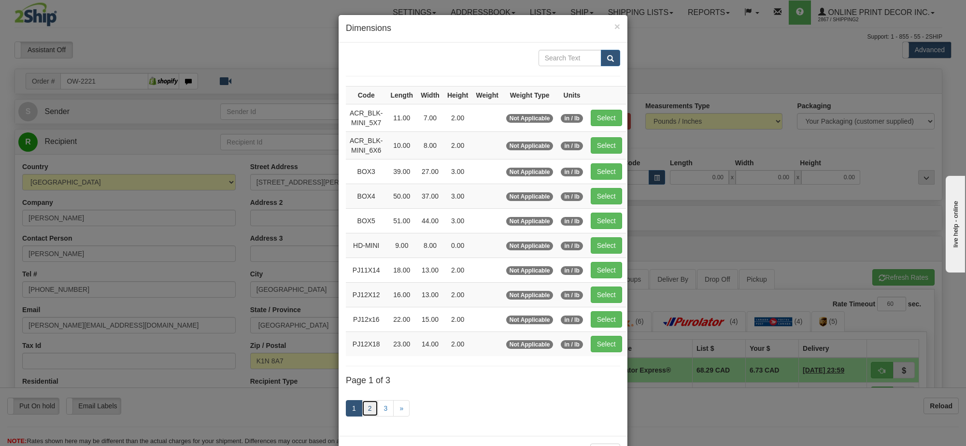
click at [368, 409] on link "2" at bounding box center [370, 408] width 16 height 16
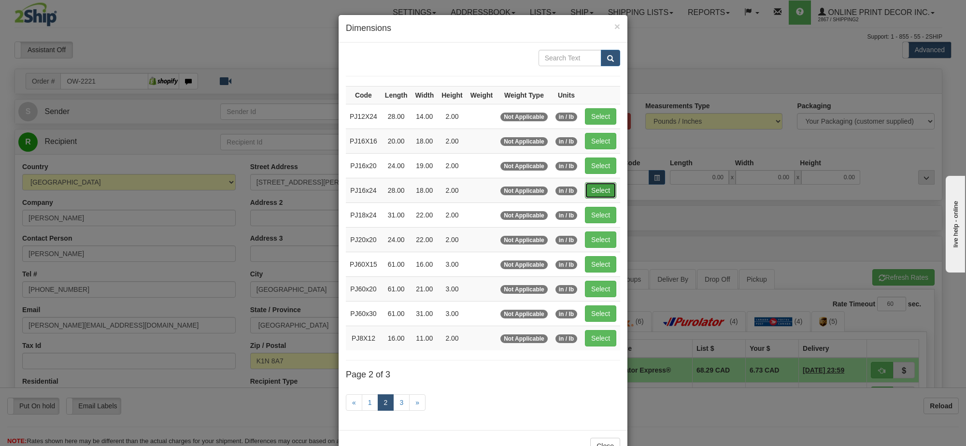
click at [607, 190] on button "Select" at bounding box center [600, 190] width 31 height 16
type input "PJ16x24"
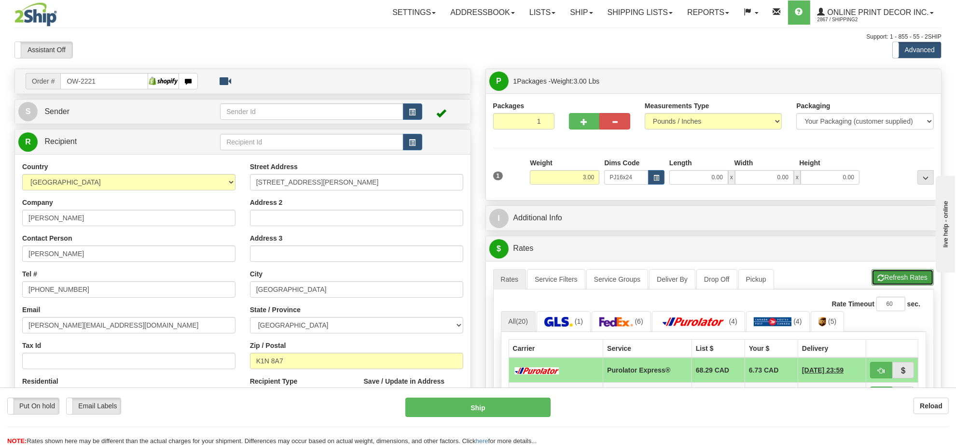
click at [879, 274] on button "Refresh Rates" at bounding box center [903, 277] width 62 height 16
type input "28.00"
type input "18.00"
type input "2.00"
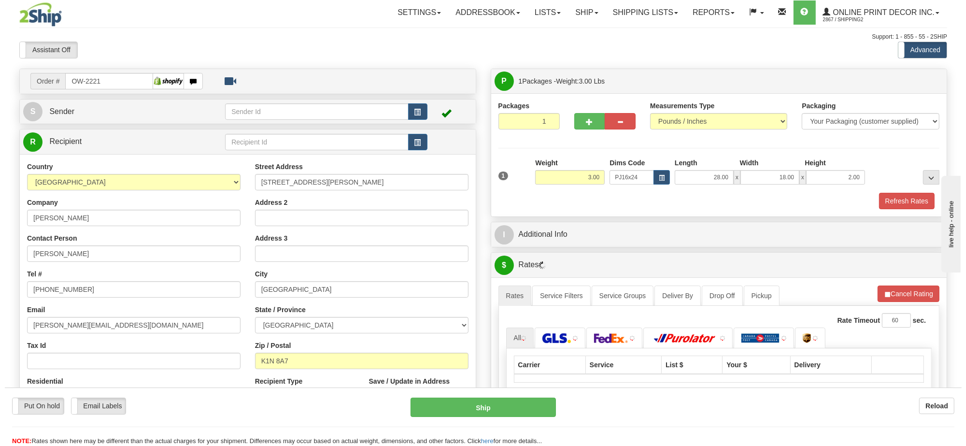
scroll to position [121, 0]
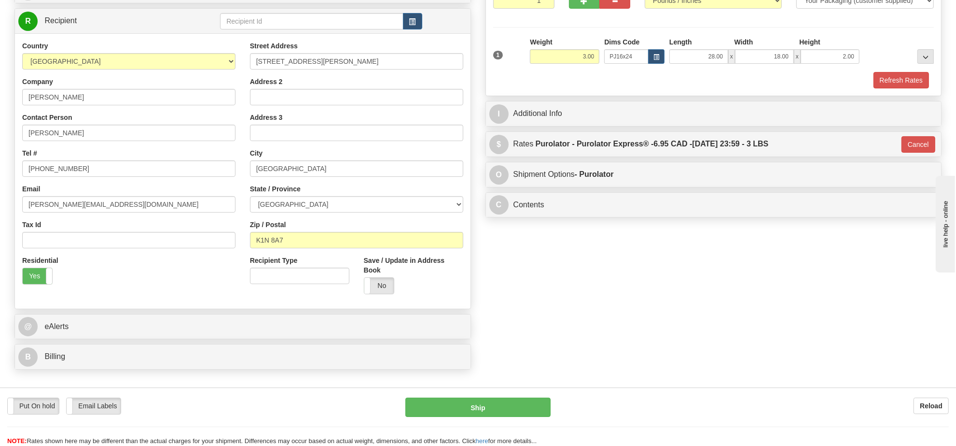
type input "202"
click at [493, 389] on div "Put On hold Put On hold Email Labels Email Labels Edit Reload Ship Reload" at bounding box center [478, 416] width 956 height 58
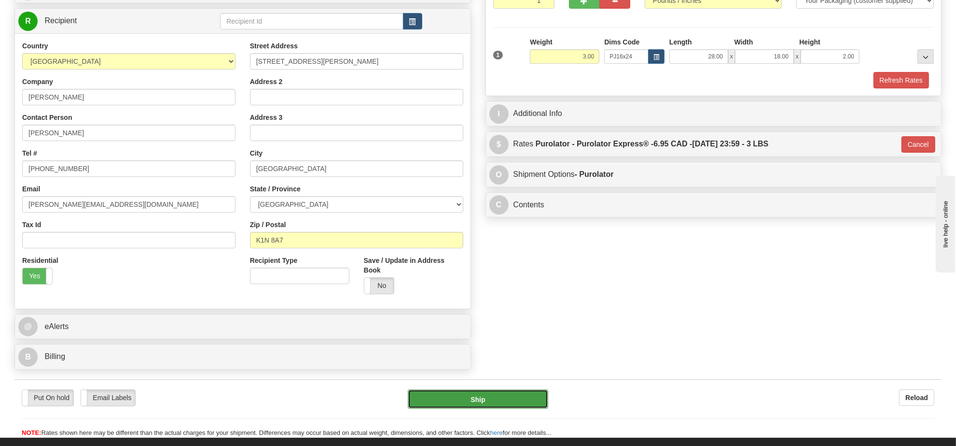
click at [492, 396] on button "Ship" at bounding box center [478, 398] width 140 height 19
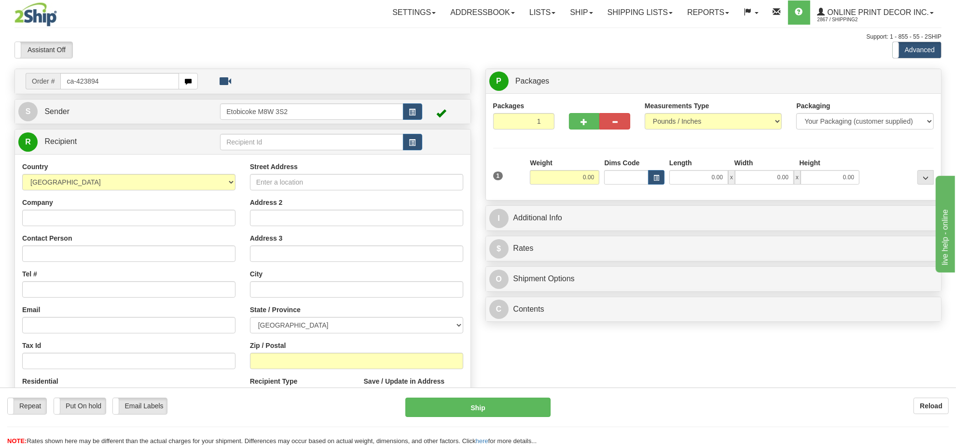
type input "ca-423894"
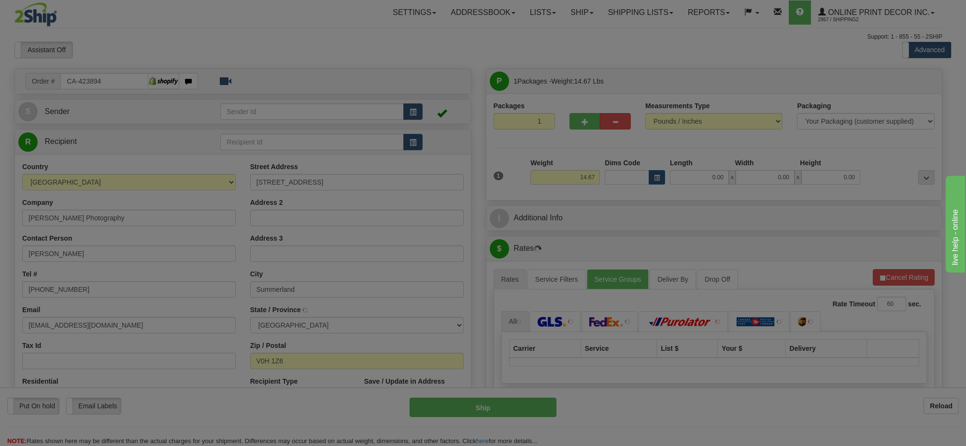
type input "SUMMERLAND"
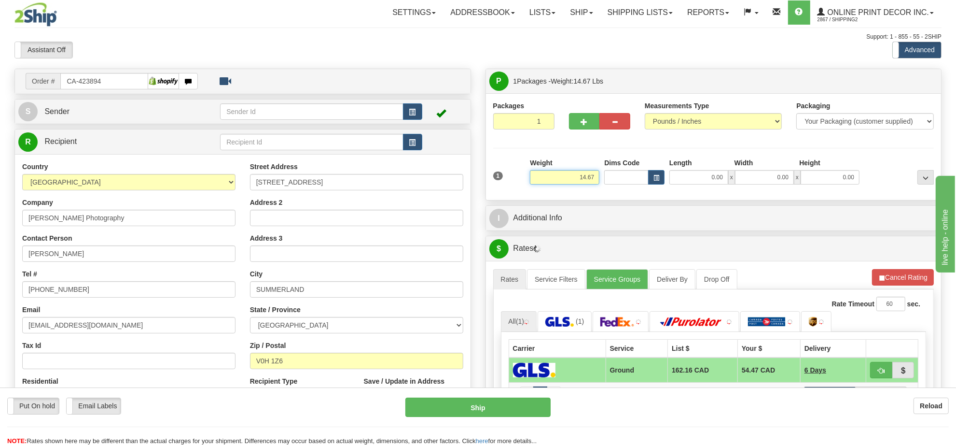
click at [585, 181] on input "14.67" at bounding box center [565, 177] width 70 height 14
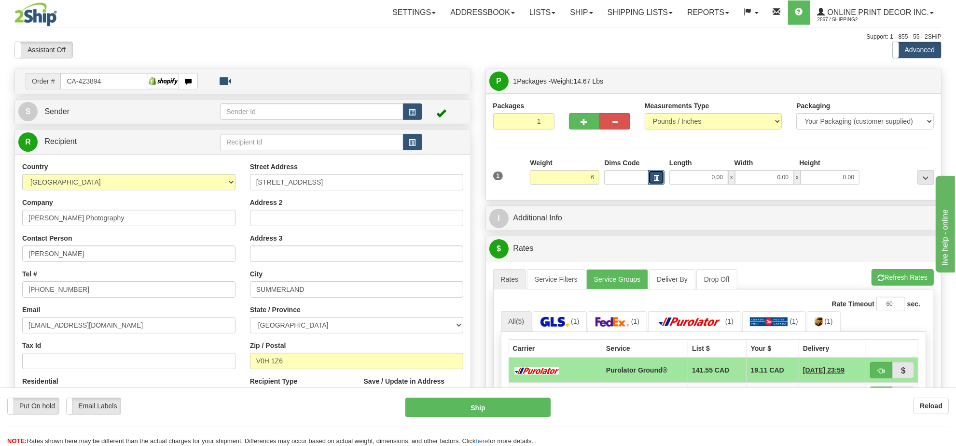
type input "6.00"
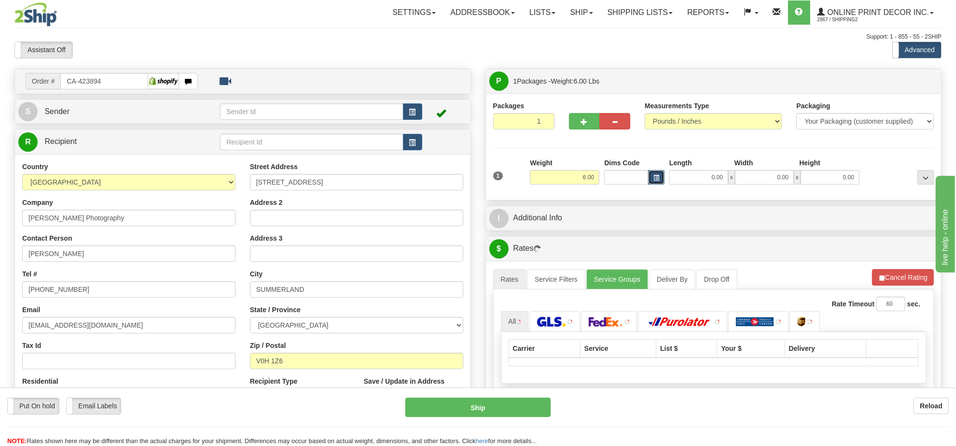
click at [654, 181] on span "button" at bounding box center [657, 177] width 6 height 5
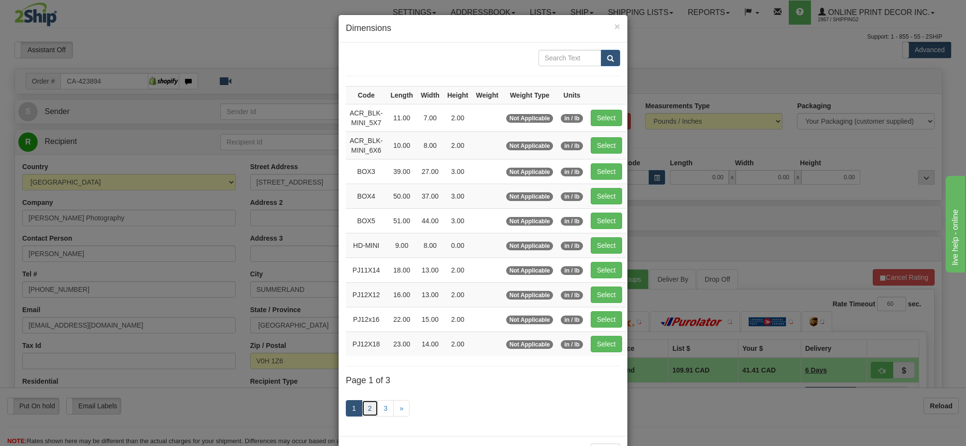
click at [367, 411] on link "2" at bounding box center [370, 408] width 16 height 16
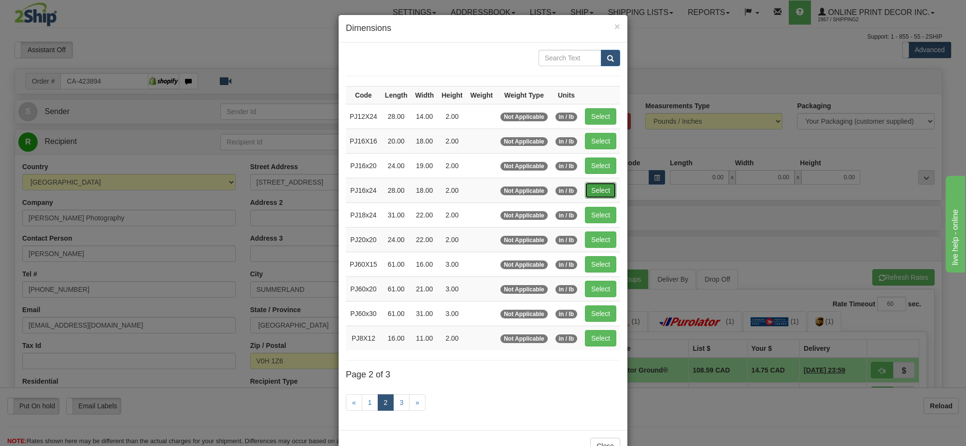
click at [607, 194] on button "Select" at bounding box center [600, 190] width 31 height 16
type input "PJ16x24"
type input "28.00"
type input "18.00"
type input "2.00"
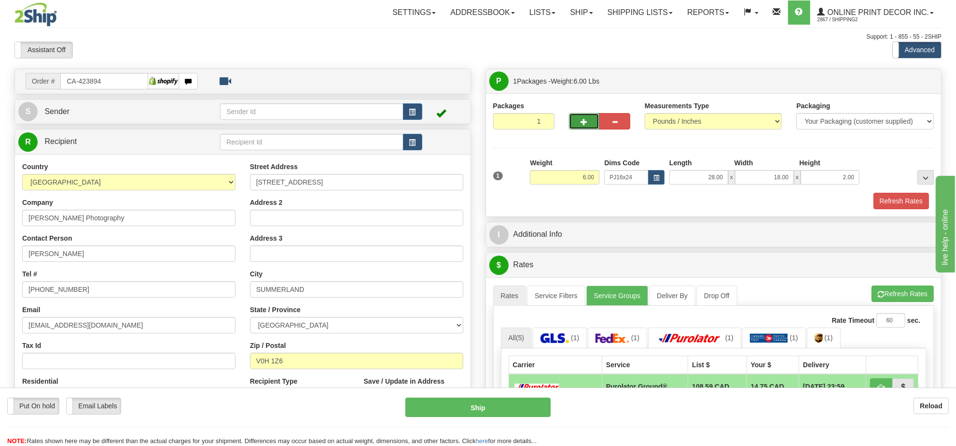
click at [596, 122] on button "button" at bounding box center [584, 121] width 31 height 16
radio input "true"
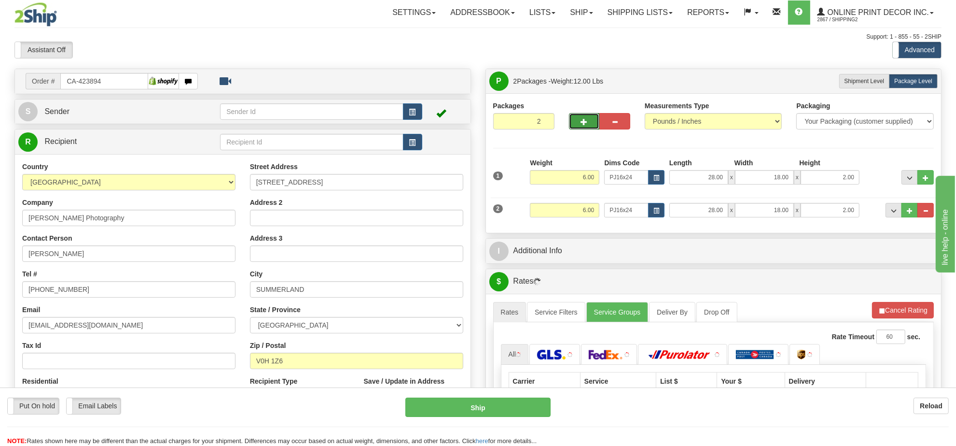
click at [589, 125] on button "button" at bounding box center [584, 121] width 31 height 16
type input "3"
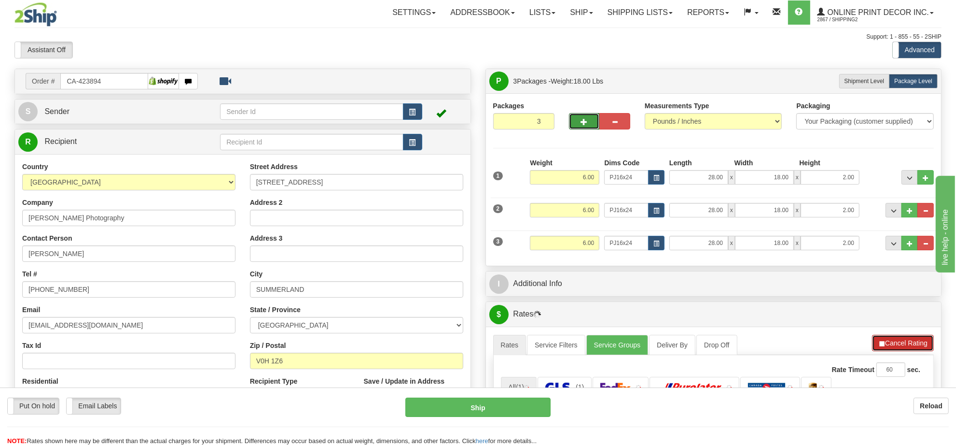
click at [900, 344] on button "Cancel Rating" at bounding box center [903, 343] width 62 height 16
click at [900, 344] on button "Refresh Rates" at bounding box center [903, 343] width 62 height 16
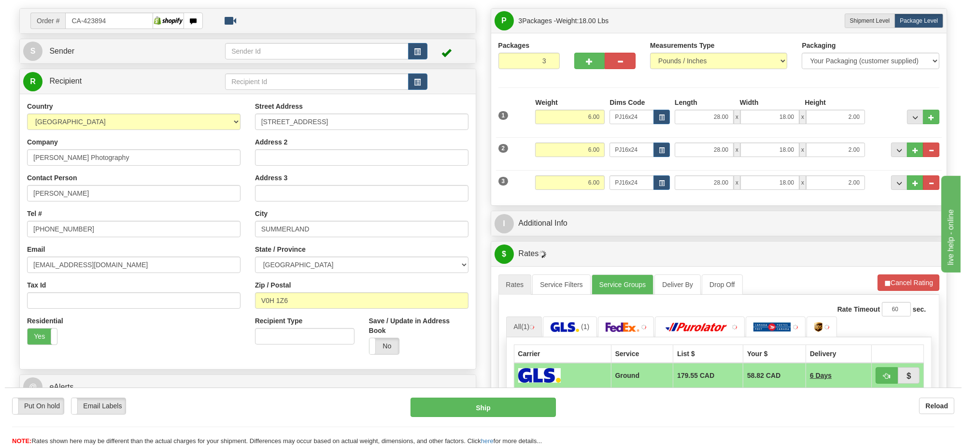
scroll to position [121, 0]
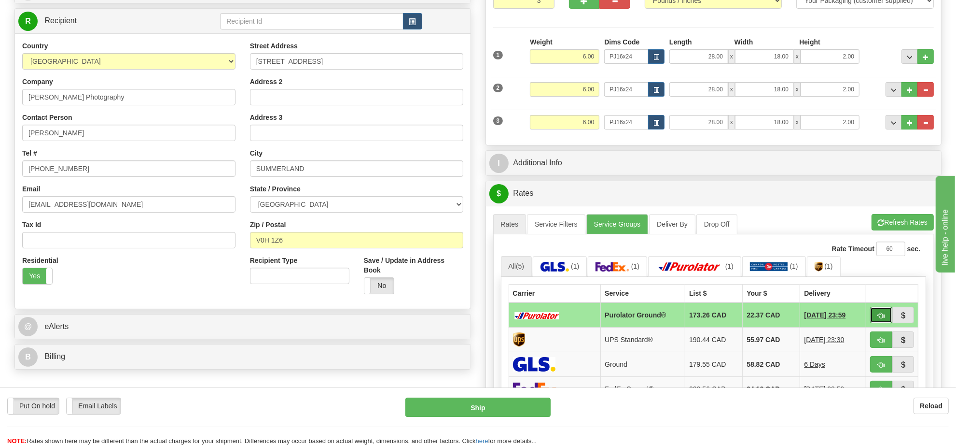
click at [879, 314] on button "button" at bounding box center [881, 315] width 22 height 16
type input "260"
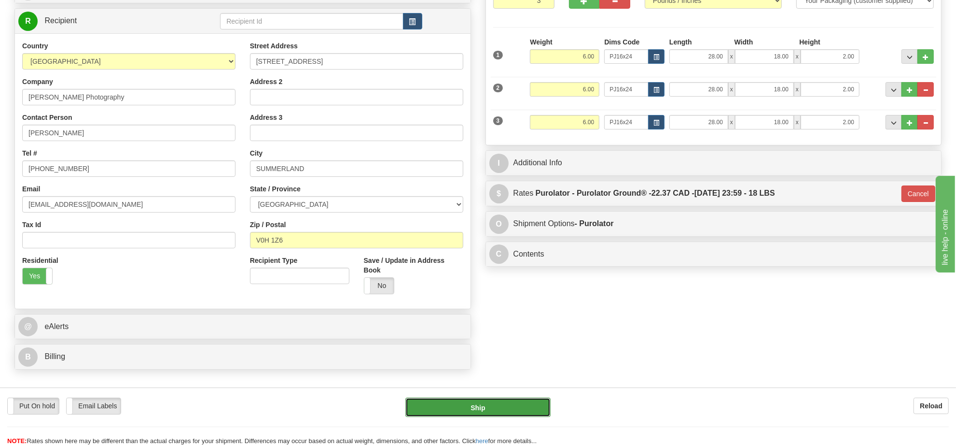
click at [467, 413] on button "Ship" at bounding box center [478, 406] width 145 height 19
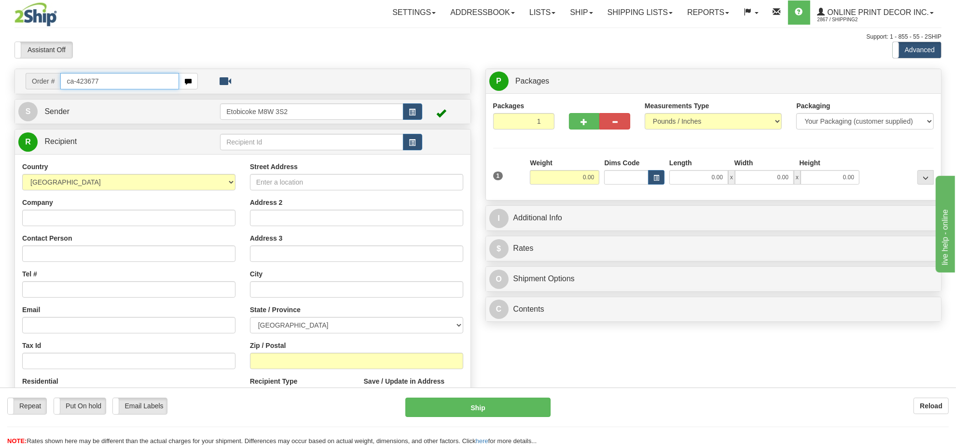
type input "ca-423677"
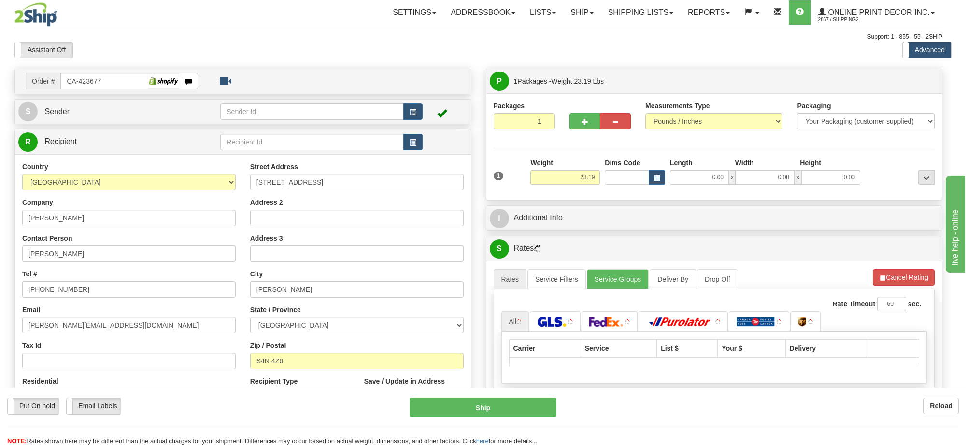
type input "[PERSON_NAME]"
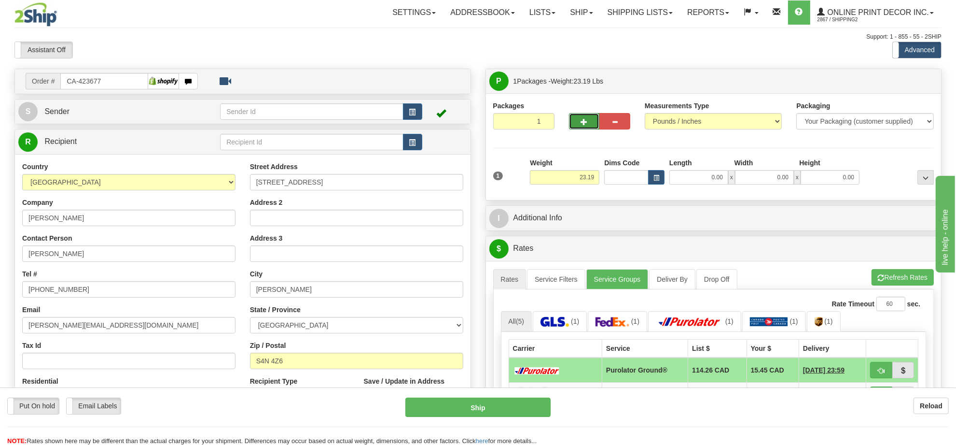
click at [588, 126] on button "button" at bounding box center [584, 121] width 31 height 16
radio input "true"
type input "2"
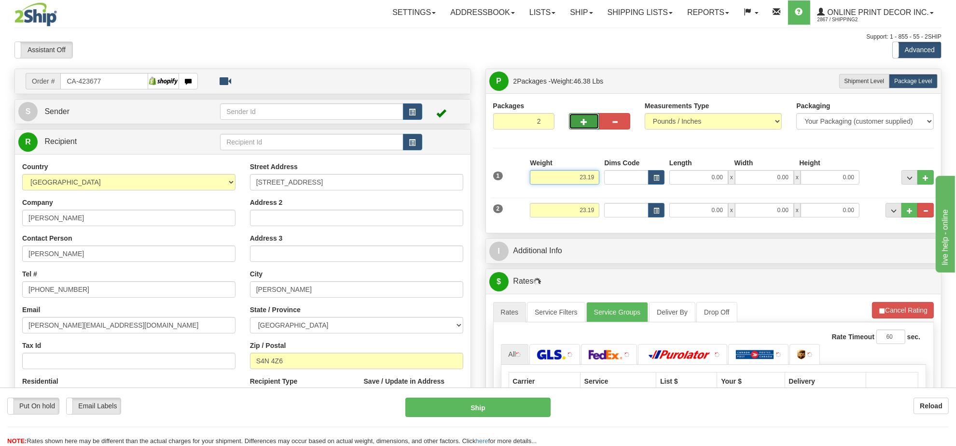
drag, startPoint x: 590, startPoint y: 179, endPoint x: 592, endPoint y: 215, distance: 36.2
click at [590, 180] on input "23.19" at bounding box center [565, 177] width 70 height 14
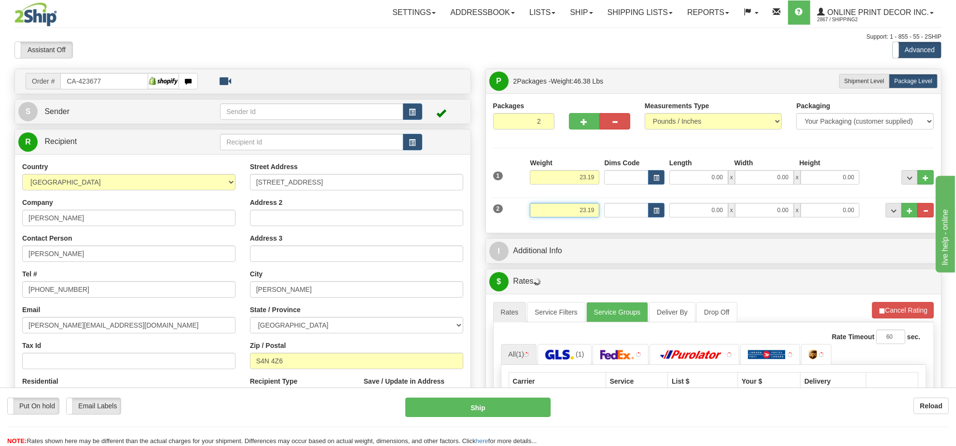
click at [585, 210] on input "23.19" at bounding box center [565, 210] width 70 height 14
click at [586, 211] on input "23.19" at bounding box center [565, 210] width 70 height 14
type input "11.00"
drag, startPoint x: 650, startPoint y: 208, endPoint x: 655, endPoint y: 208, distance: 4.9
click at [655, 208] on div at bounding box center [634, 210] width 60 height 14
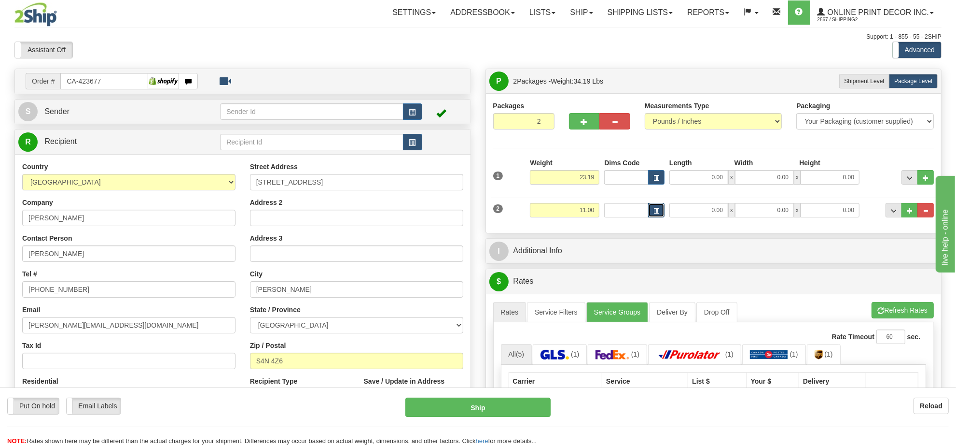
click at [655, 208] on button "button" at bounding box center [656, 210] width 16 height 14
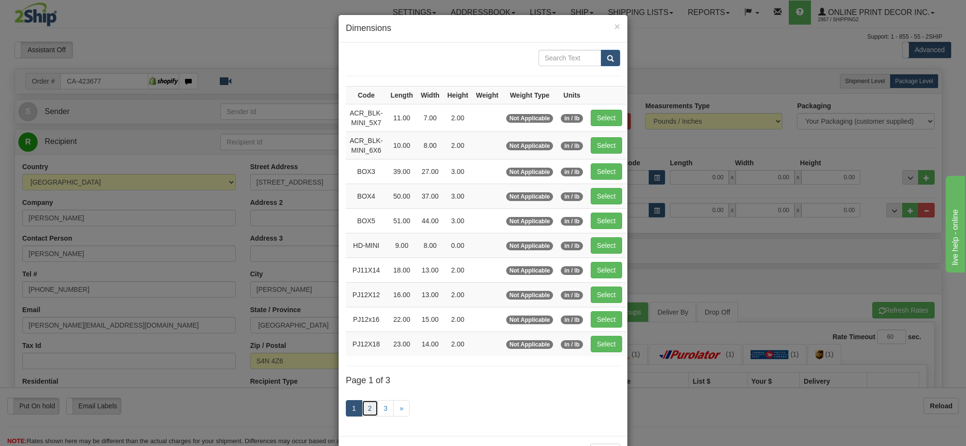
click at [365, 413] on link "2" at bounding box center [370, 408] width 16 height 16
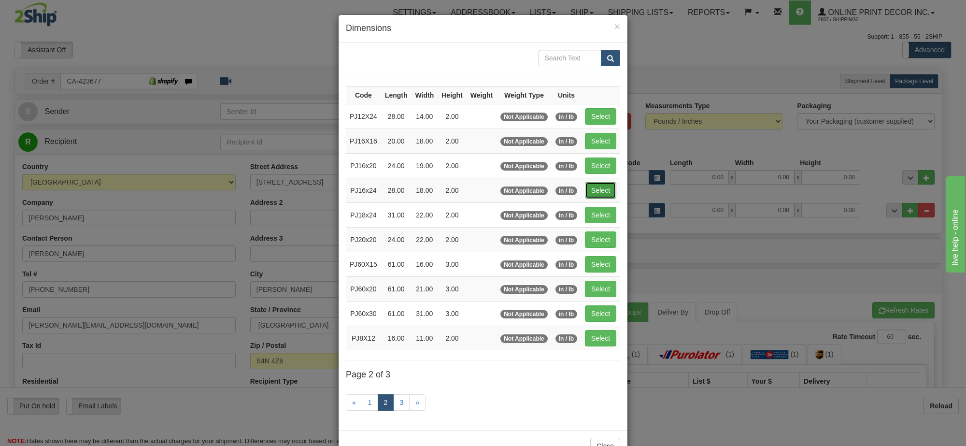
click at [592, 194] on button "Select" at bounding box center [600, 190] width 31 height 16
type input "PJ16x24"
type input "28.00"
type input "18.00"
type input "2.00"
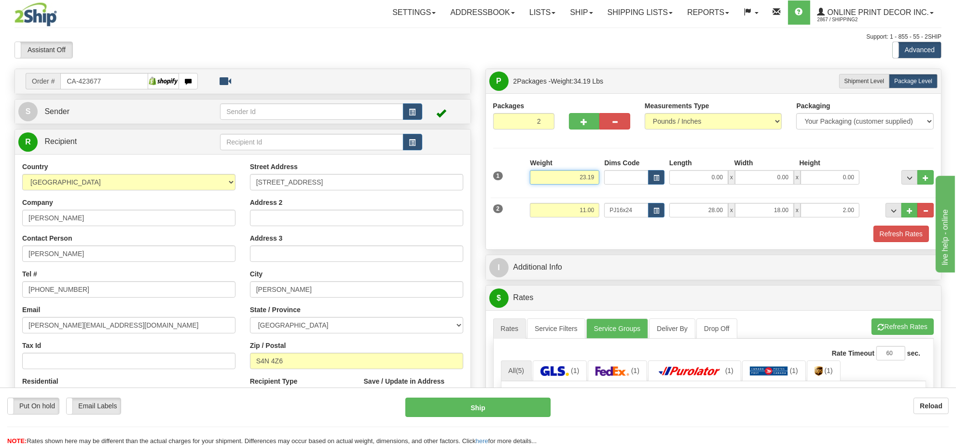
click at [587, 179] on input "23.19" at bounding box center [565, 177] width 70 height 14
type input "13.00"
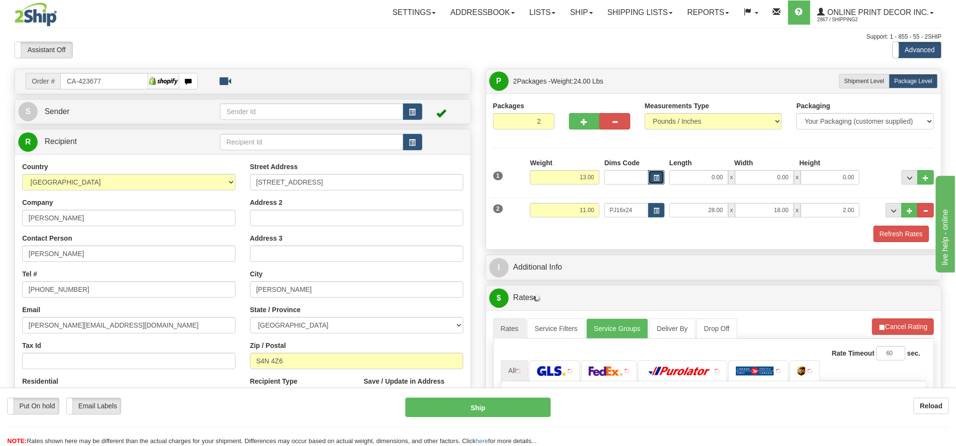
click at [660, 175] on button "button" at bounding box center [656, 177] width 16 height 14
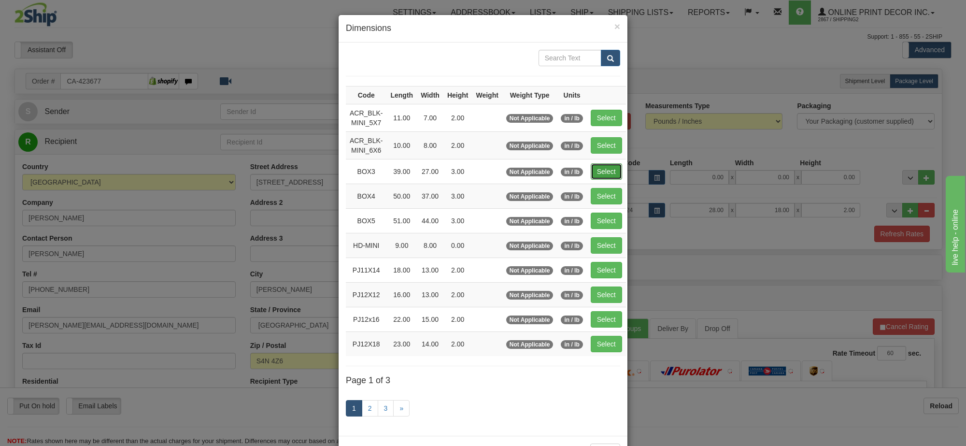
click at [602, 170] on button "Select" at bounding box center [605, 171] width 31 height 16
type input "BOX3"
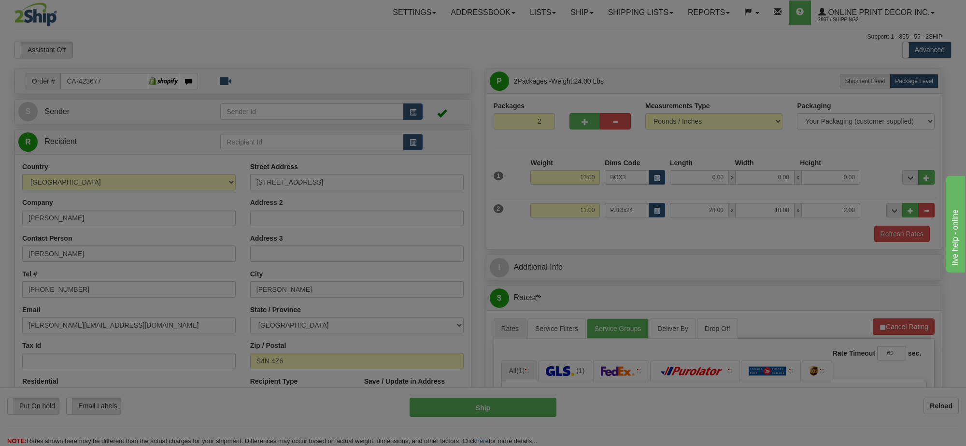
type input "39.00"
type input "27.00"
type input "3.00"
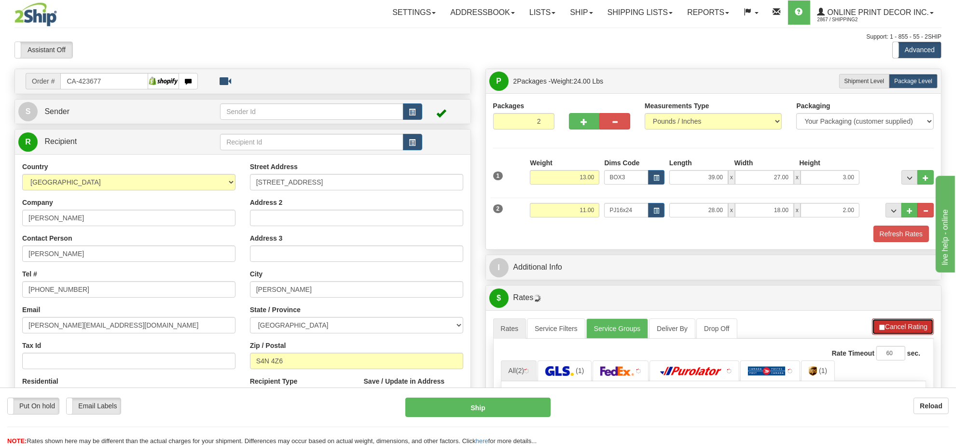
click at [902, 331] on button "Cancel Rating" at bounding box center [903, 326] width 62 height 16
click at [902, 331] on button "Refresh Rates" at bounding box center [903, 326] width 62 height 16
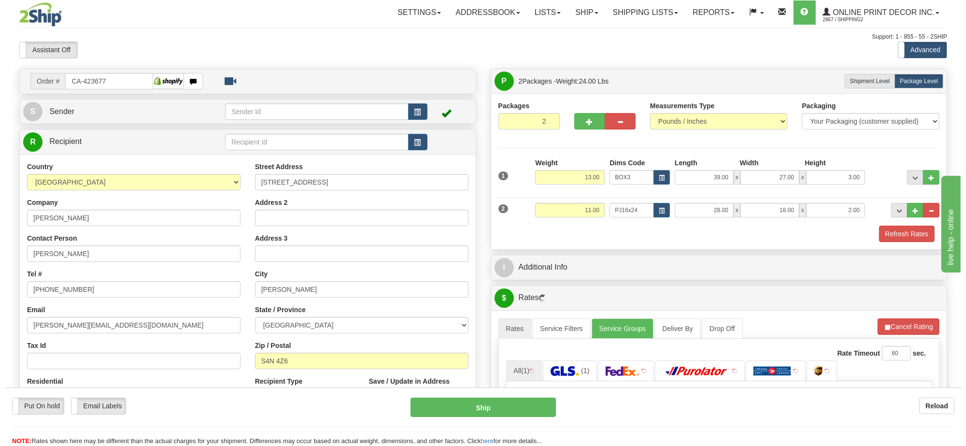
scroll to position [121, 0]
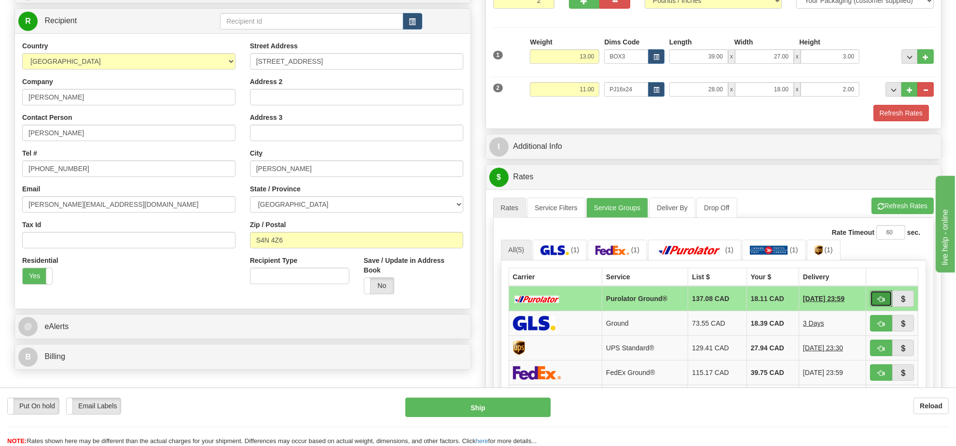
click at [875, 302] on button "button" at bounding box center [881, 298] width 22 height 16
type input "260"
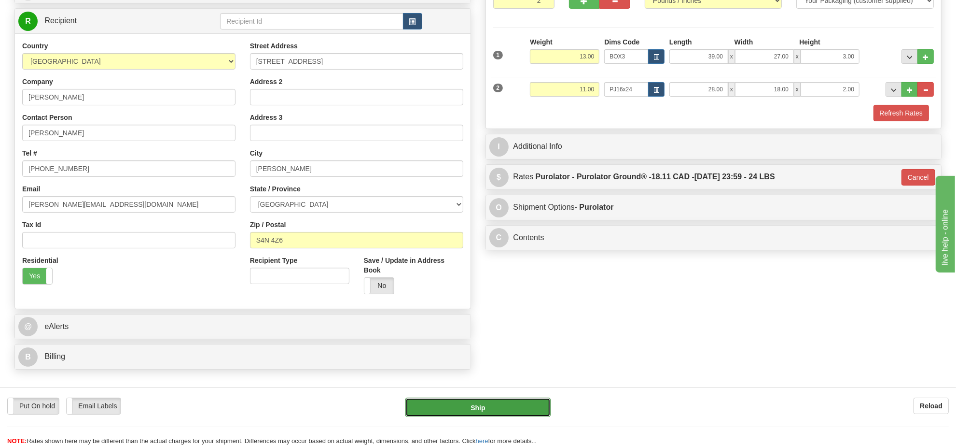
click at [497, 409] on button "Ship" at bounding box center [478, 406] width 145 height 19
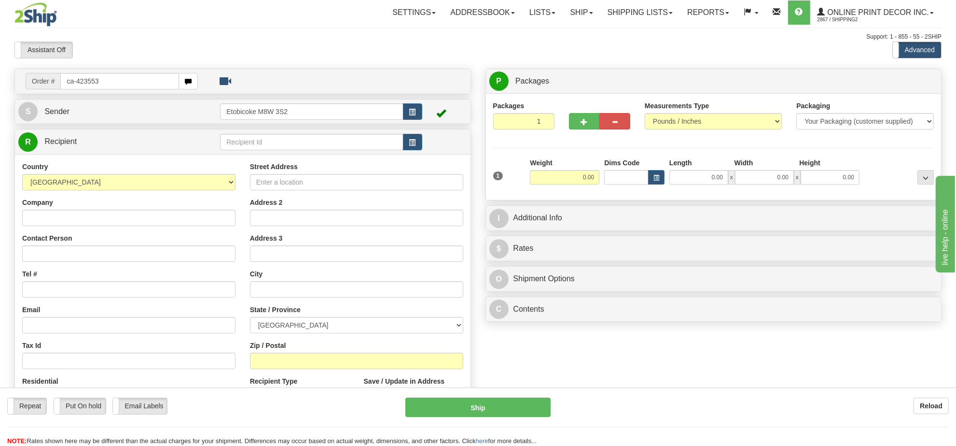
type input "ca-423553"
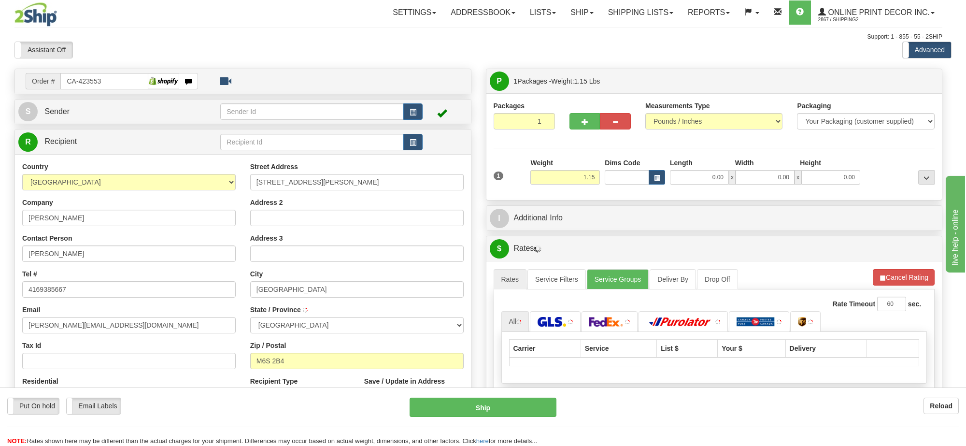
type input "YORK"
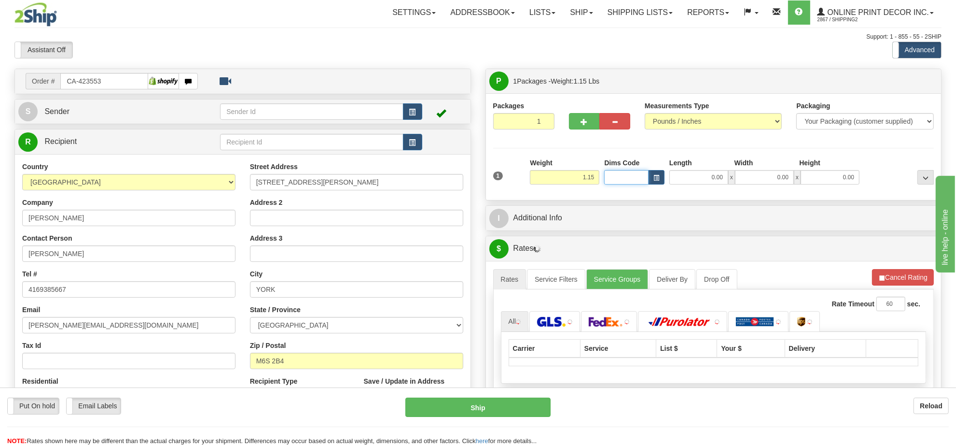
click at [647, 182] on input "Dims Code" at bounding box center [626, 177] width 44 height 14
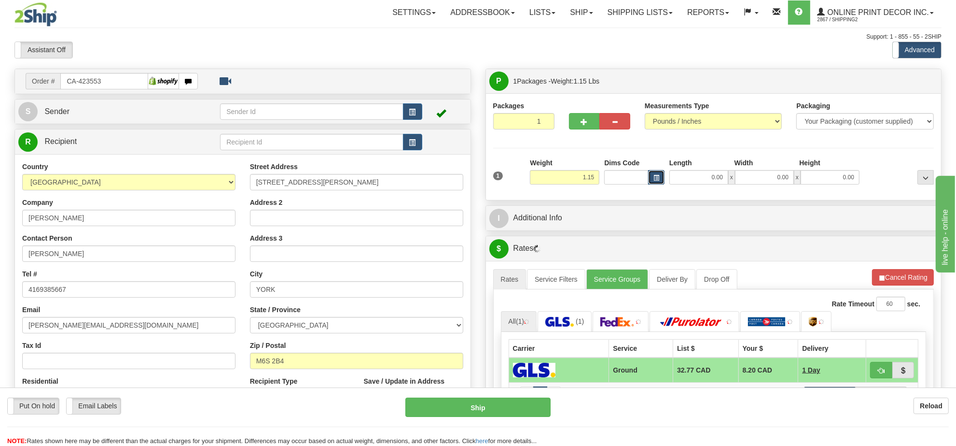
click at [653, 184] on button "button" at bounding box center [656, 177] width 16 height 14
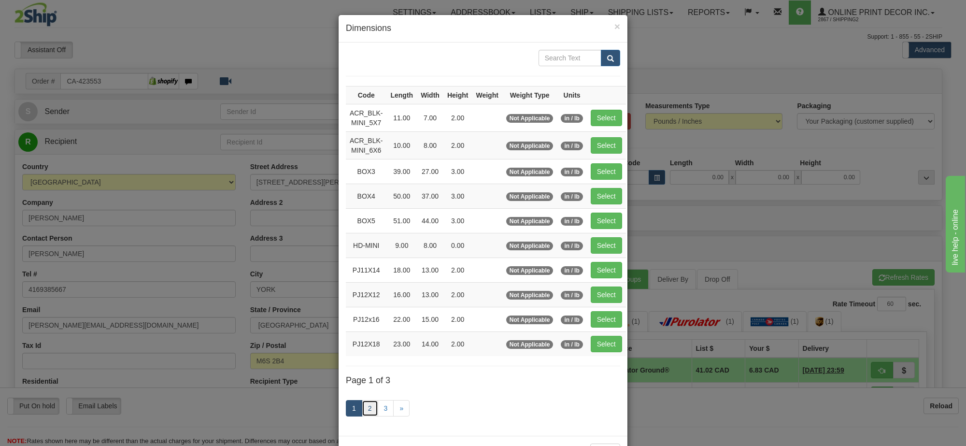
click at [371, 411] on link "2" at bounding box center [370, 408] width 16 height 16
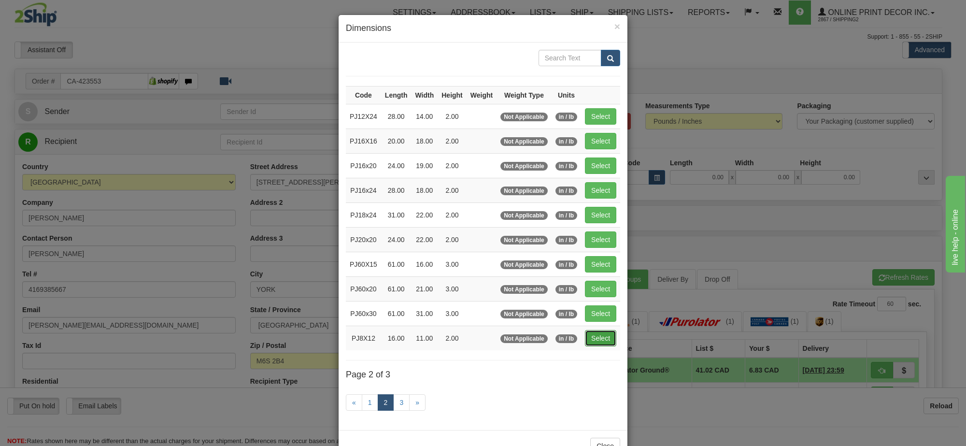
click at [592, 341] on button "Select" at bounding box center [600, 338] width 31 height 16
type input "PJ8X12"
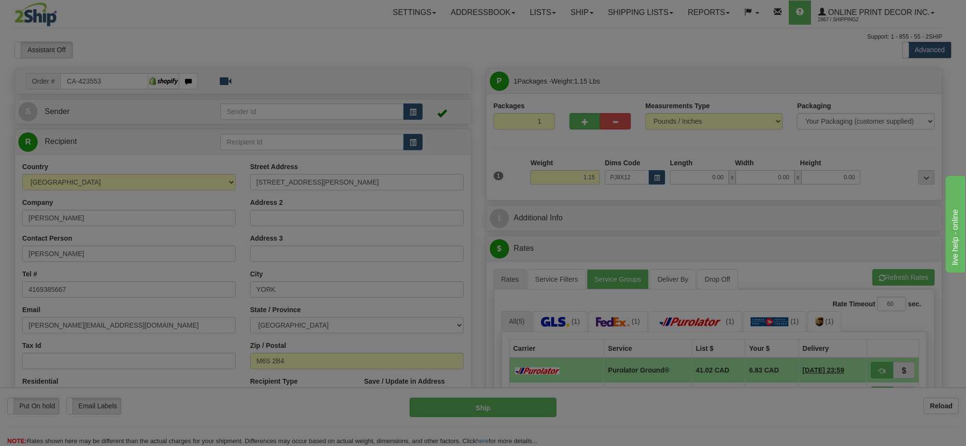
type input "16.00"
type input "11.00"
type input "2.00"
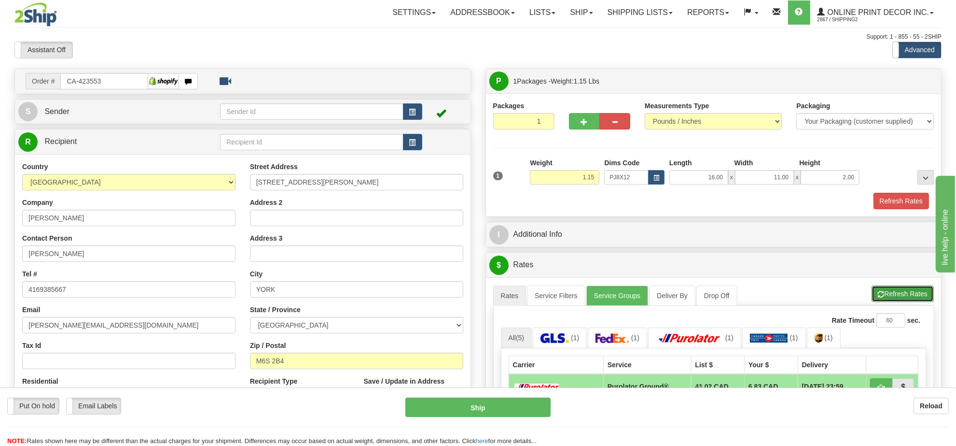
click at [889, 290] on button "Refresh Rates" at bounding box center [903, 293] width 62 height 16
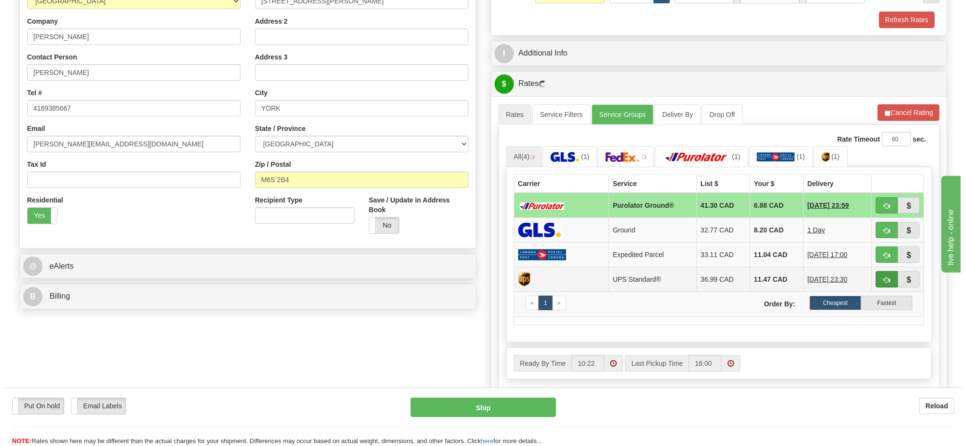
scroll to position [241, 0]
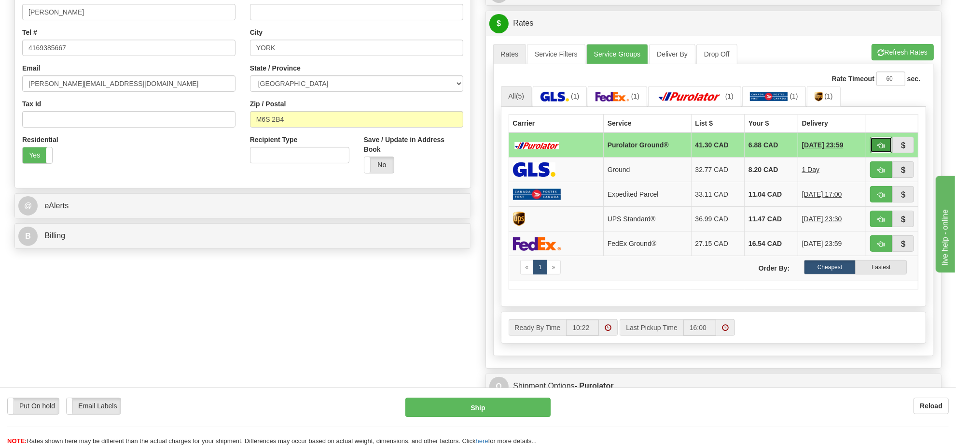
click at [884, 149] on span "button" at bounding box center [881, 145] width 7 height 6
type input "260"
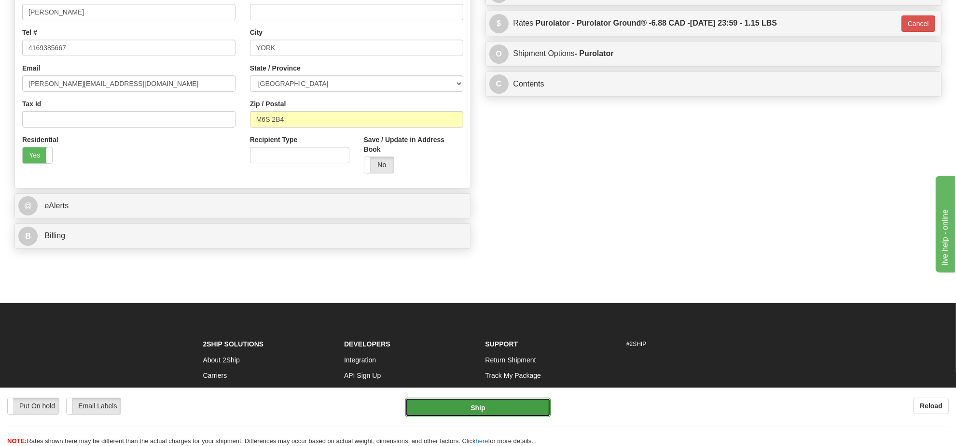
click at [524, 407] on button "Ship" at bounding box center [478, 406] width 145 height 19
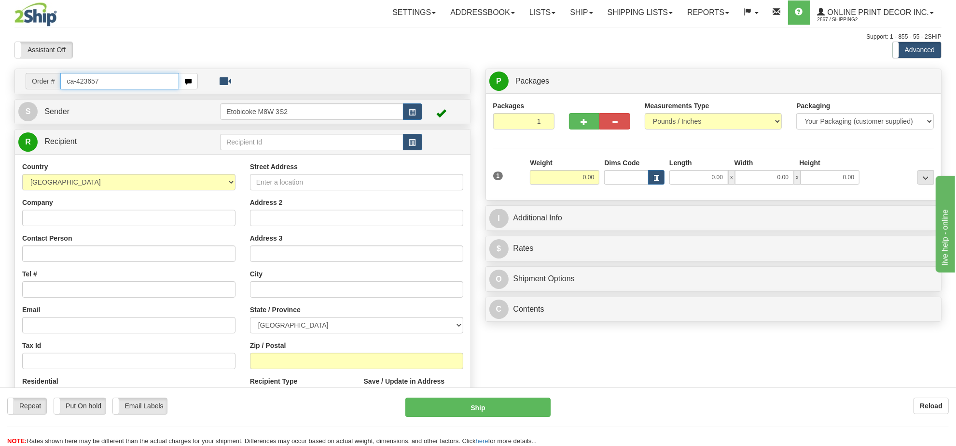
type input "ca-423657"
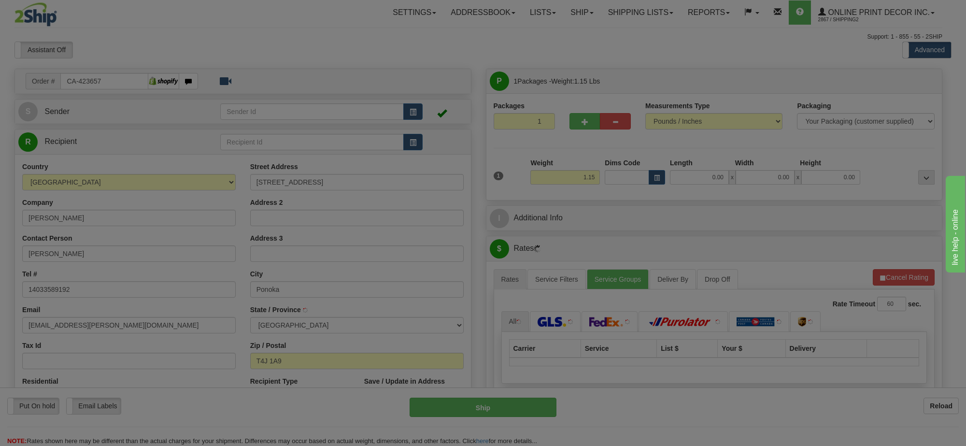
type input "PONOKA"
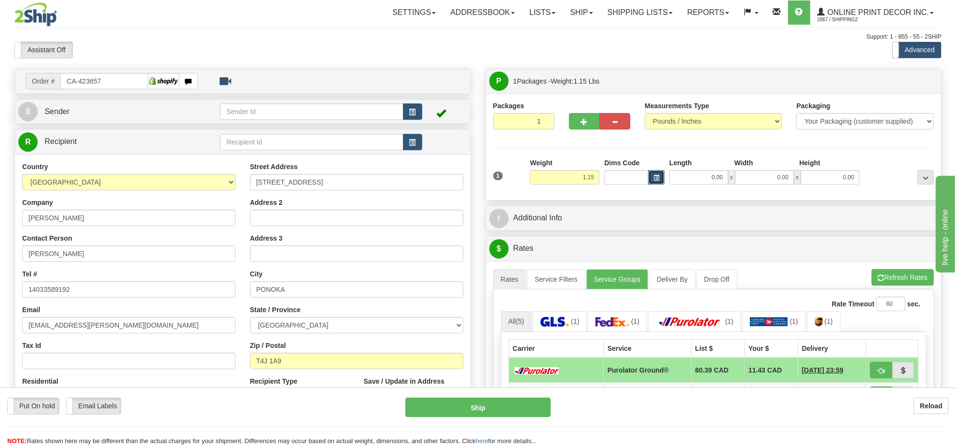
click at [659, 178] on span "button" at bounding box center [657, 177] width 6 height 5
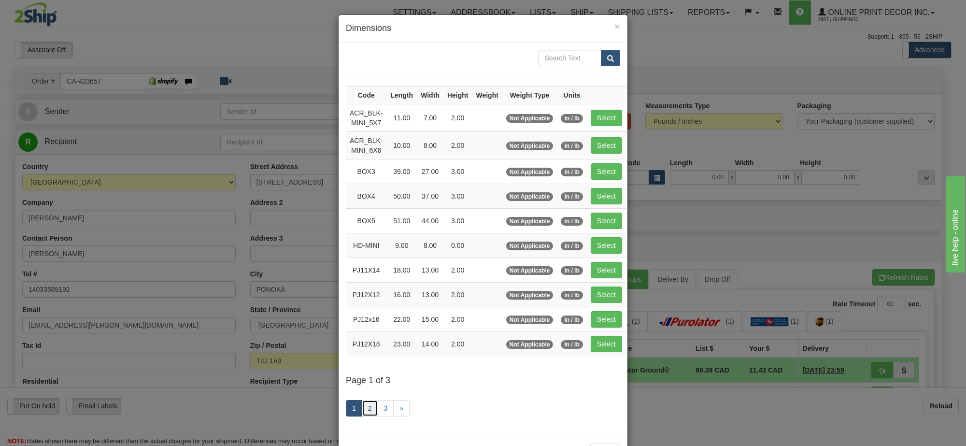
click at [367, 414] on link "2" at bounding box center [370, 408] width 16 height 16
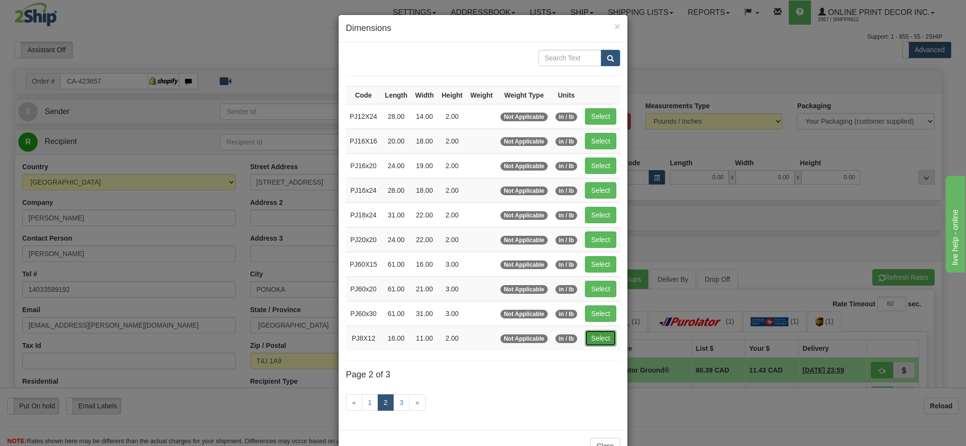
click at [606, 339] on button "Select" at bounding box center [600, 338] width 31 height 16
type input "PJ8X12"
type input "16.00"
type input "11.00"
type input "2.00"
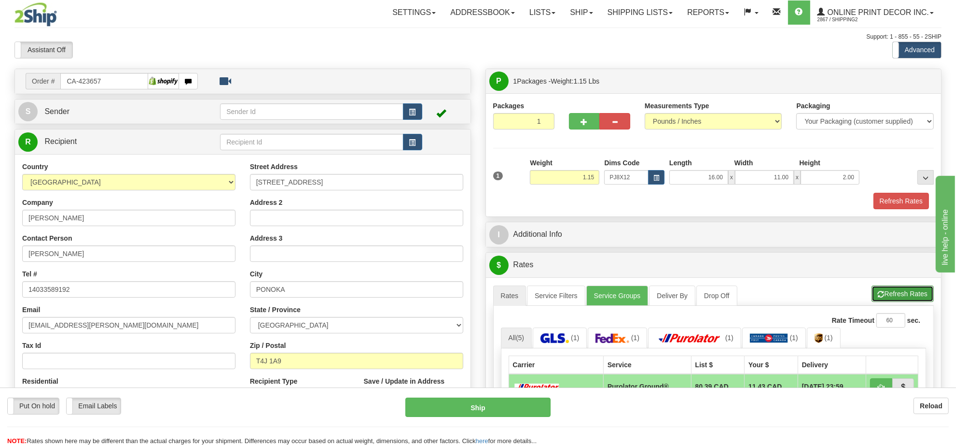
click at [887, 291] on button "Refresh Rates" at bounding box center [903, 293] width 62 height 16
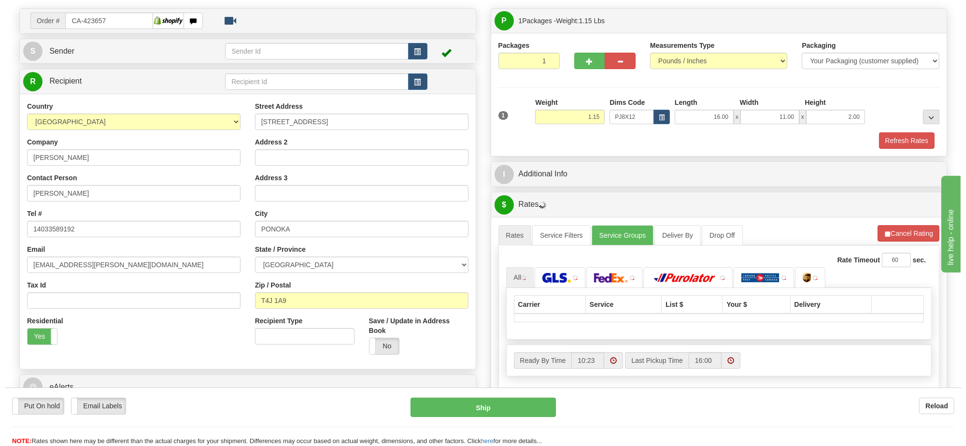
scroll to position [121, 0]
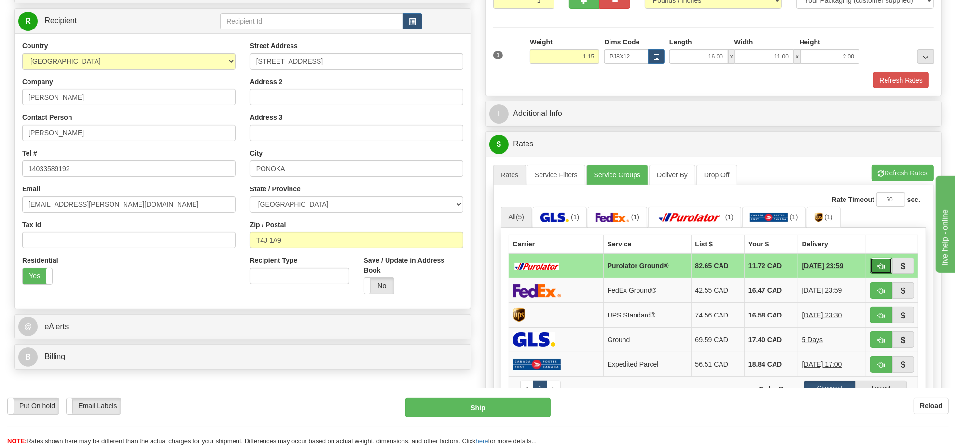
click at [880, 268] on span "button" at bounding box center [881, 266] width 7 height 6
type input "260"
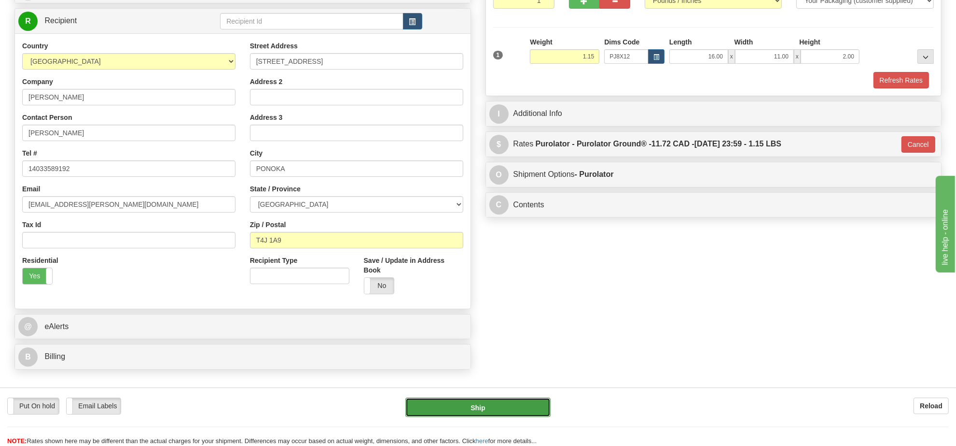
click at [534, 415] on button "Ship" at bounding box center [478, 406] width 145 height 19
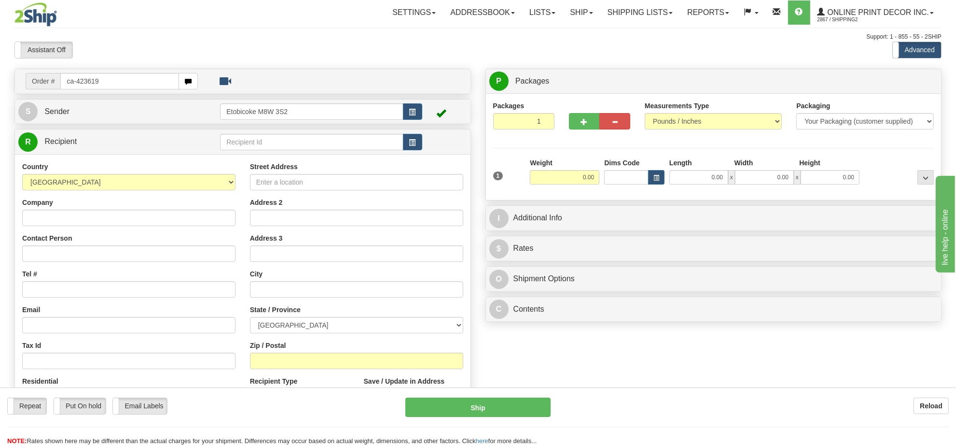
type input "ca-423619"
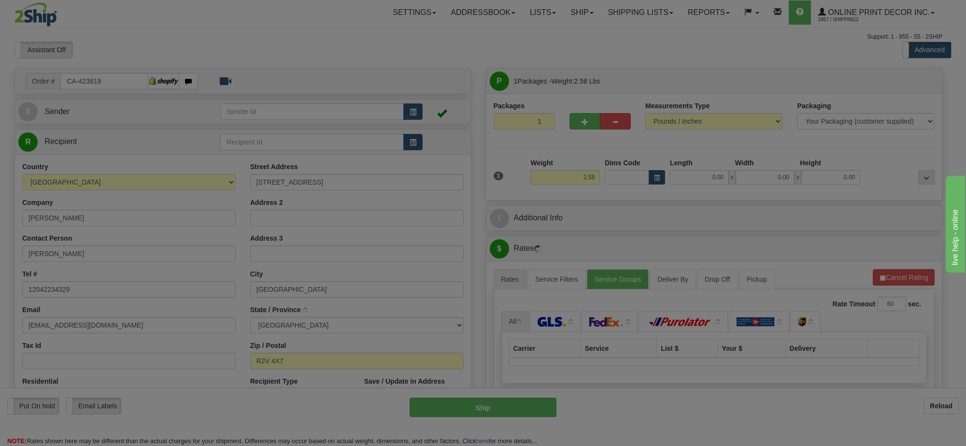
type input "[GEOGRAPHIC_DATA]"
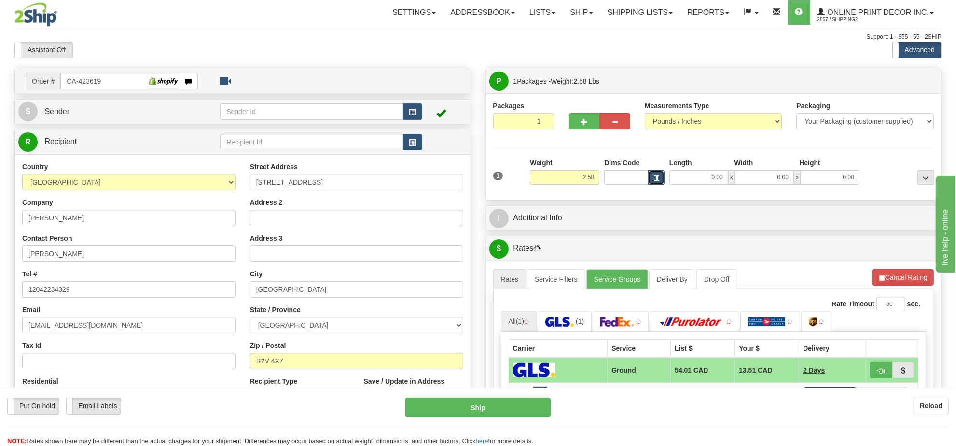
click at [658, 180] on span "button" at bounding box center [657, 177] width 6 height 5
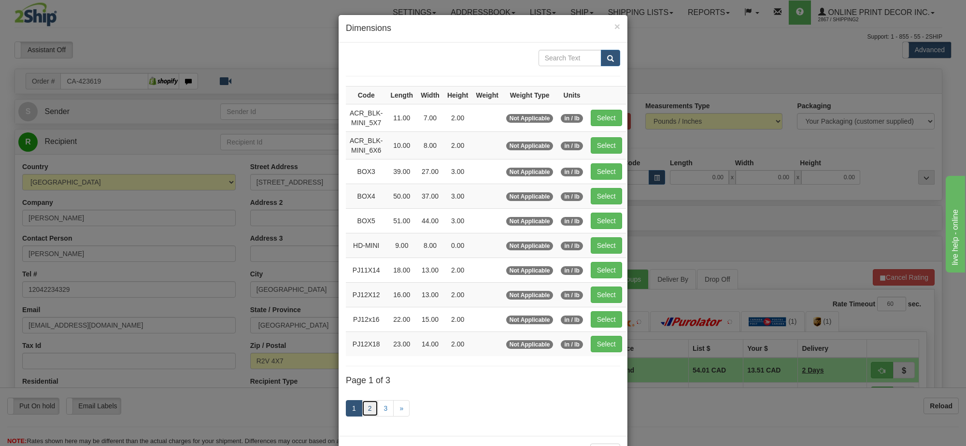
click at [362, 411] on link "2" at bounding box center [370, 408] width 16 height 16
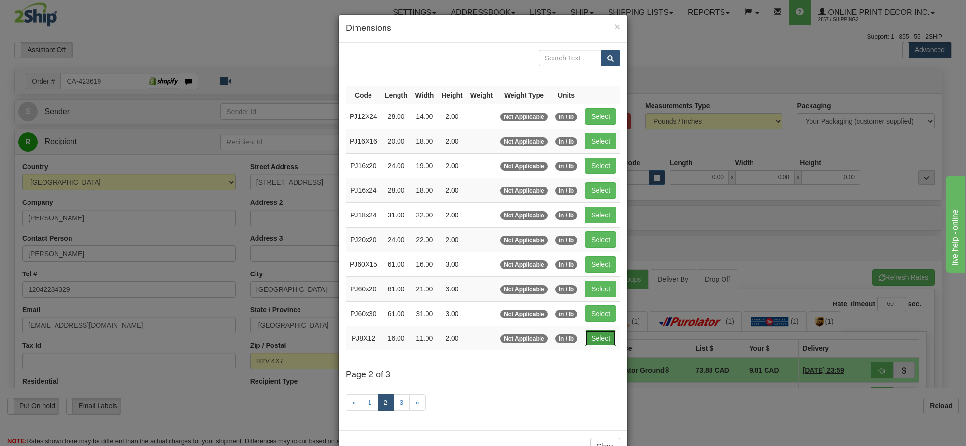
click at [612, 339] on button "Select" at bounding box center [600, 338] width 31 height 16
type input "PJ8X12"
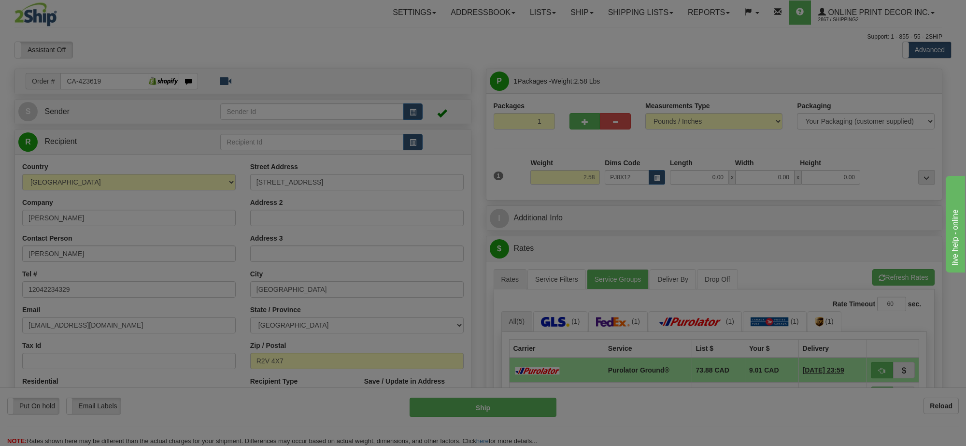
type input "16.00"
type input "11.00"
type input "2.00"
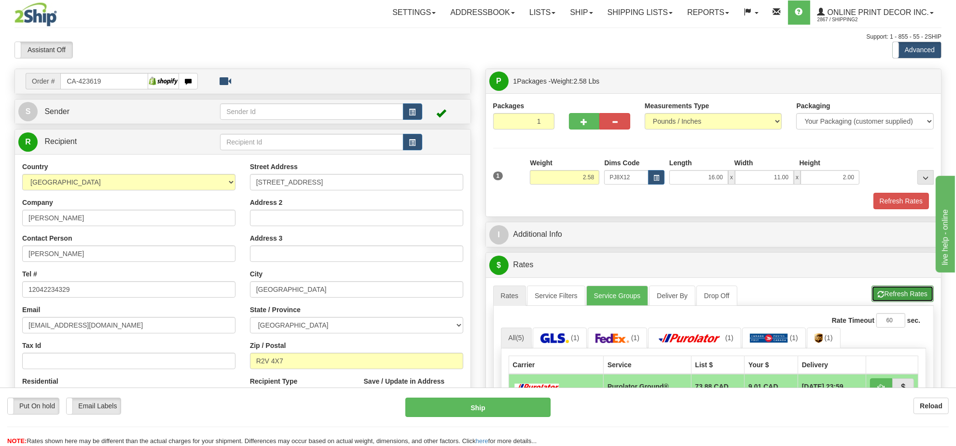
click at [895, 297] on button "Refresh Rates" at bounding box center [903, 293] width 62 height 16
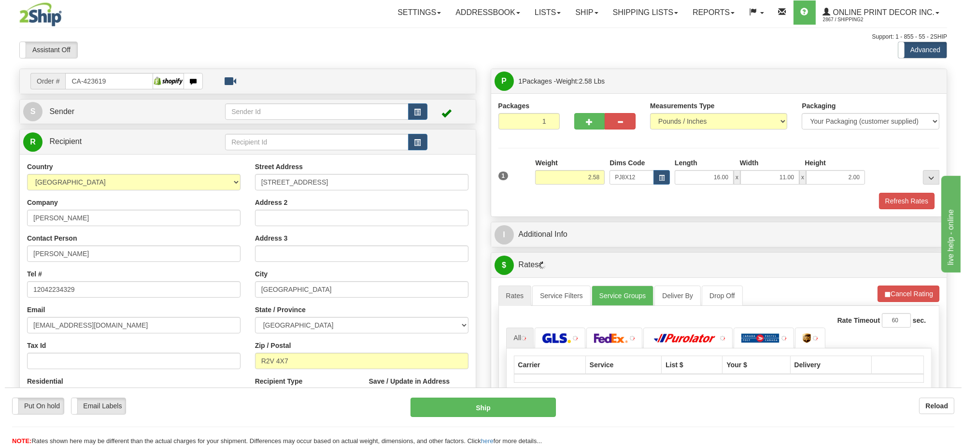
scroll to position [121, 0]
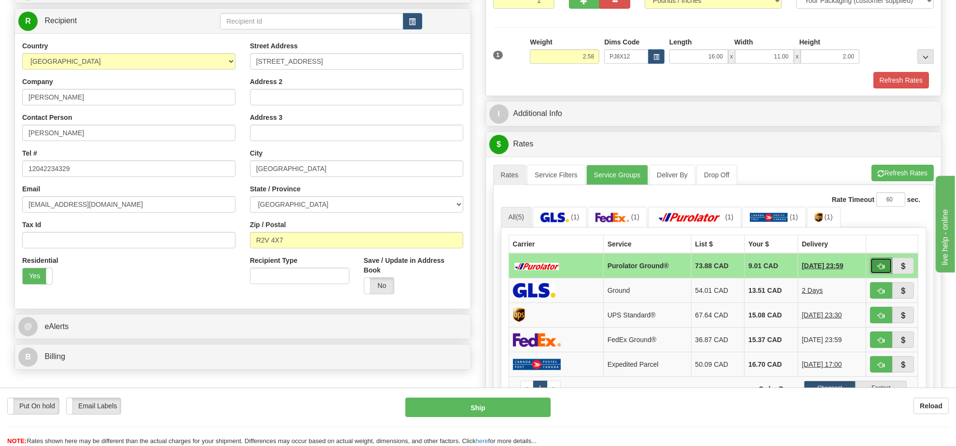
click at [882, 269] on span "button" at bounding box center [881, 266] width 7 height 6
type input "260"
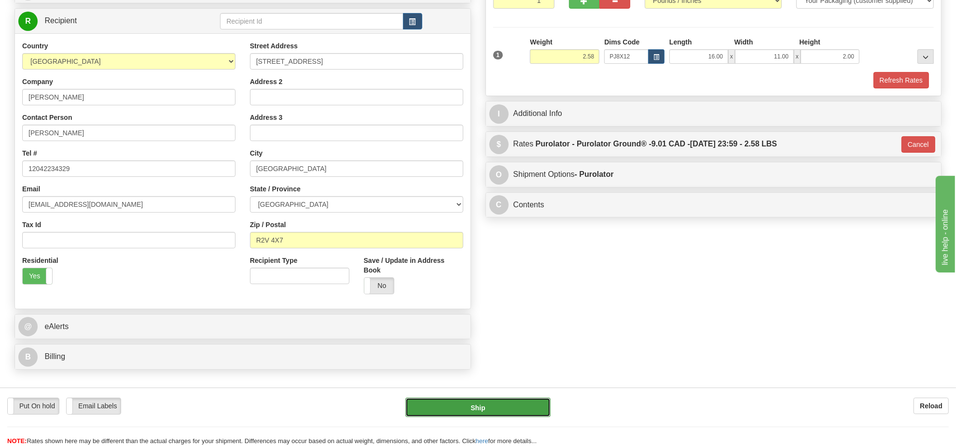
click at [513, 405] on button "Ship" at bounding box center [478, 406] width 145 height 19
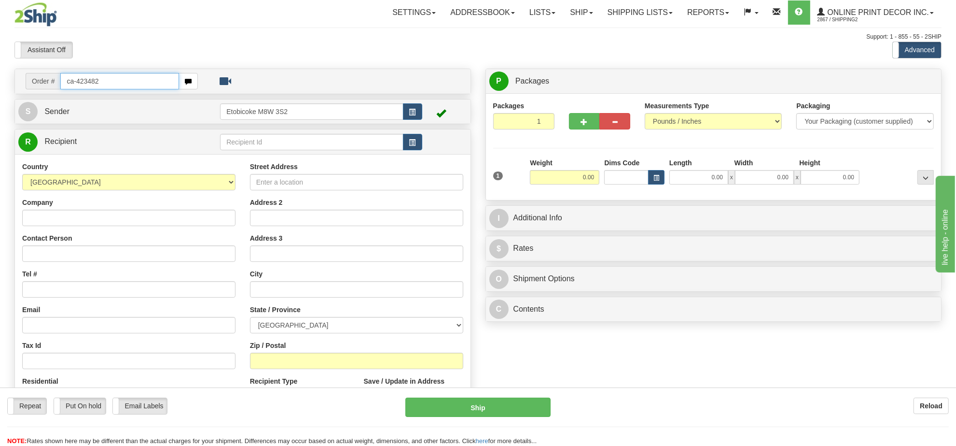
type input "ca-423482"
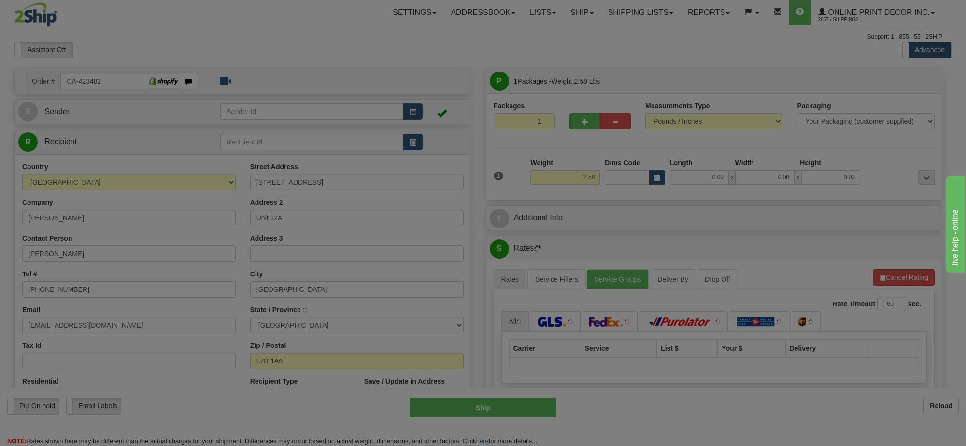
type input "BURLINGTON"
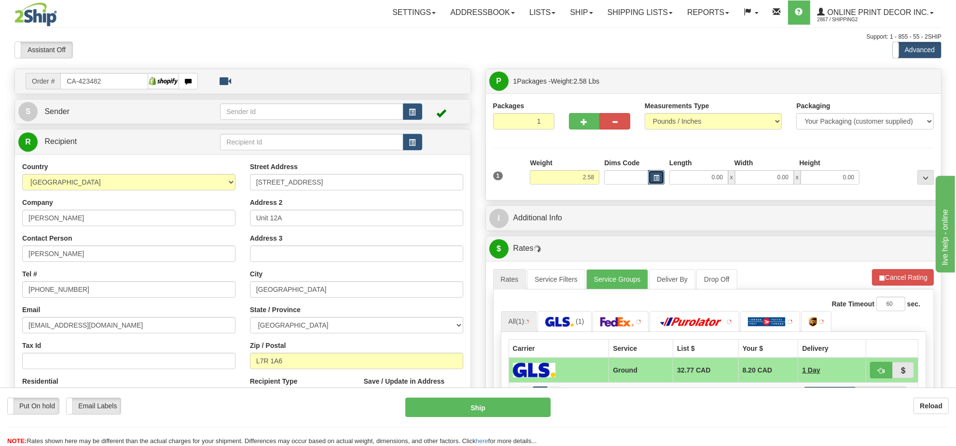
click at [653, 176] on button "button" at bounding box center [656, 177] width 16 height 14
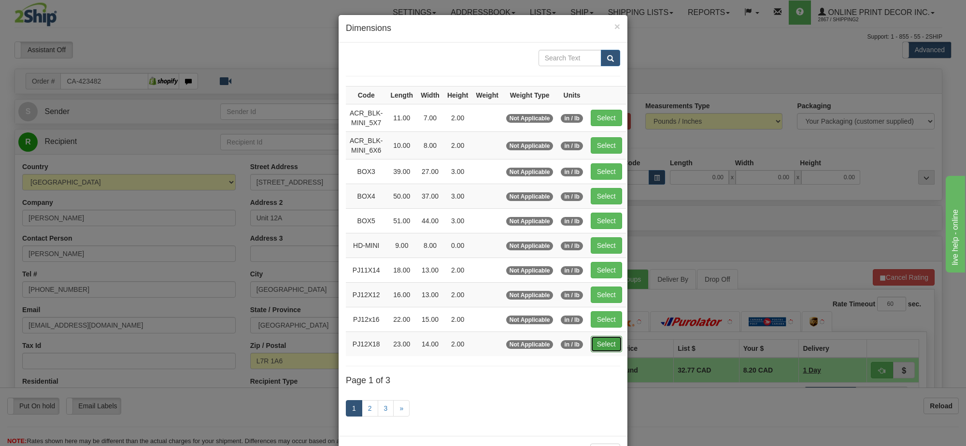
drag, startPoint x: 599, startPoint y: 343, endPoint x: 827, endPoint y: 318, distance: 229.7
click at [599, 343] on button "Select" at bounding box center [605, 344] width 31 height 16
type input "PJ12X18"
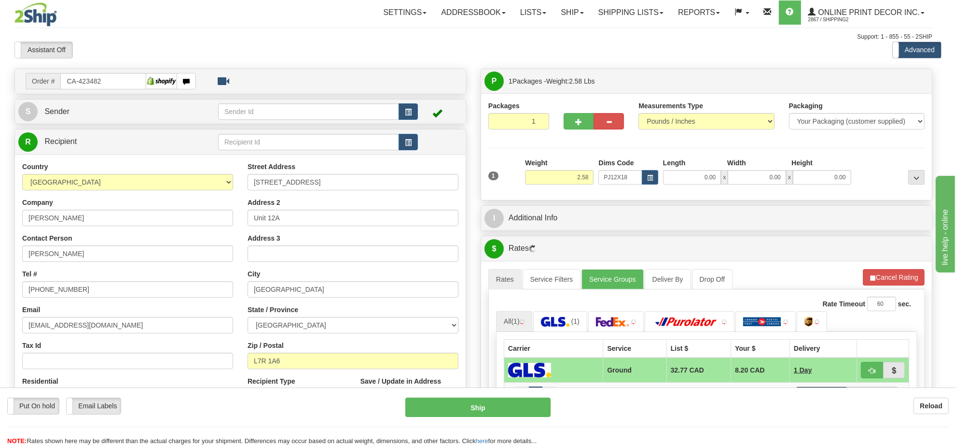
type input "23.00"
type input "14.00"
type input "2.00"
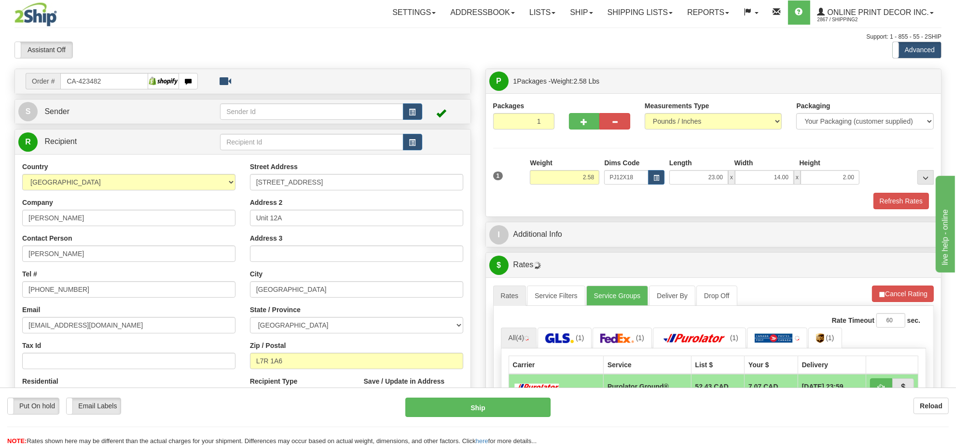
click at [911, 283] on div "A change has been made which could impact your rate estimate. To ensure the est…" at bounding box center [714, 431] width 456 height 308
click at [906, 295] on button "Cancel Rating" at bounding box center [903, 293] width 62 height 16
click at [906, 295] on button "Refresh Rates" at bounding box center [903, 293] width 62 height 16
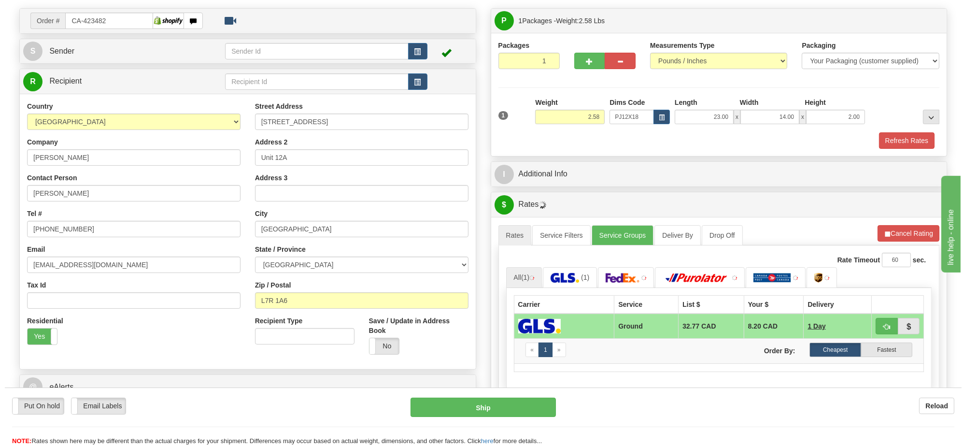
scroll to position [121, 0]
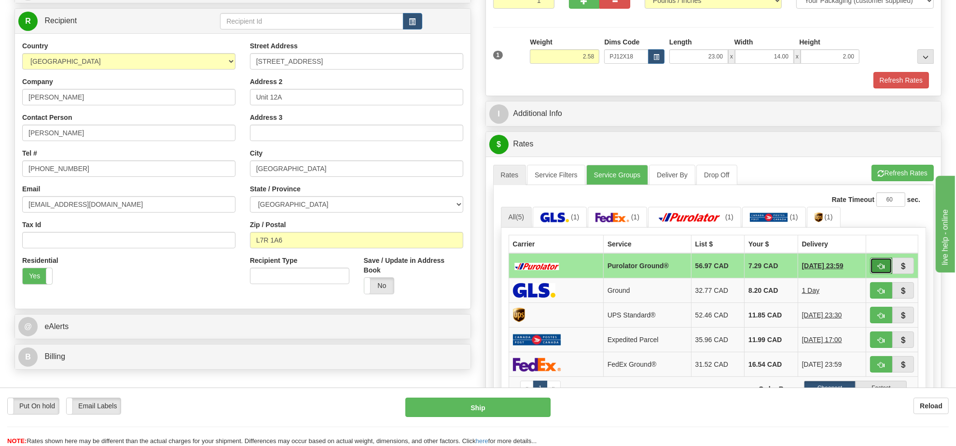
click at [875, 268] on button "button" at bounding box center [881, 265] width 22 height 16
type input "260"
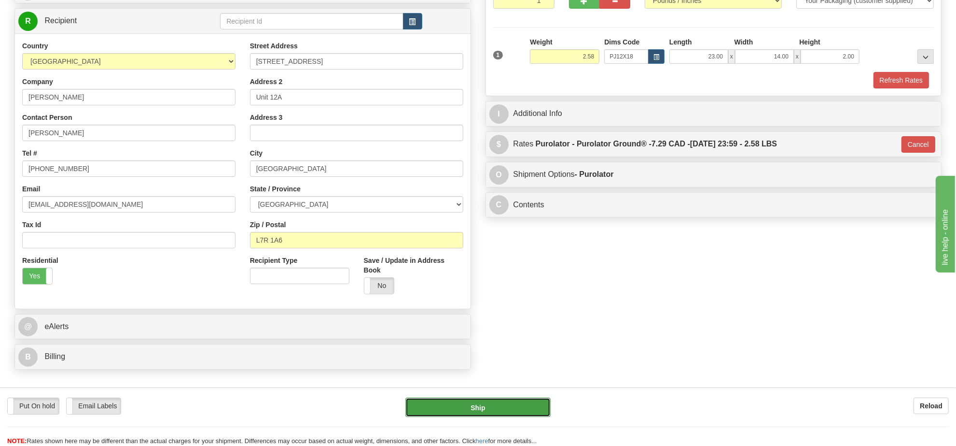
click at [462, 408] on button "Ship" at bounding box center [478, 406] width 145 height 19
